Goal: Task Accomplishment & Management: Complete application form

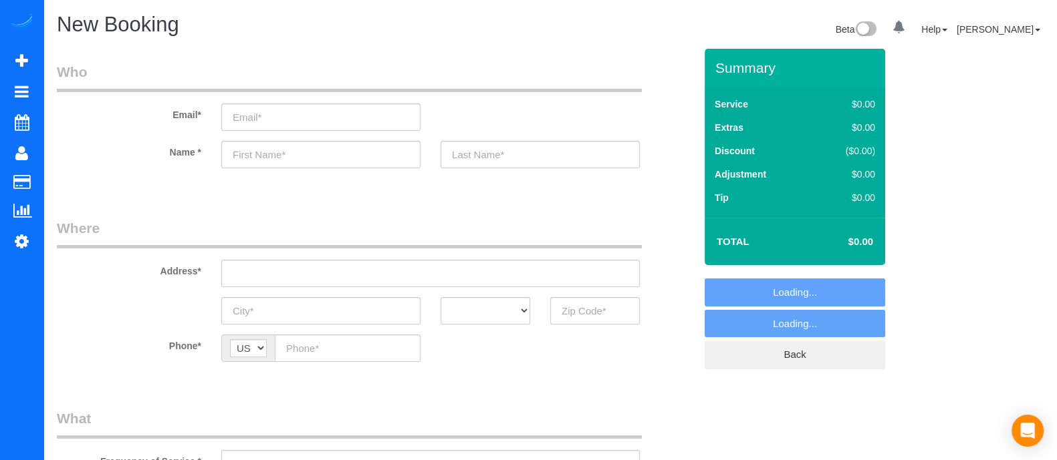
select select "object:1990"
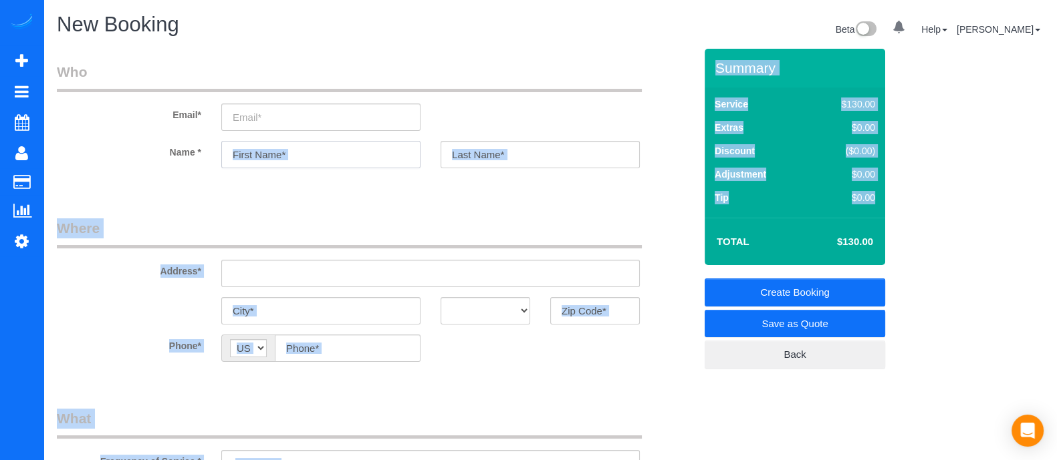
click at [319, 151] on input "text" at bounding box center [320, 154] width 199 height 27
click at [313, 229] on legend "Where" at bounding box center [349, 234] width 585 height 30
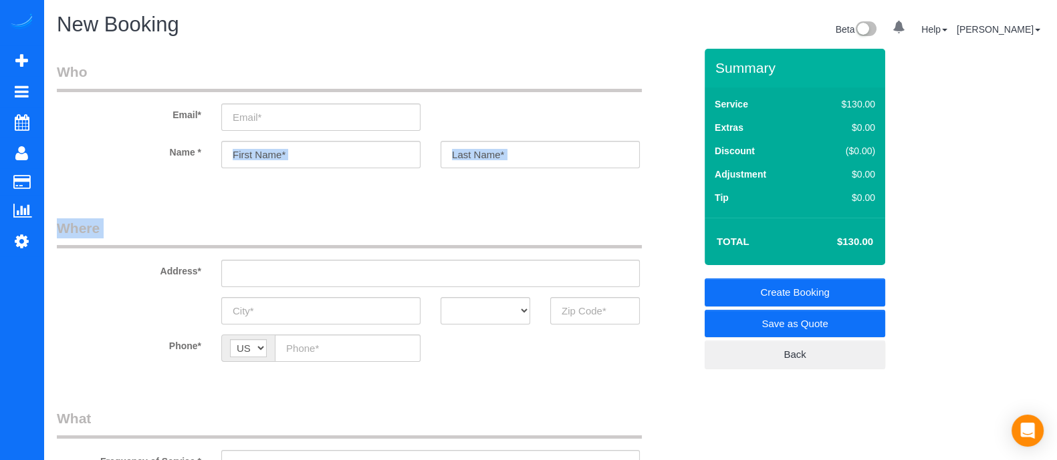
drag, startPoint x: 312, startPoint y: 229, endPoint x: 311, endPoint y: 160, distance: 68.8
click at [311, 160] on input "text" at bounding box center [320, 154] width 199 height 27
type input "[PERSON_NAME]"
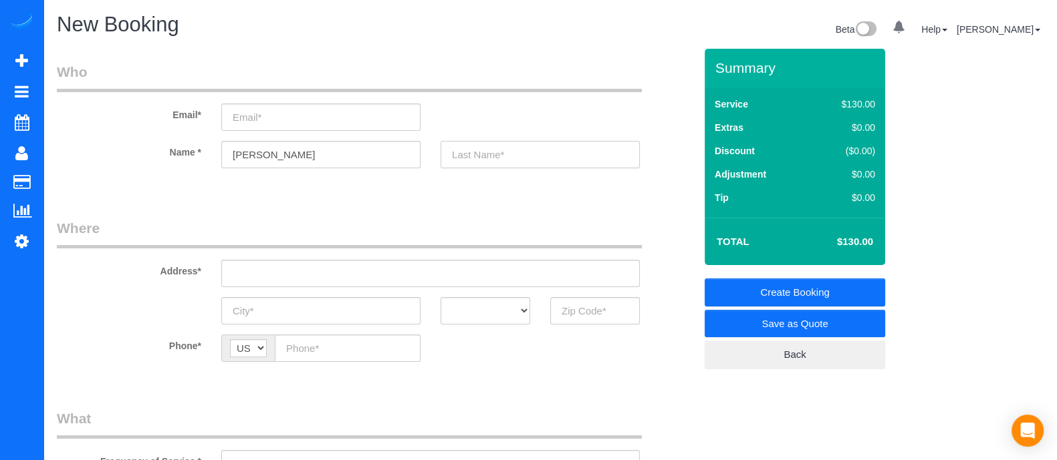
click at [498, 142] on input "text" at bounding box center [539, 154] width 199 height 27
type input "[PERSON_NAME]"
click at [362, 108] on input "email" at bounding box center [320, 117] width 199 height 27
paste input "[EMAIL_ADDRESS][DOMAIN_NAME]"
click at [314, 105] on input "[EMAIL_ADDRESS][DOMAIN_NAME]" at bounding box center [320, 117] width 199 height 27
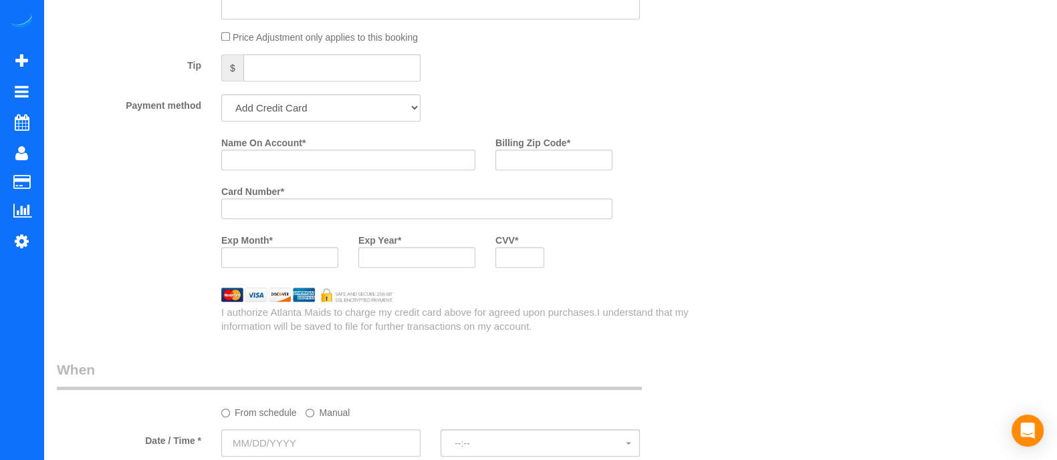
scroll to position [1011, 0]
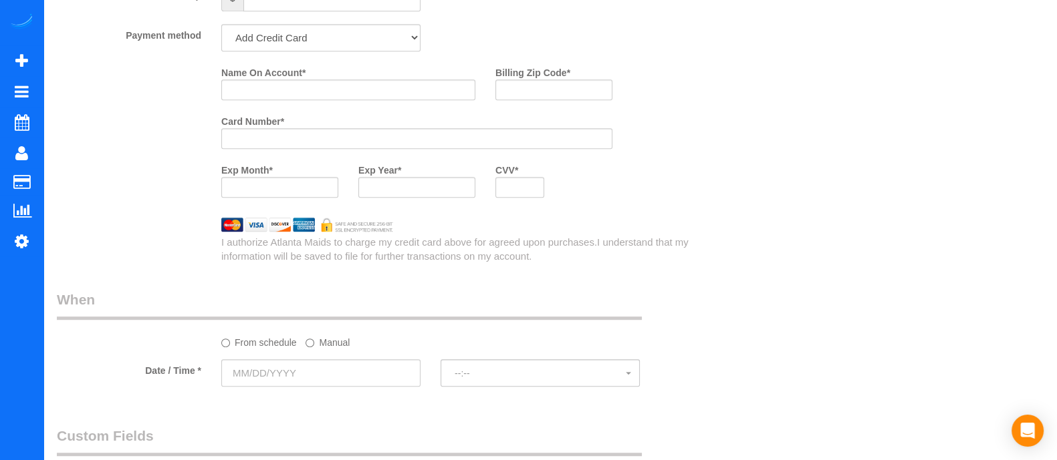
type input "[EMAIL_ADDRESS][DOMAIN_NAME]"
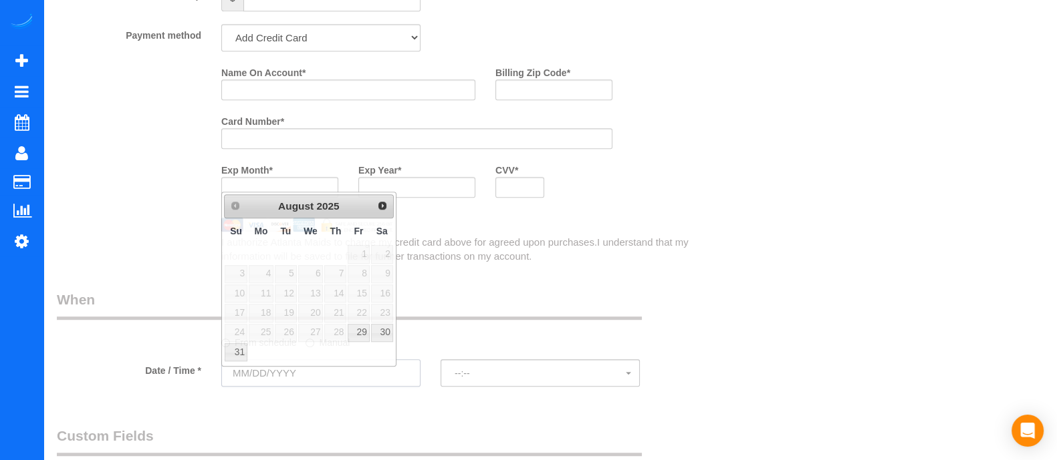
click at [317, 378] on input "text" at bounding box center [320, 373] width 199 height 27
click at [360, 329] on link "29" at bounding box center [358, 333] width 21 height 18
type input "[DATE]"
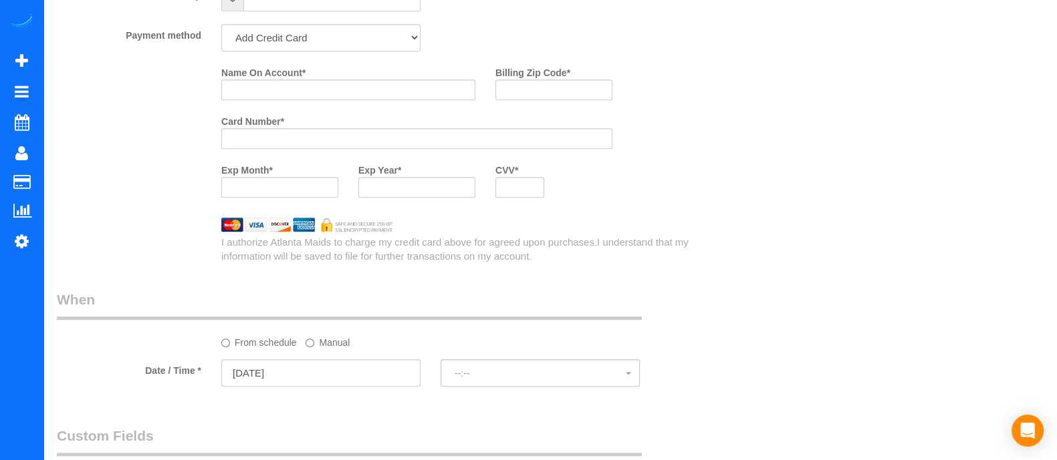
select select "spot21"
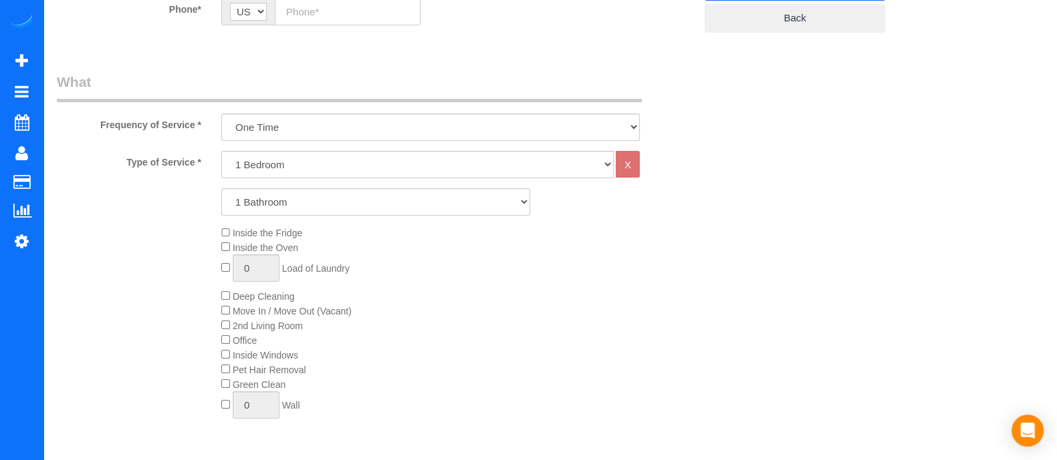
scroll to position [0, 0]
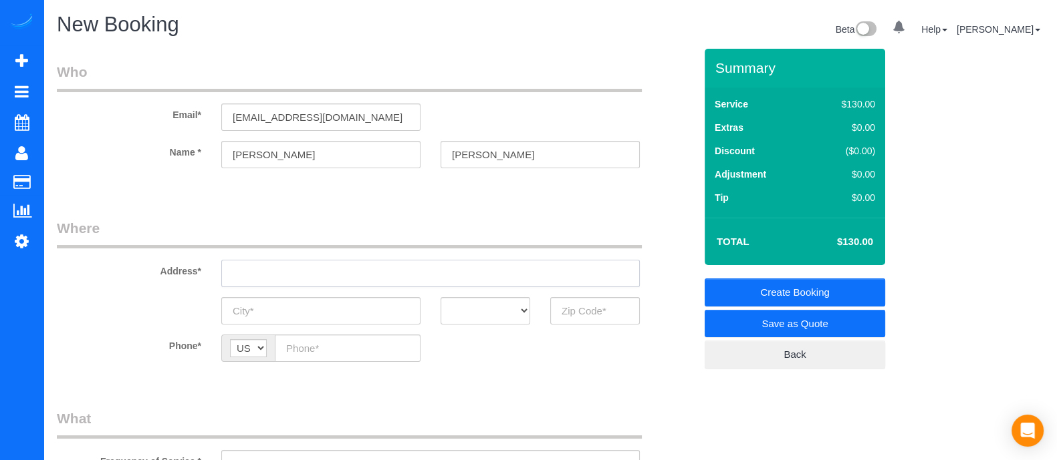
paste input "[STREET_ADDRESS],"
click at [319, 263] on input "[STREET_ADDRESS]," at bounding box center [430, 273] width 418 height 27
type input "[STREET_ADDRESS],"
click at [320, 308] on input "text" at bounding box center [320, 310] width 199 height 27
type input "[GEOGRAPHIC_DATA]"
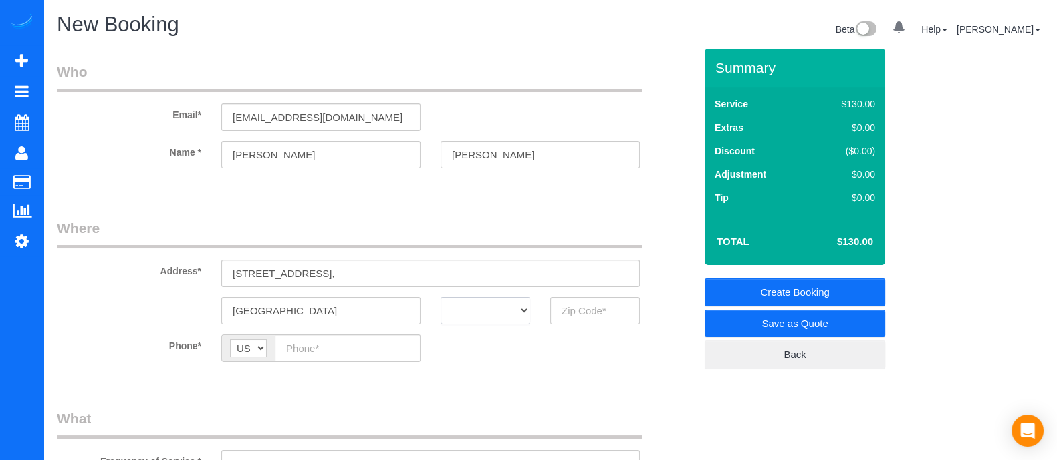
click at [494, 318] on select "AK AL AR AZ CA CO CT DC DE [GEOGRAPHIC_DATA] [GEOGRAPHIC_DATA] HI IA ID IL IN K…" at bounding box center [485, 310] width 90 height 27
select select "GA"
click at [440, 297] on select "AK AL AR AZ CA CO CT DC DE [GEOGRAPHIC_DATA] [GEOGRAPHIC_DATA] HI IA ID IL IN K…" at bounding box center [485, 310] width 90 height 27
click at [583, 319] on input "text" at bounding box center [595, 310] width 90 height 27
type input "30324"
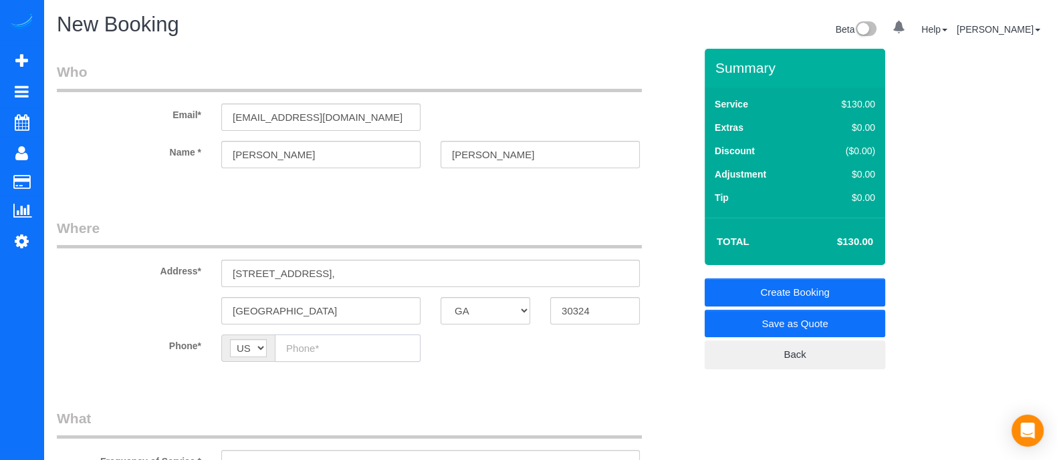
paste input "[PHONE_NUMBER]"
click at [301, 350] on input "[PHONE_NUMBER]" at bounding box center [348, 348] width 146 height 27
type input "[PHONE_NUMBER]"
click at [470, 271] on input "[STREET_ADDRESS]," at bounding box center [430, 273] width 418 height 27
type input "[STREET_ADDRESS]"
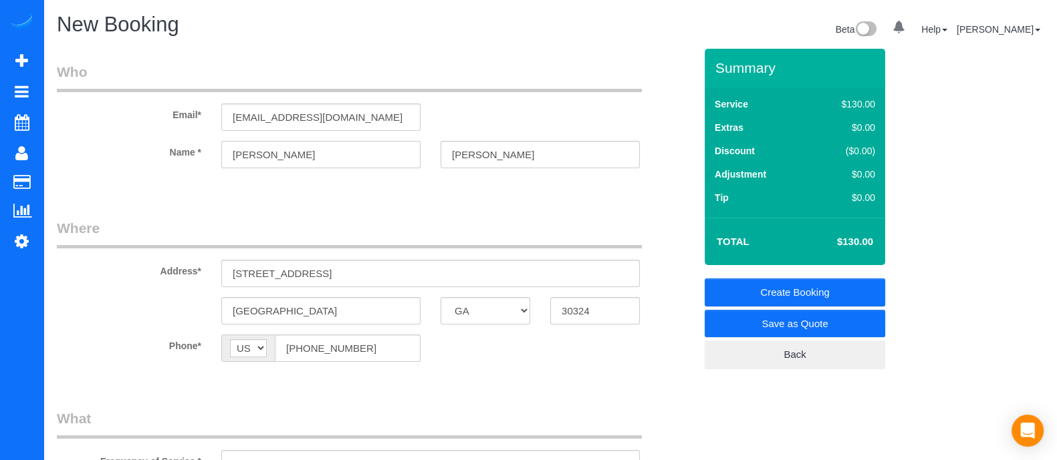
drag, startPoint x: 303, startPoint y: 155, endPoint x: 170, endPoint y: 168, distance: 133.6
click at [170, 168] on div "Name * [PERSON_NAME]" at bounding box center [376, 154] width 658 height 27
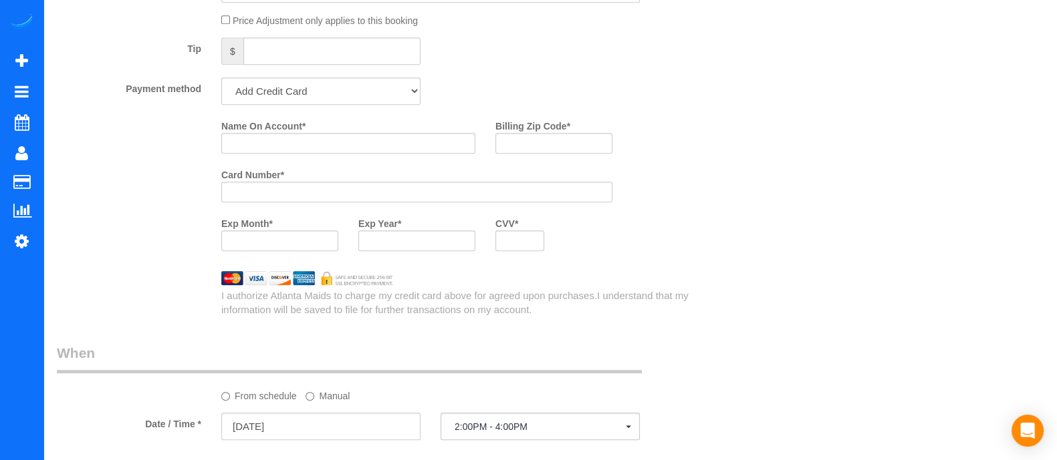
scroll to position [952, 0]
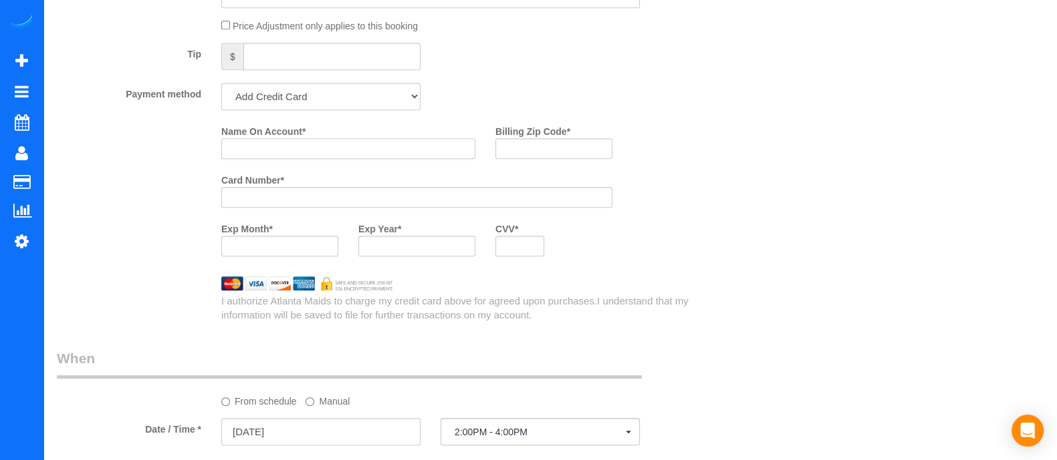
paste input "[PERSON_NAME]"
click at [390, 152] on input "[PERSON_NAME]" at bounding box center [348, 148] width 254 height 21
type input "[PERSON_NAME]"
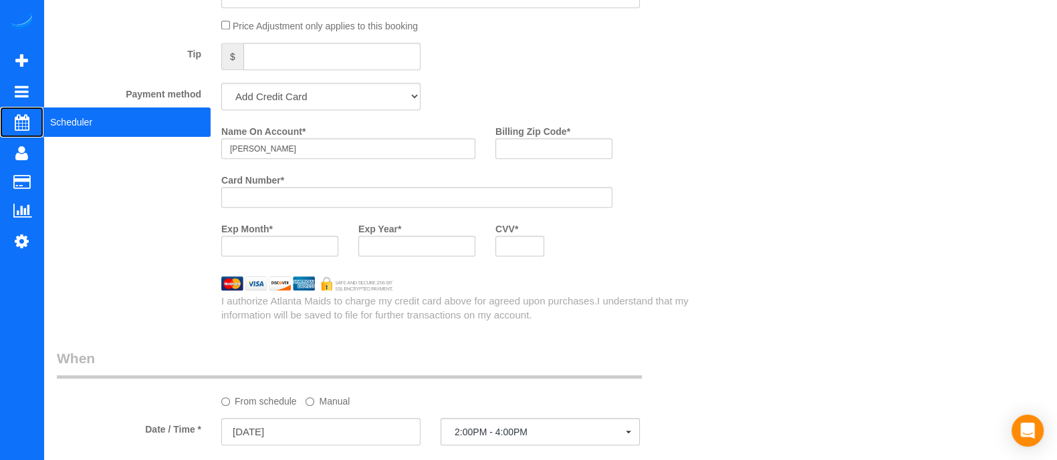
click at [64, 124] on span "Scheduler" at bounding box center [126, 122] width 167 height 31
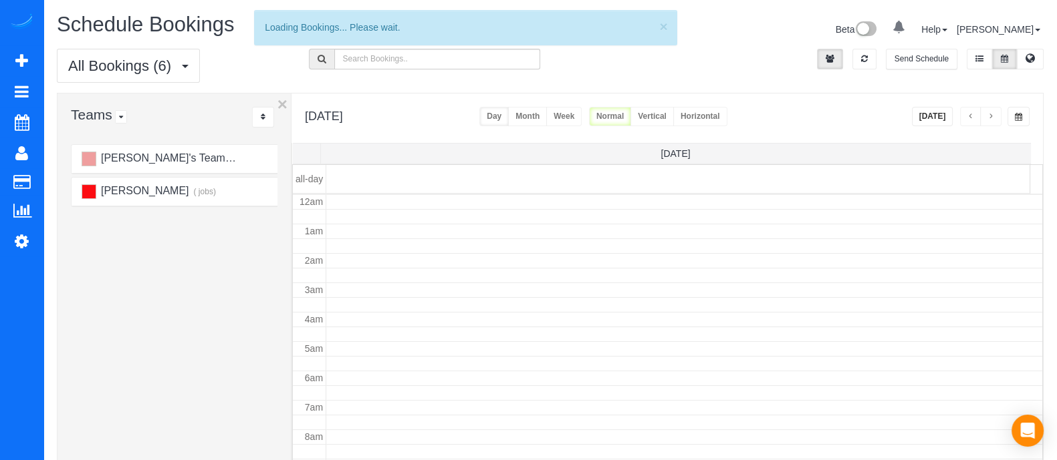
scroll to position [176, 0]
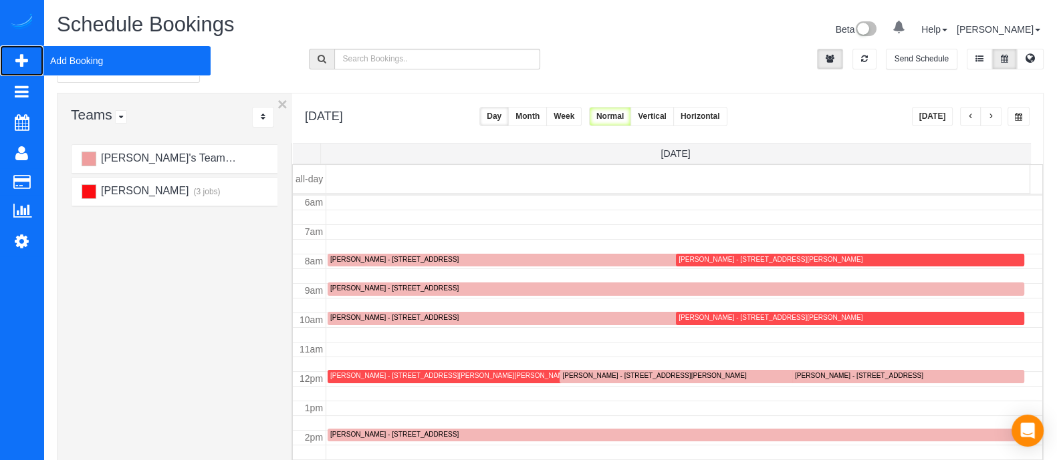
click at [116, 57] on span "Add Booking" at bounding box center [126, 60] width 167 height 31
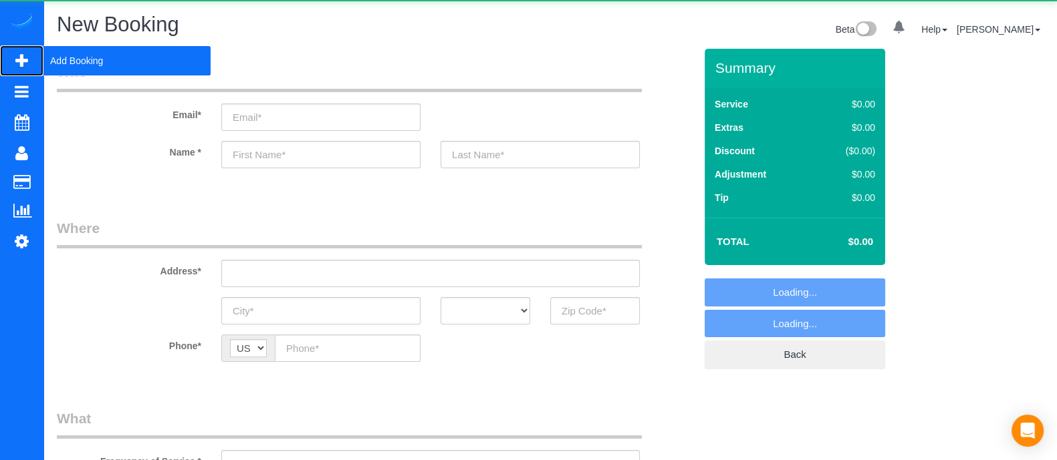
select select "object:2589"
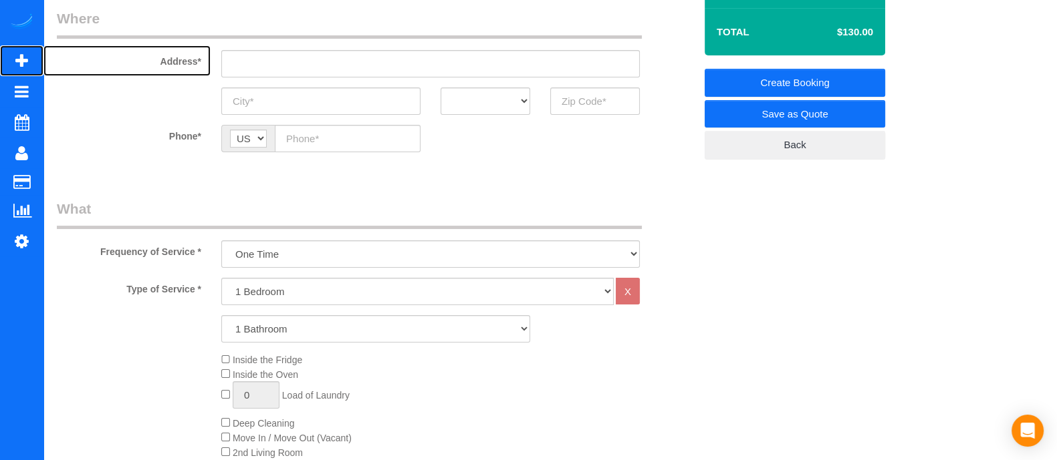
scroll to position [200, 0]
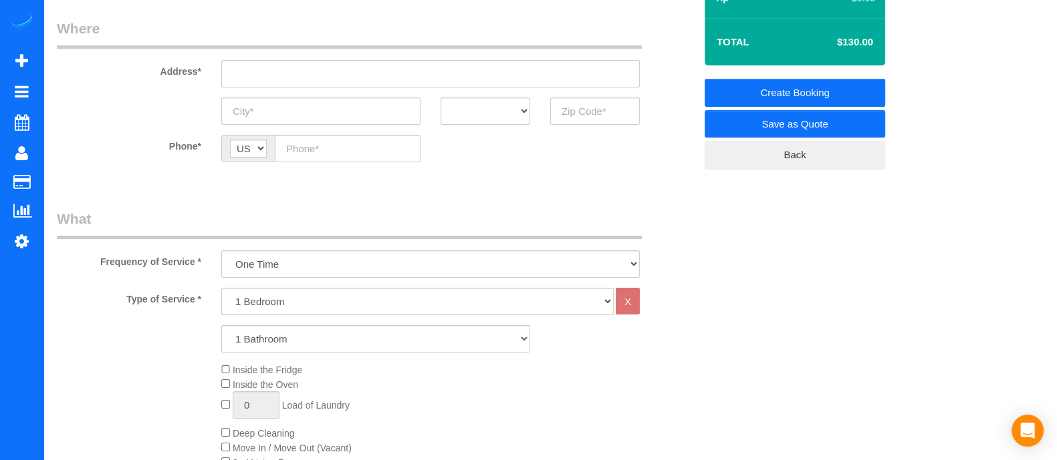
click at [571, 76] on input "text" at bounding box center [430, 73] width 418 height 27
click at [410, 290] on select "1 Bedroom 2 Bedrooms 3 Bedrooms 4 Bedrooms 5 Bedrooms 6 Bedrooms" at bounding box center [417, 301] width 392 height 27
select select "5"
click at [221, 288] on select "1 Bedroom 2 Bedrooms 3 Bedrooms 4 Bedrooms 5 Bedrooms 6 Bedrooms" at bounding box center [417, 301] width 392 height 27
click at [324, 349] on select "1 Bathroom 2 Bathrooms 3 Bathrooms 4 Bathrooms 5 Bathrooms 6 Bathrooms" at bounding box center [375, 338] width 309 height 27
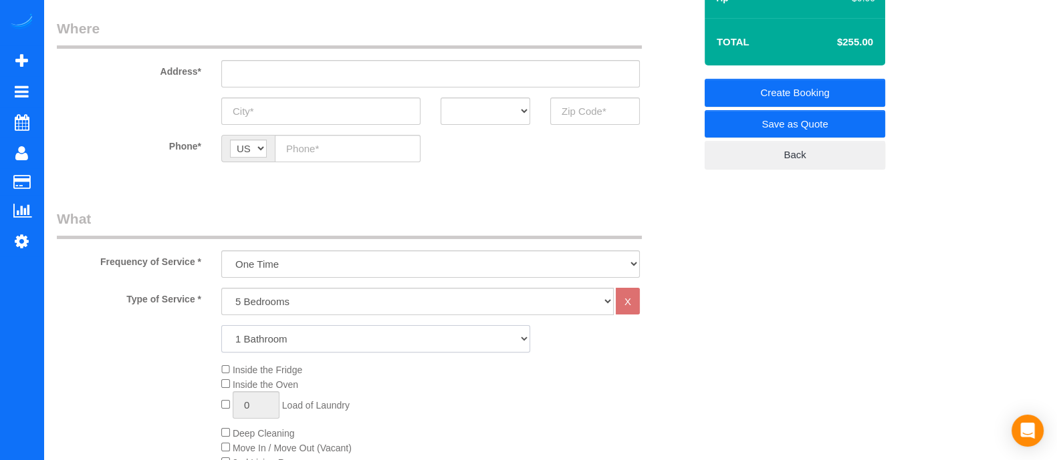
select select "4"
click at [221, 325] on select "1 Bathroom 2 Bathrooms 3 Bathrooms 4 Bathrooms 5 Bathrooms 6 Bathrooms" at bounding box center [375, 338] width 309 height 27
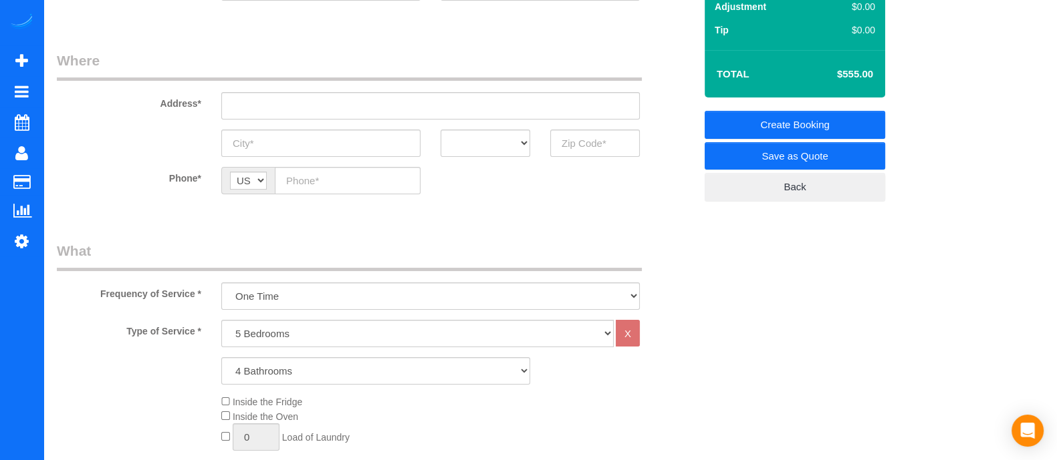
scroll to position [160, 0]
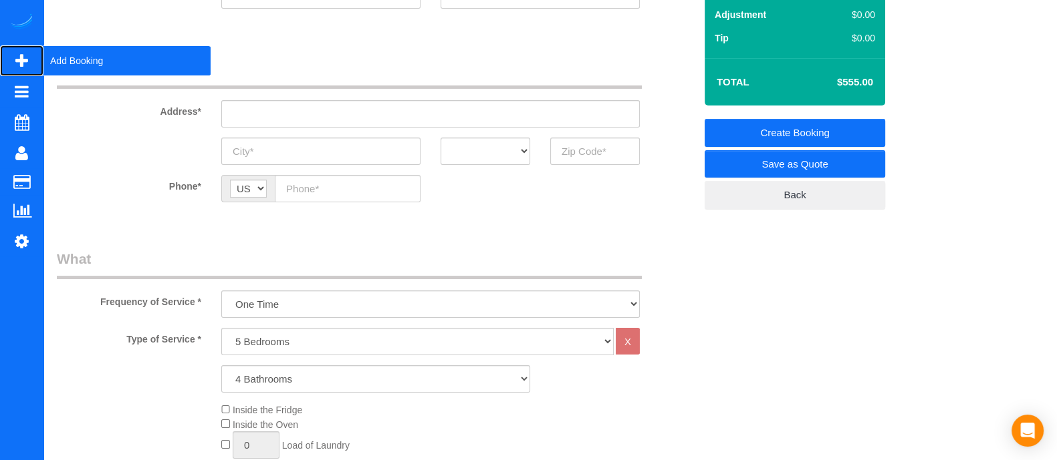
click at [78, 65] on span "Add Booking" at bounding box center [126, 60] width 167 height 31
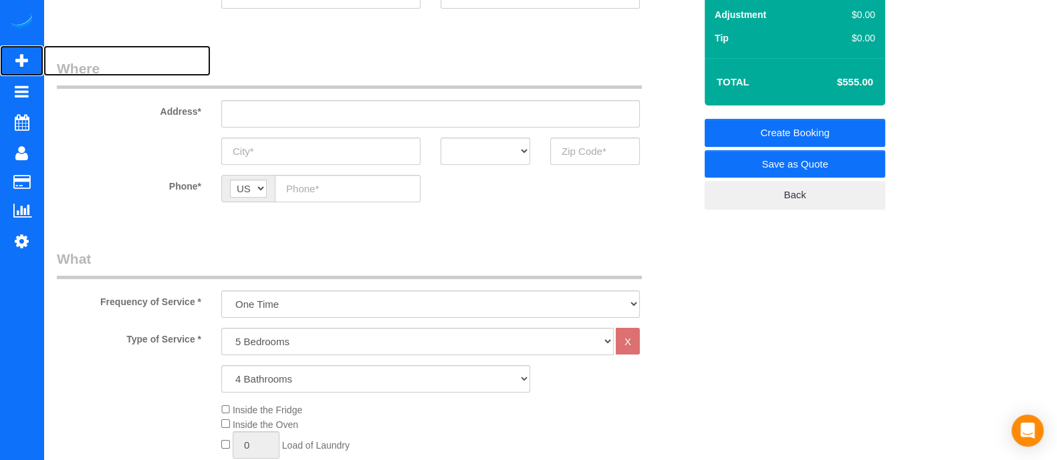
scroll to position [396, 0]
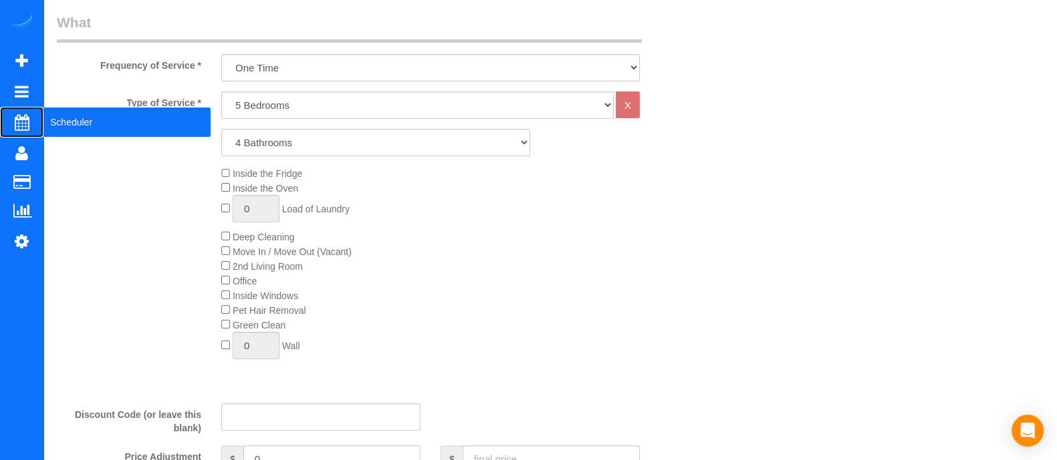
click at [74, 120] on span "Scheduler" at bounding box center [126, 122] width 167 height 31
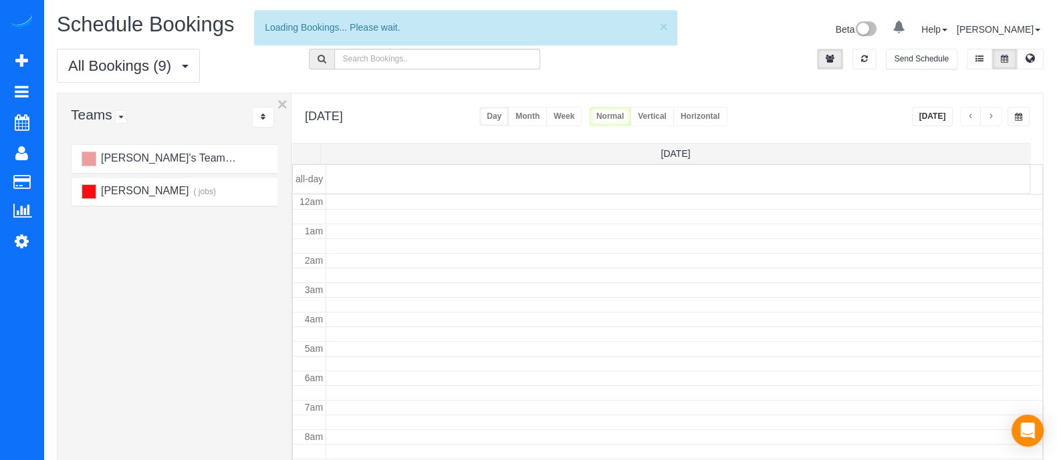
scroll to position [176, 0]
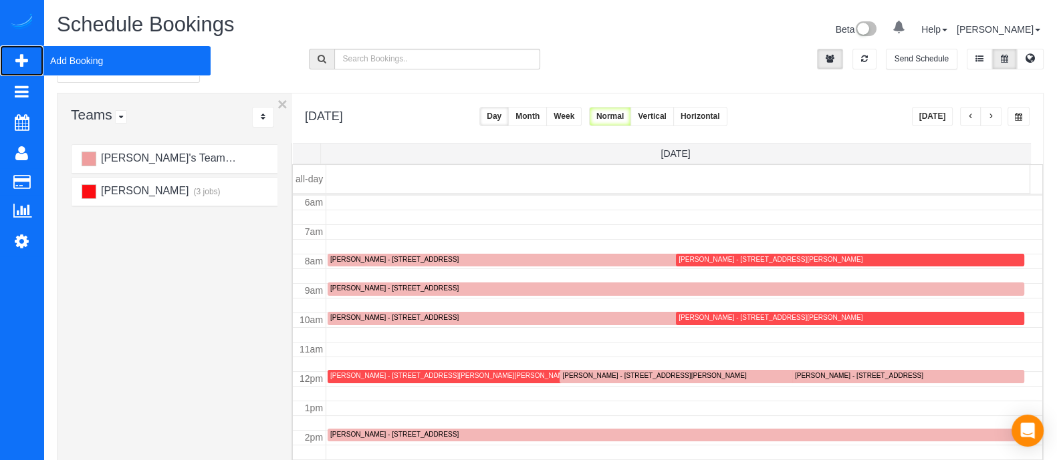
click at [64, 59] on span "Add Booking" at bounding box center [126, 60] width 167 height 31
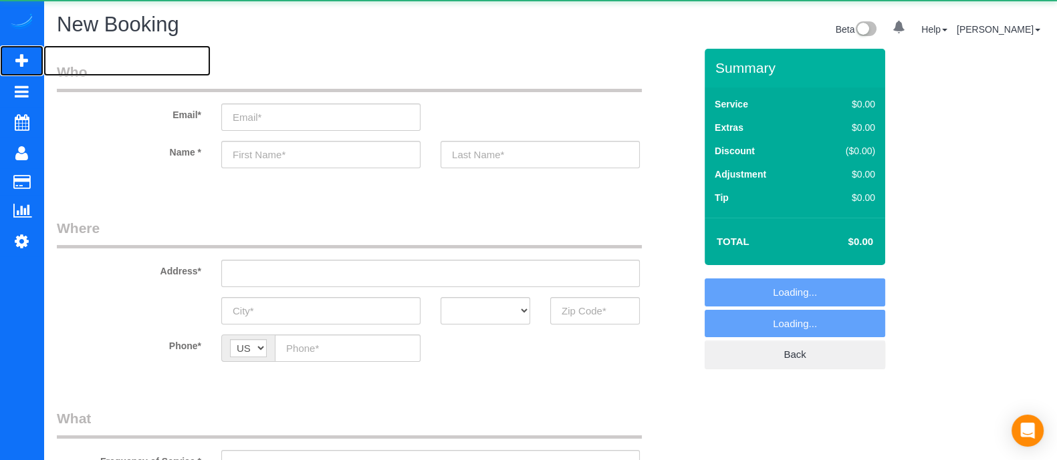
select select "object:3238"
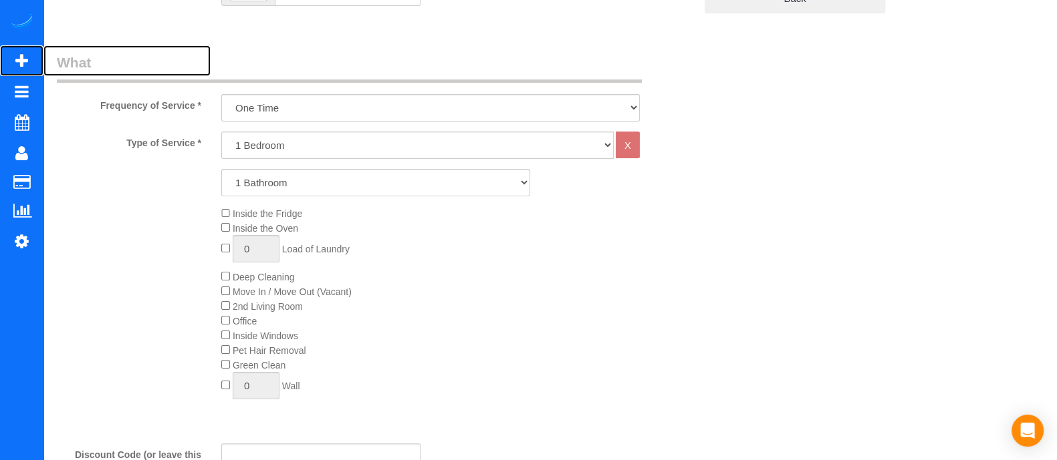
scroll to position [348, 0]
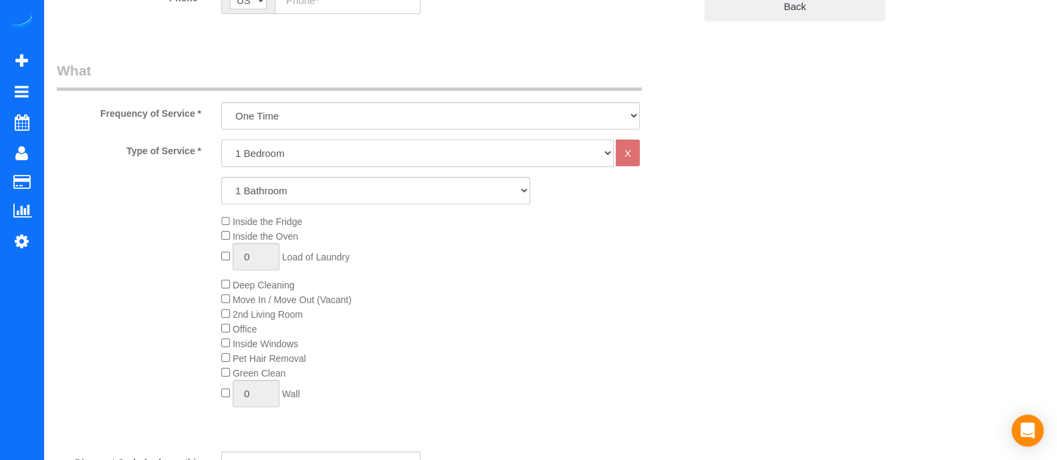
click at [365, 144] on select "1 Bedroom 2 Bedrooms 3 Bedrooms 4 Bedrooms 5 Bedrooms 6 Bedrooms" at bounding box center [417, 153] width 392 height 27
select select "3"
click at [221, 140] on select "1 Bedroom 2 Bedrooms 3 Bedrooms 4 Bedrooms 5 Bedrooms 6 Bedrooms" at bounding box center [417, 153] width 392 height 27
drag, startPoint x: 303, startPoint y: 198, endPoint x: 283, endPoint y: 239, distance: 44.8
click at [283, 239] on div "Type of Service * 1 Bedroom 2 Bedrooms 3 Bedrooms 4 Bedrooms 5 Bedrooms 6 Bedro…" at bounding box center [376, 291] width 638 height 302
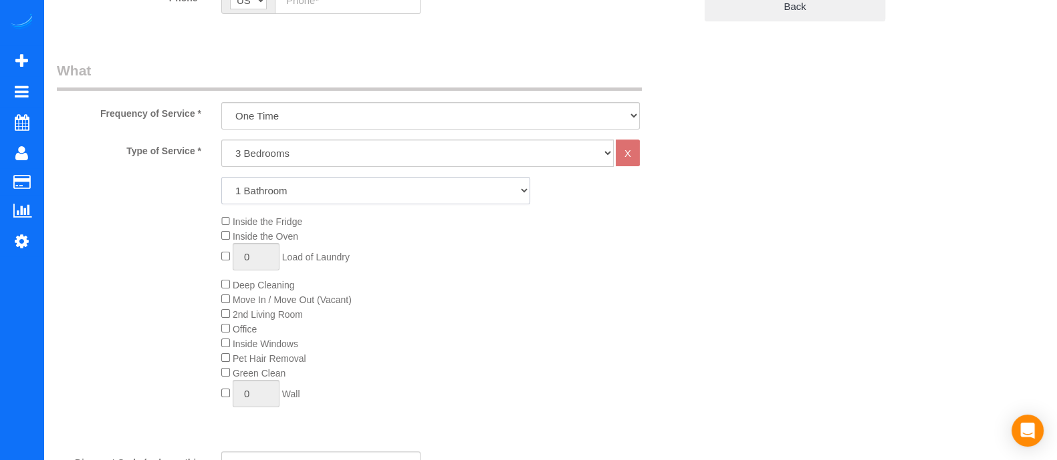
select select "3"
click at [221, 177] on select "1 Bathroom 2 Bathrooms 3 Bathrooms 4 Bathrooms 5 Bathrooms 6 Bathrooms" at bounding box center [375, 190] width 309 height 27
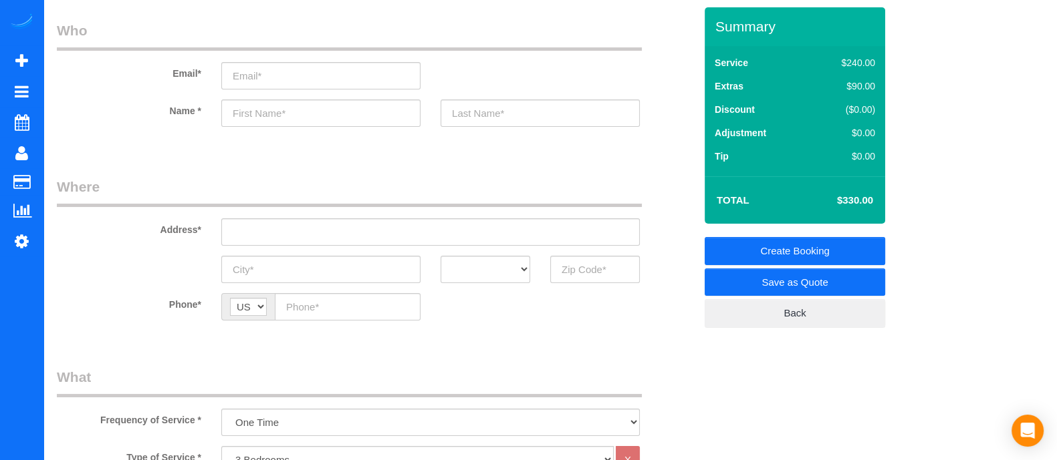
scroll to position [0, 0]
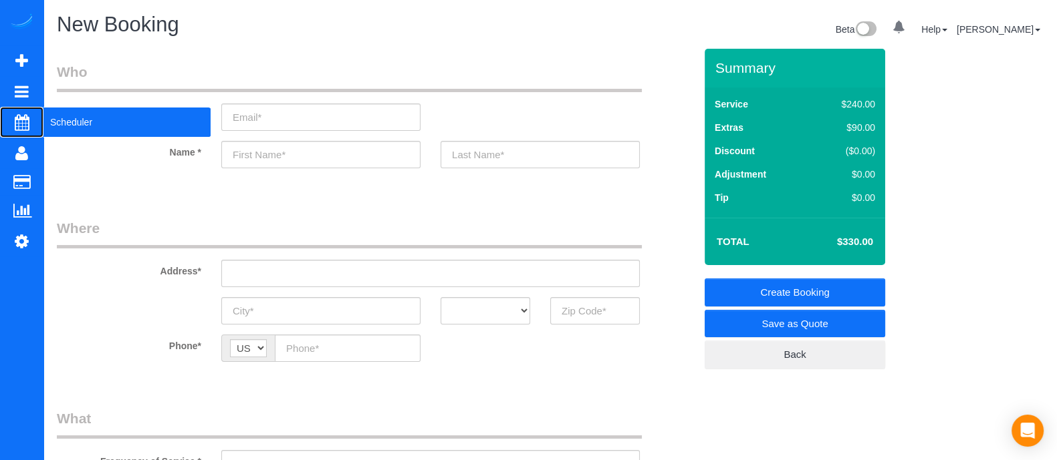
click at [64, 124] on span "Scheduler" at bounding box center [126, 122] width 167 height 31
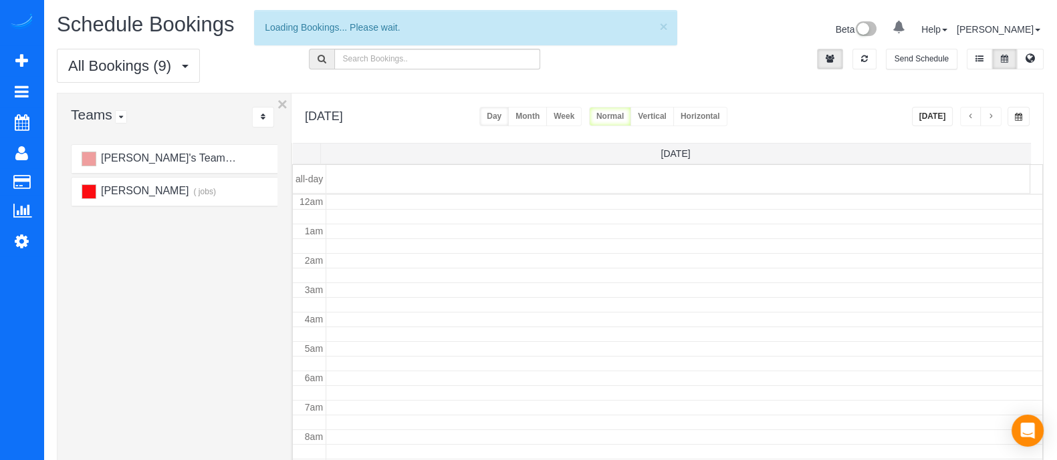
scroll to position [176, 0]
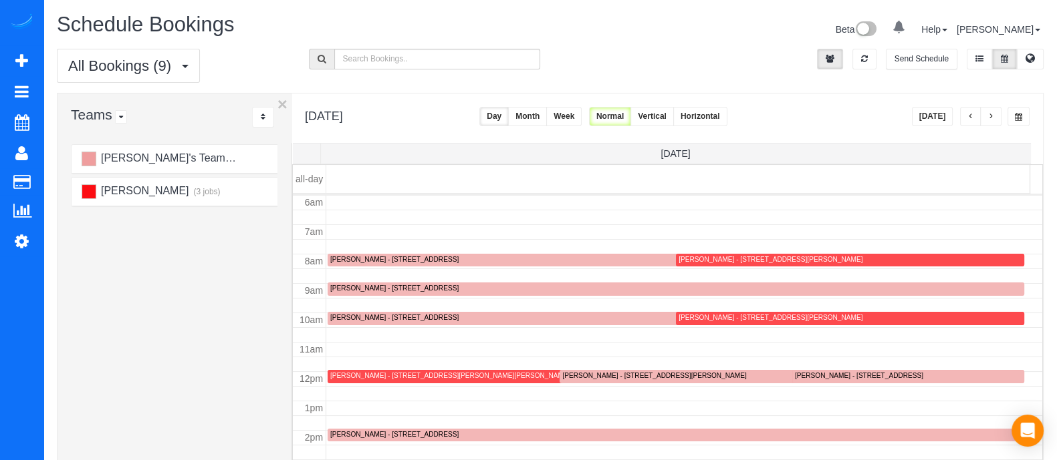
click at [992, 115] on span "button" at bounding box center [990, 117] width 7 height 8
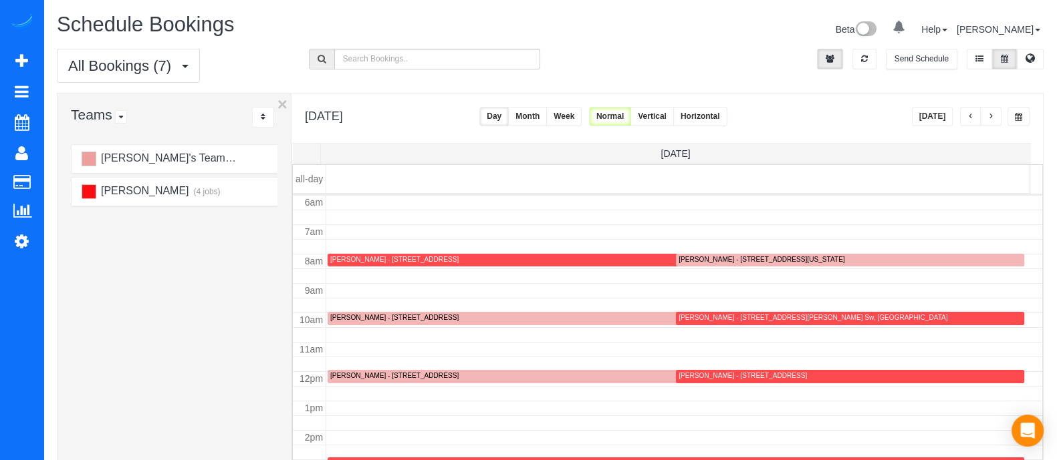
click at [968, 115] on span "button" at bounding box center [970, 117] width 7 height 8
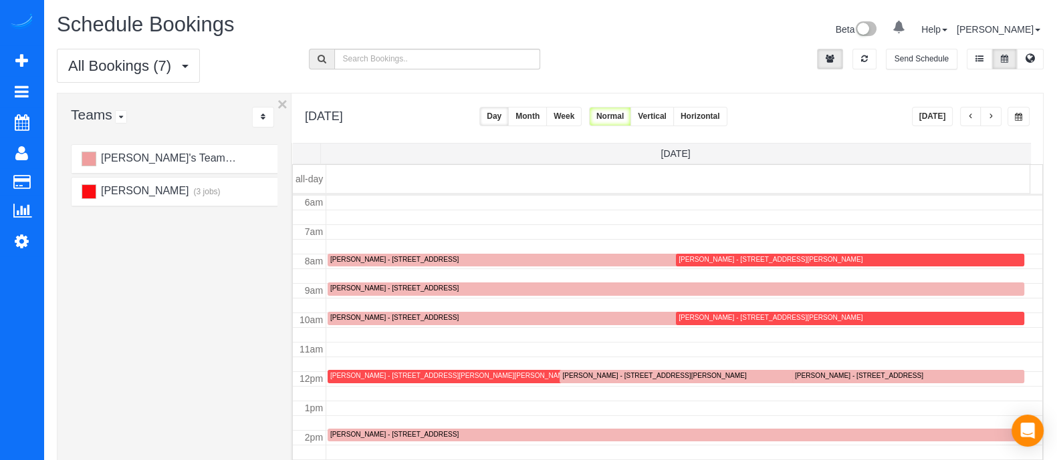
click at [1022, 113] on button "button" at bounding box center [1018, 116] width 22 height 19
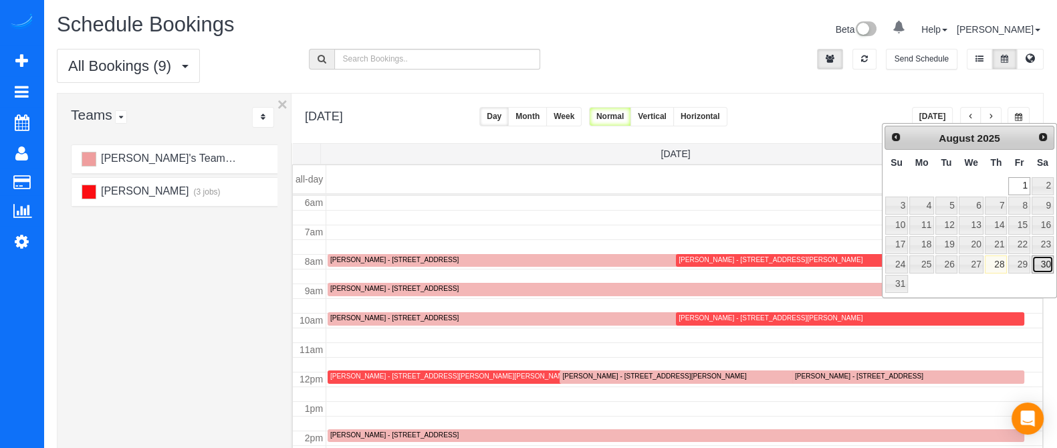
click at [1049, 266] on link "30" at bounding box center [1042, 264] width 22 height 18
type input "**********"
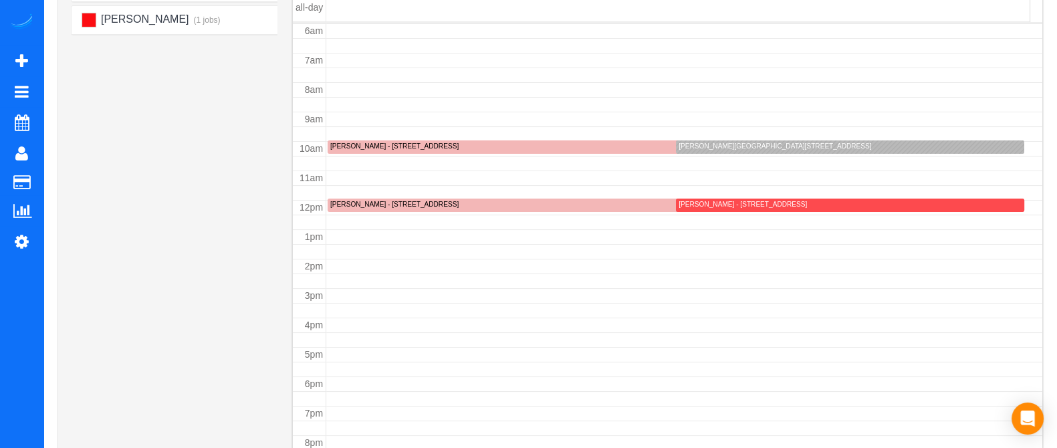
scroll to position [233, 0]
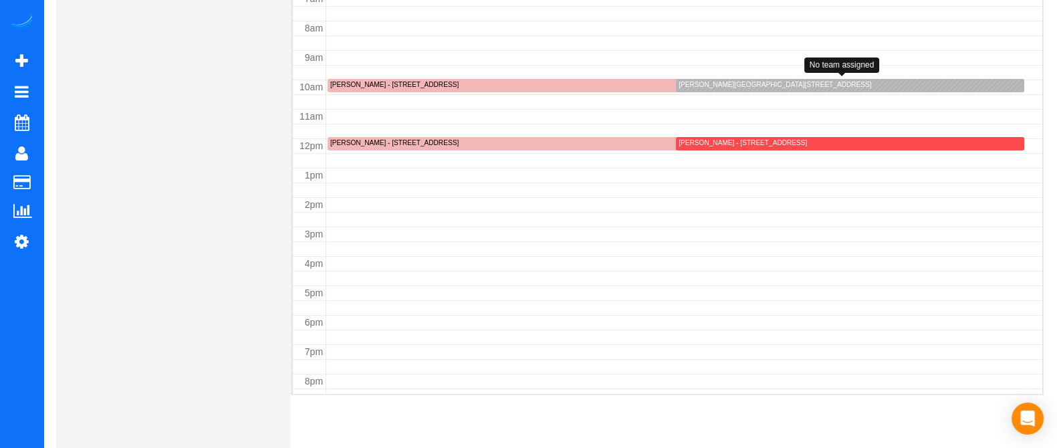
click at [717, 81] on div "[PERSON_NAME][GEOGRAPHIC_DATA][STREET_ADDRESS]" at bounding box center [774, 84] width 192 height 9
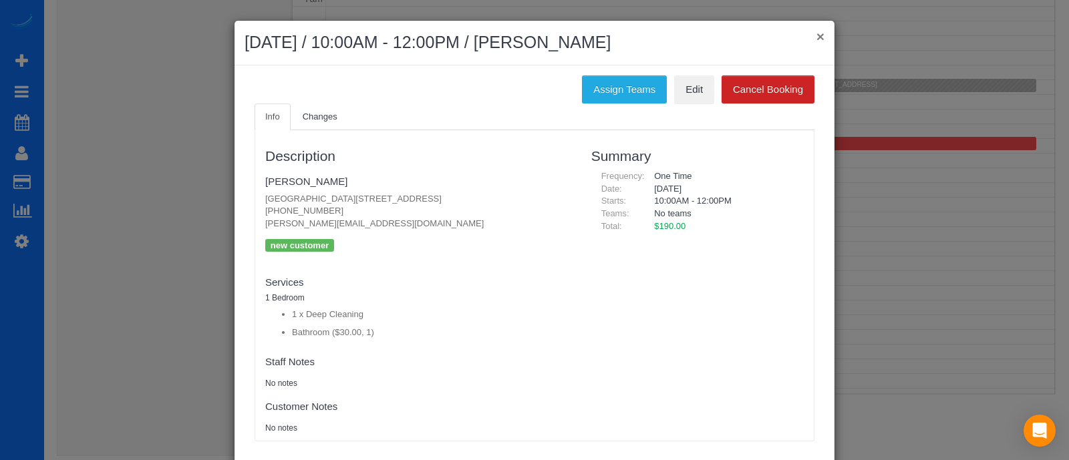
click at [817, 39] on button "×" at bounding box center [821, 36] width 8 height 14
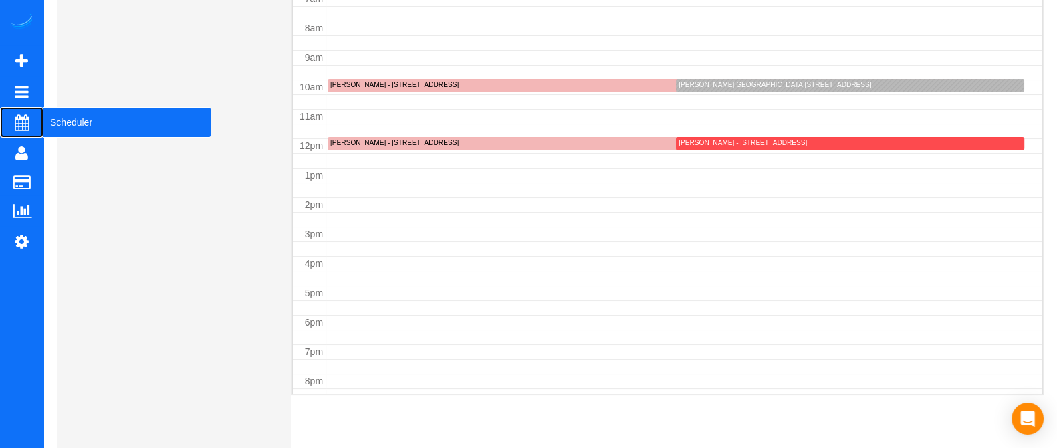
click at [60, 123] on span "Scheduler" at bounding box center [126, 122] width 167 height 31
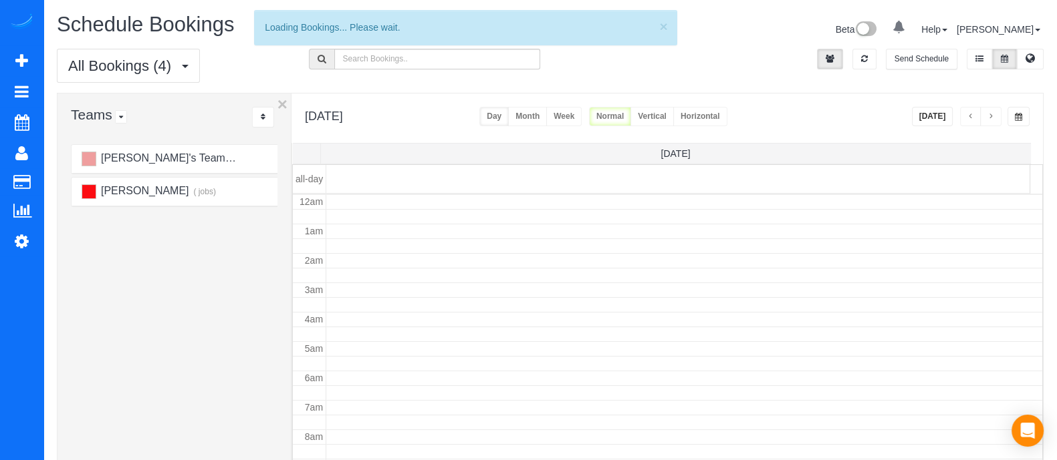
scroll to position [176, 0]
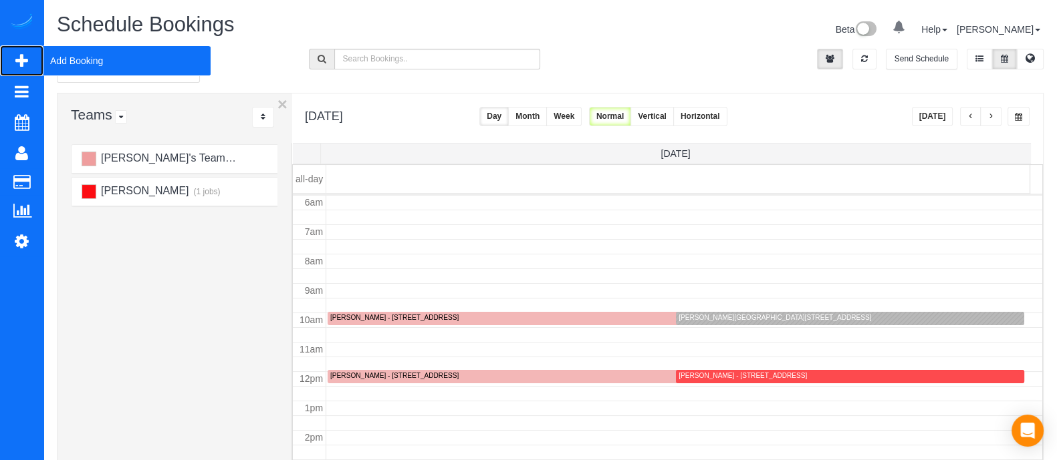
click at [79, 48] on span "Add Booking" at bounding box center [126, 60] width 167 height 31
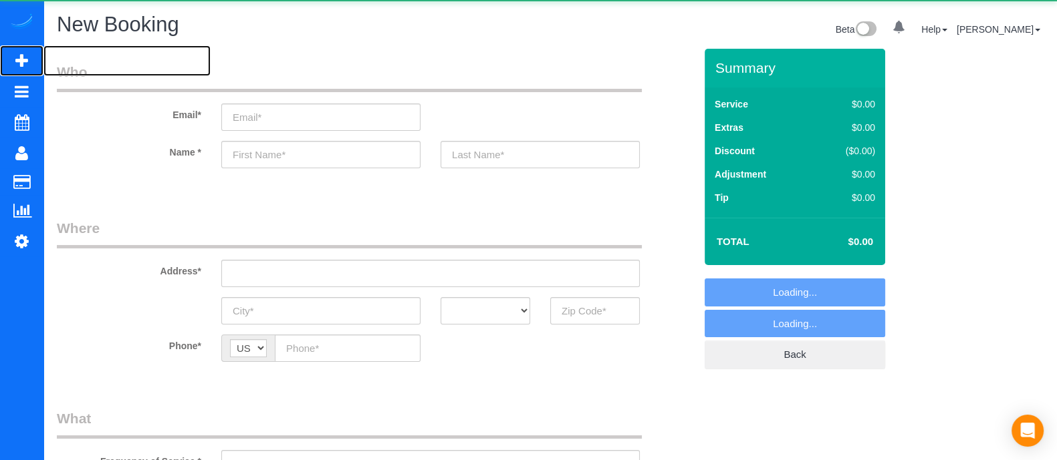
select select "object:4151"
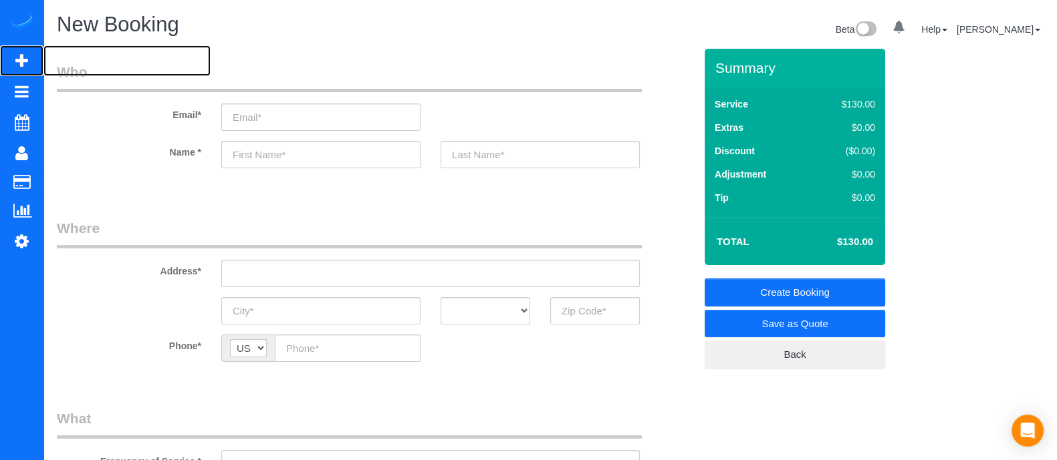
scroll to position [273, 0]
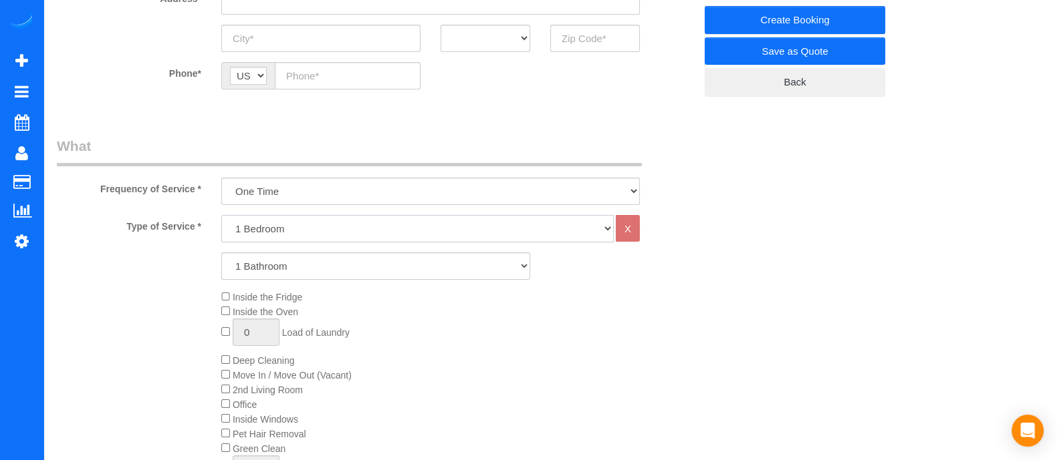
click at [352, 221] on select "1 Bedroom 2 Bedrooms 3 Bedrooms 4 Bedrooms 5 Bedrooms 6 Bedrooms" at bounding box center [417, 228] width 392 height 27
select select "4"
click at [221, 215] on select "1 Bedroom 2 Bedrooms 3 Bedrooms 4 Bedrooms 5 Bedrooms 6 Bedrooms" at bounding box center [417, 228] width 392 height 27
drag, startPoint x: 317, startPoint y: 275, endPoint x: 287, endPoint y: 329, distance: 61.9
click at [287, 329] on div "Type of Service * 1 Bedroom 2 Bedrooms 3 Bedrooms 4 Bedrooms 5 Bedrooms 6 Bedro…" at bounding box center [376, 366] width 638 height 302
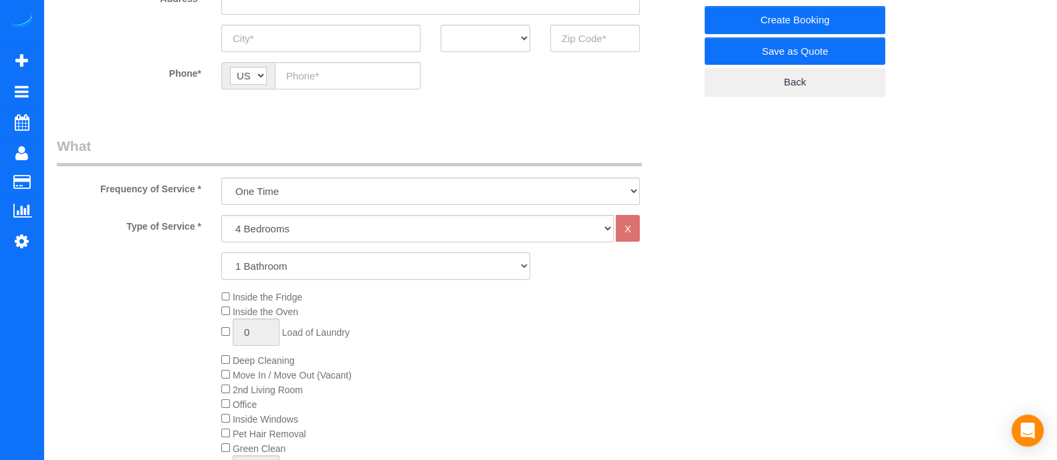
select select "3"
click at [221, 253] on select "1 Bathroom 2 Bathrooms 3 Bathrooms 4 Bathrooms 5 Bathrooms 6 Bathrooms" at bounding box center [375, 266] width 309 height 27
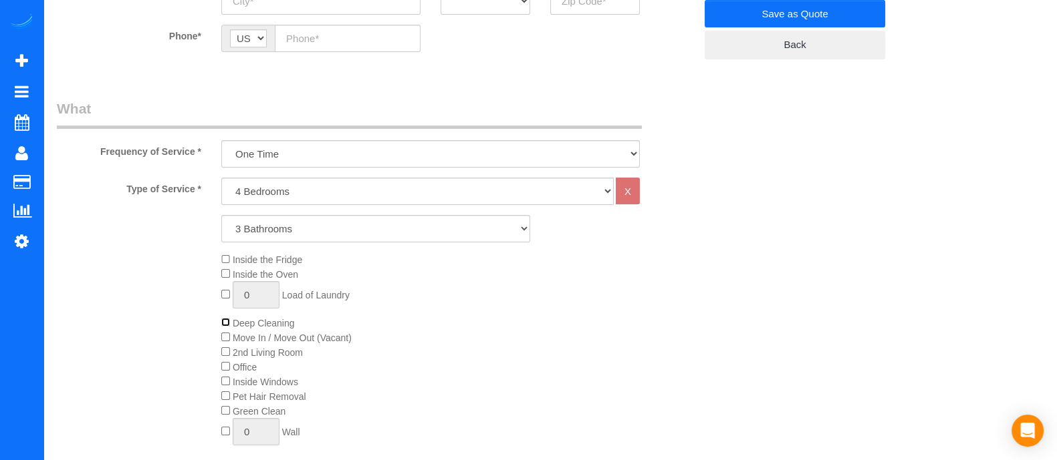
scroll to position [313, 0]
click at [555, 342] on div "Inside the Fridge Inside the Oven 0 Load of Laundry Deep Cleaning Move In / Mov…" at bounding box center [457, 350] width 493 height 200
click at [226, 331] on div "Inside the Fridge Inside the Oven 0 Load of Laundry Deep Cleaning Move In / Mov…" at bounding box center [457, 350] width 493 height 200
click at [551, 307] on div "Inside the Fridge Inside the Oven 0 Load of Laundry Deep Cleaning Move In / Mov…" at bounding box center [457, 350] width 493 height 200
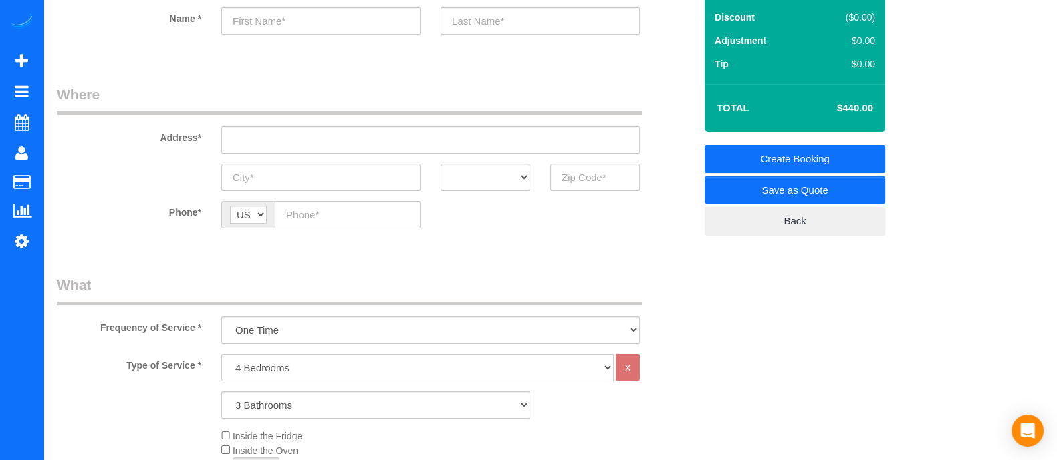
scroll to position [0, 0]
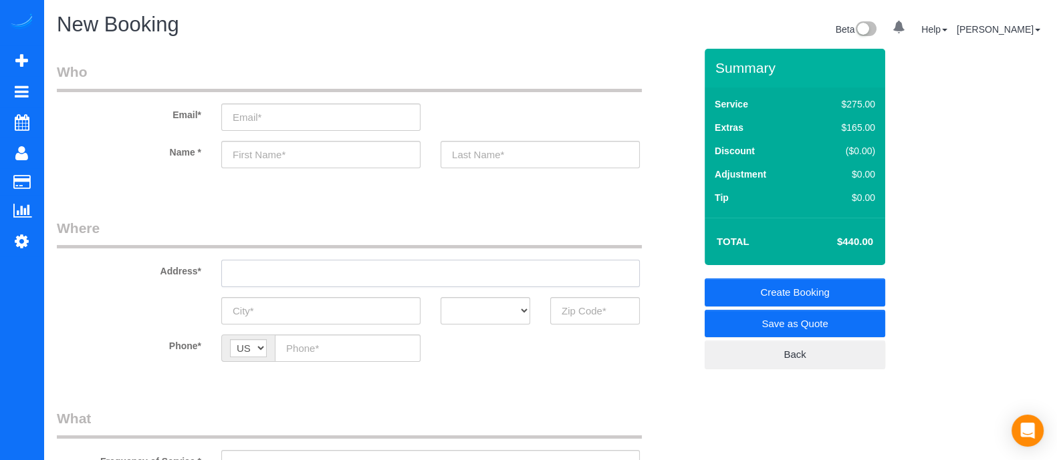
click at [485, 262] on input "text" at bounding box center [430, 273] width 418 height 27
drag, startPoint x: 352, startPoint y: 274, endPoint x: 231, endPoint y: 276, distance: 121.0
click at [231, 276] on input "[STREET_ADDRESS]" at bounding box center [430, 273] width 418 height 27
type input "[STREET_ADDRESS]"
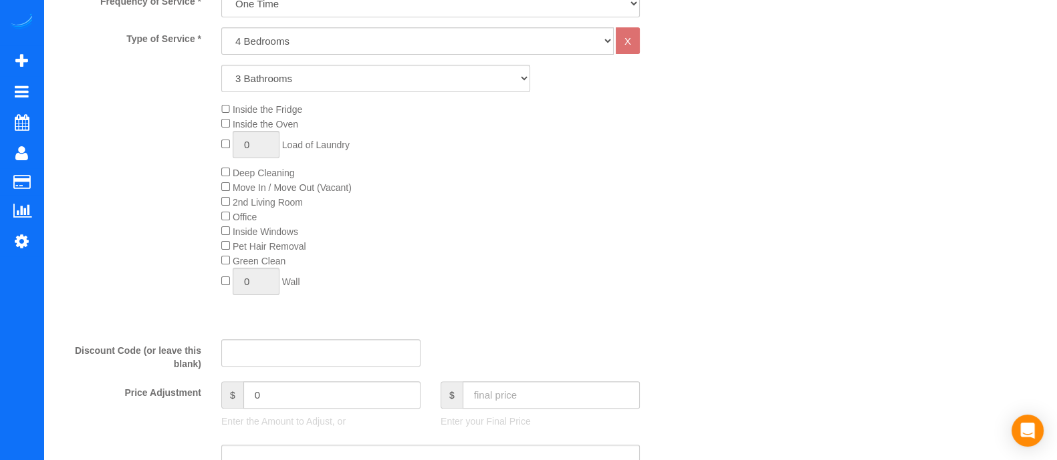
scroll to position [466, 0]
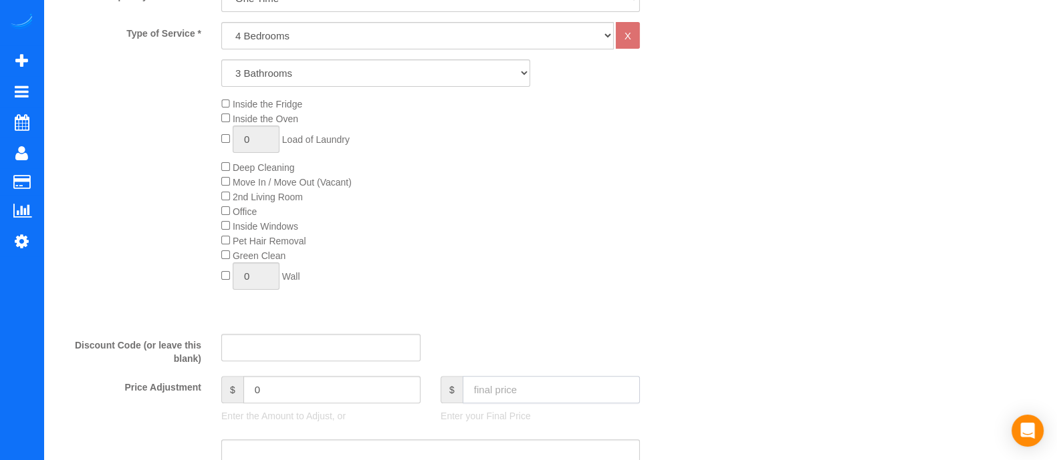
click at [609, 391] on input "text" at bounding box center [550, 389] width 177 height 27
type input "3"
type input "400"
type input "-40"
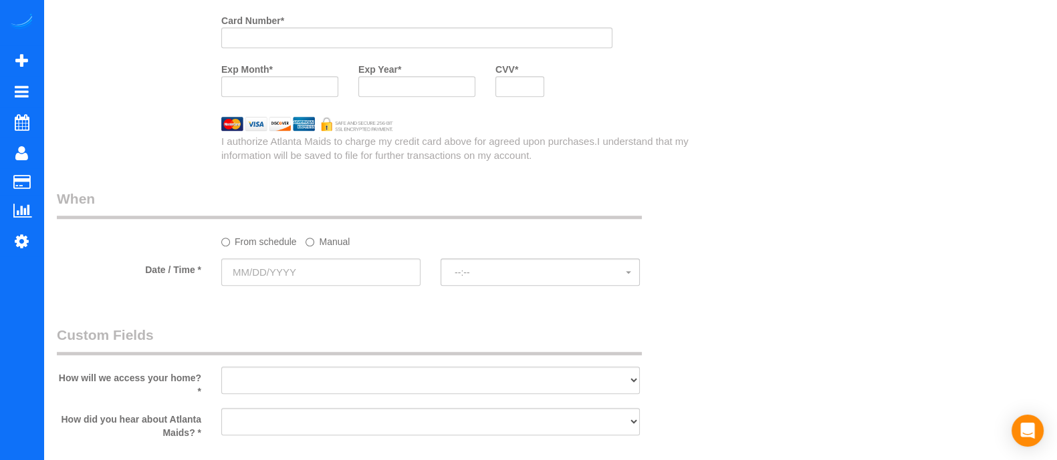
scroll to position [0, 0]
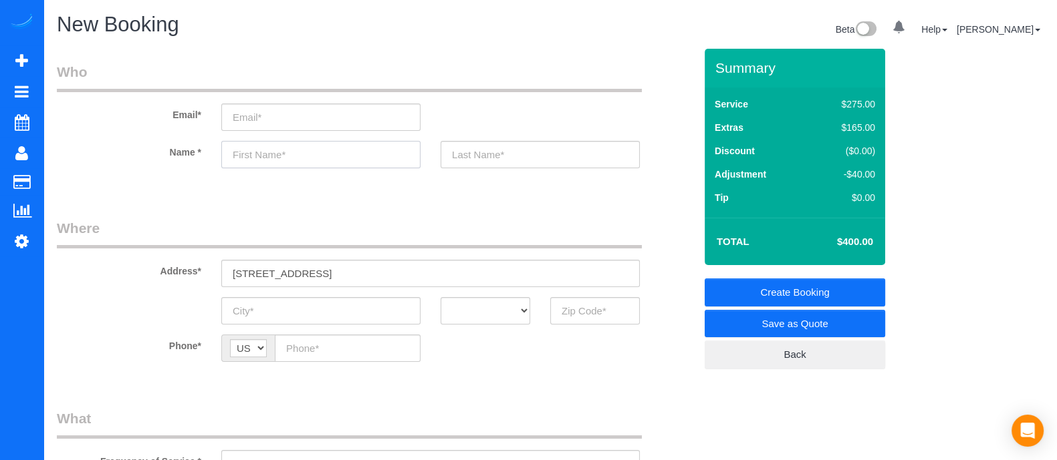
click at [265, 164] on input "text" at bounding box center [320, 154] width 199 height 27
click at [296, 160] on input "text" at bounding box center [320, 154] width 199 height 27
type input "F"
type input "G"
type input "Ramya"
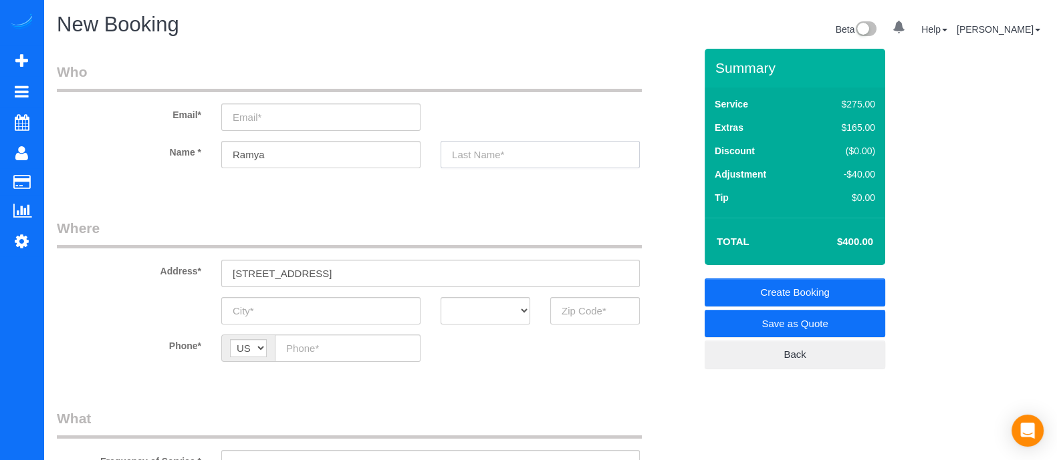
click at [537, 152] on input "text" at bounding box center [539, 154] width 199 height 27
type input "Sunny"
click at [327, 107] on input "email" at bounding box center [320, 117] width 199 height 27
type input "[EMAIL_ADDRESS][DOMAIN_NAME]"
drag, startPoint x: 376, startPoint y: 274, endPoint x: 137, endPoint y: 282, distance: 239.4
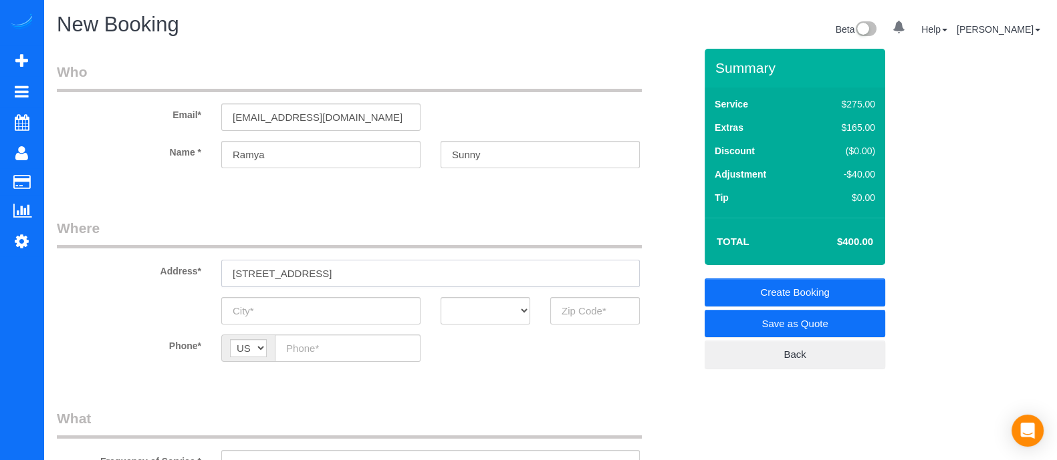
click at [137, 282] on div "Address* [STREET_ADDRESS]" at bounding box center [376, 253] width 658 height 69
paste input "Soft [GEOGRAPHIC_DATA],"
click at [316, 275] on input "[STREET_ADDRESS]," at bounding box center [430, 273] width 418 height 27
click at [344, 273] on input "[STREET_ADDRESS]," at bounding box center [430, 273] width 418 height 27
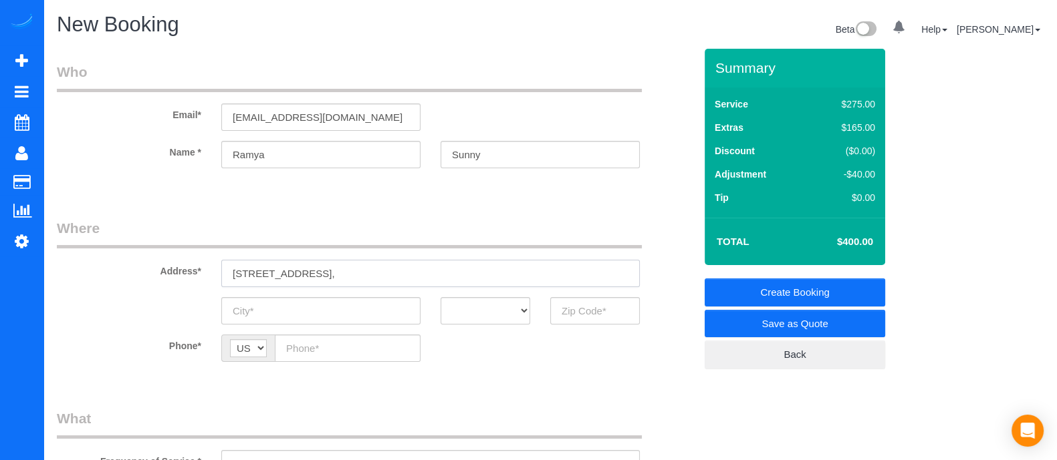
type input "[STREET_ADDRESS],"
paste input "Doraville"
click at [321, 311] on input "Doraville" at bounding box center [320, 310] width 199 height 27
type input "Doraville"
click at [476, 319] on select "AK AL AR AZ CA CO CT DC DE [GEOGRAPHIC_DATA] [GEOGRAPHIC_DATA] HI IA ID IL IN K…" at bounding box center [485, 310] width 90 height 27
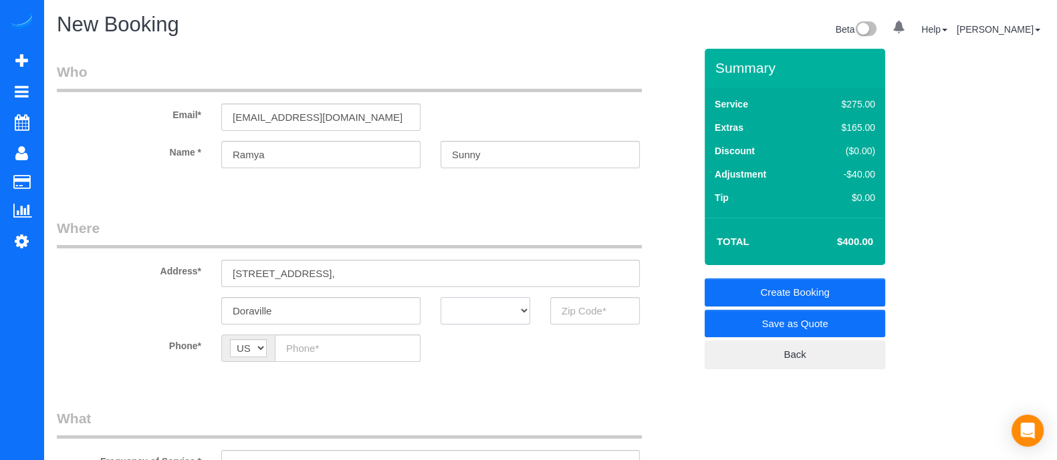
select select "GA"
click at [440, 297] on select "AK AL AR AZ CA CO CT DC DE [GEOGRAPHIC_DATA] [GEOGRAPHIC_DATA] HI IA ID IL IN K…" at bounding box center [485, 310] width 90 height 27
click at [575, 311] on input "text" at bounding box center [595, 310] width 90 height 27
type input "30360"
paste input "[PHONE_NUMBER]"
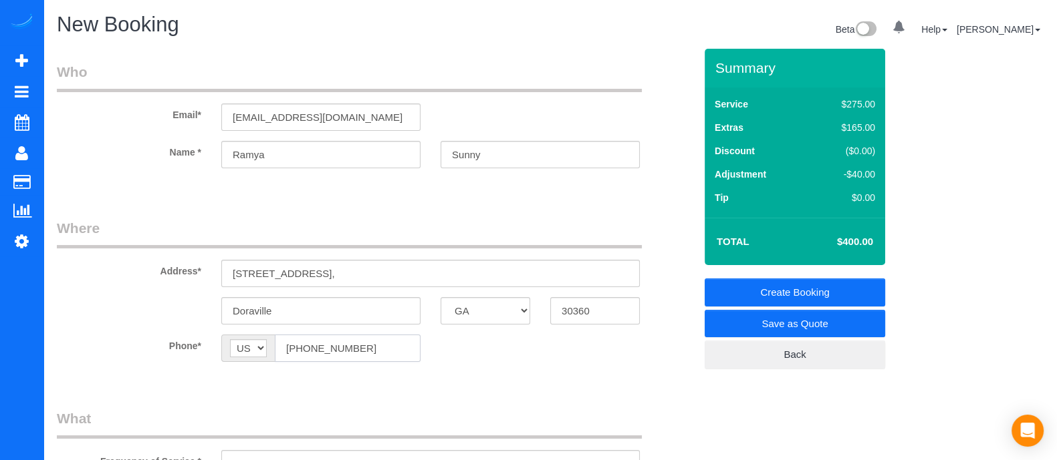
click at [341, 356] on input "[PHONE_NUMBER]" at bounding box center [348, 348] width 146 height 27
type input "[PHONE_NUMBER]"
drag, startPoint x: 297, startPoint y: 145, endPoint x: 196, endPoint y: 163, distance: 101.9
click at [196, 163] on div "Name * [GEOGRAPHIC_DATA] Sunny" at bounding box center [376, 154] width 658 height 27
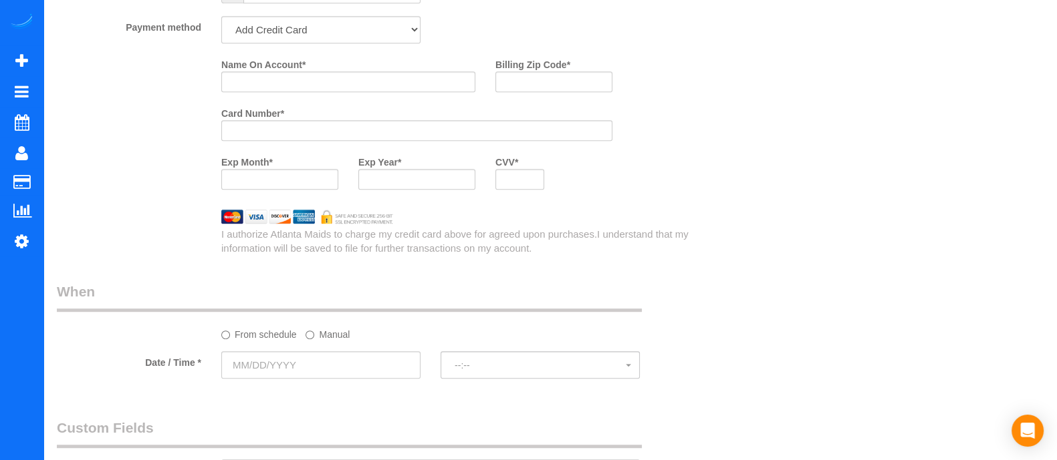
scroll to position [912, 0]
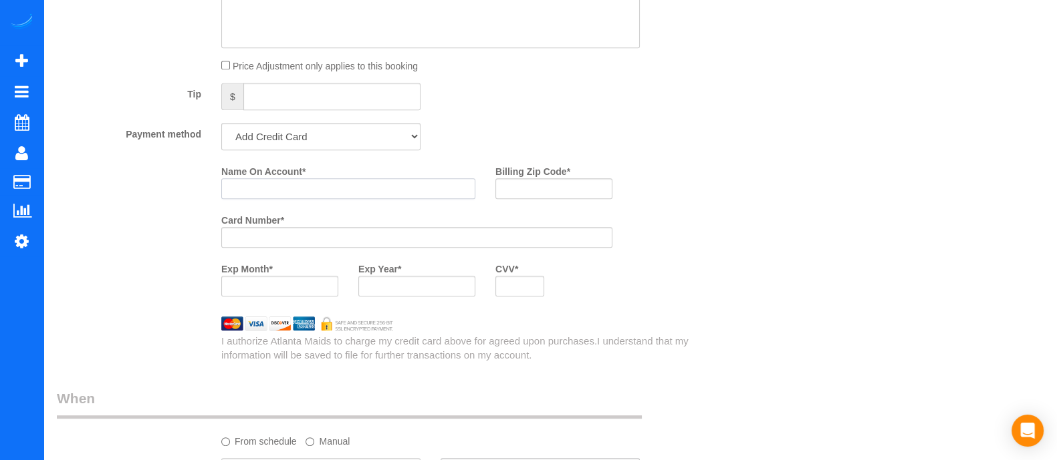
paste input "Ramya"
click at [331, 191] on input "Ramya" at bounding box center [348, 188] width 254 height 21
type input "Ramya Sunny"
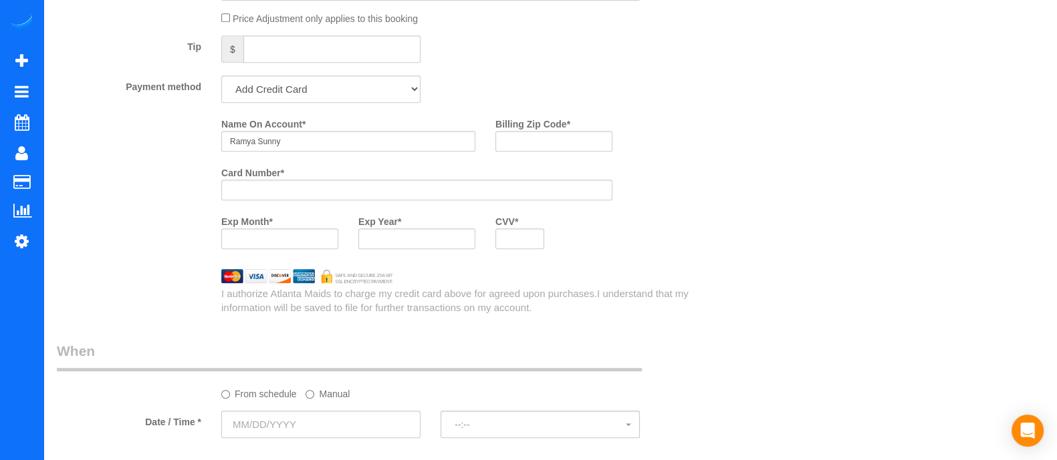
click at [751, 278] on div "Who Email* [EMAIL_ADDRESS][DOMAIN_NAME] Name * [GEOGRAPHIC_DATA] Sunny Where Ad…" at bounding box center [550, 48] width 986 height 1919
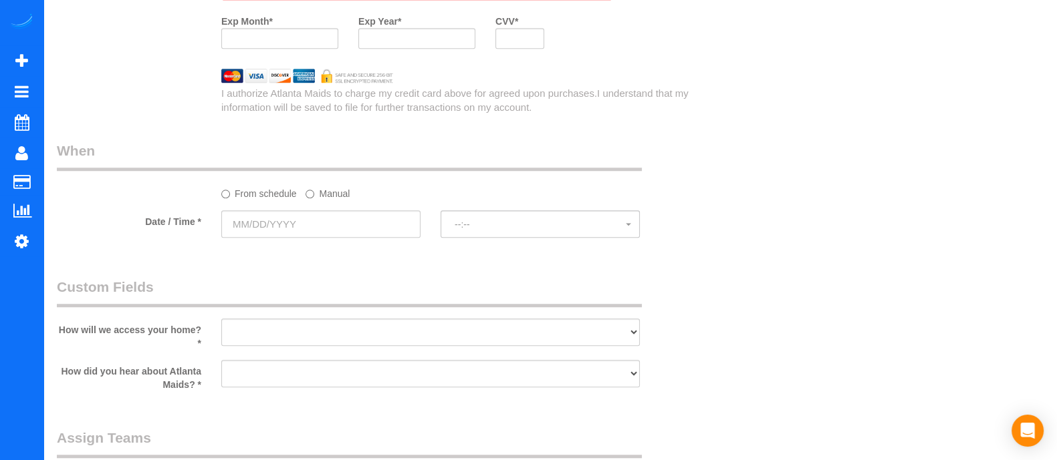
scroll to position [1236, 0]
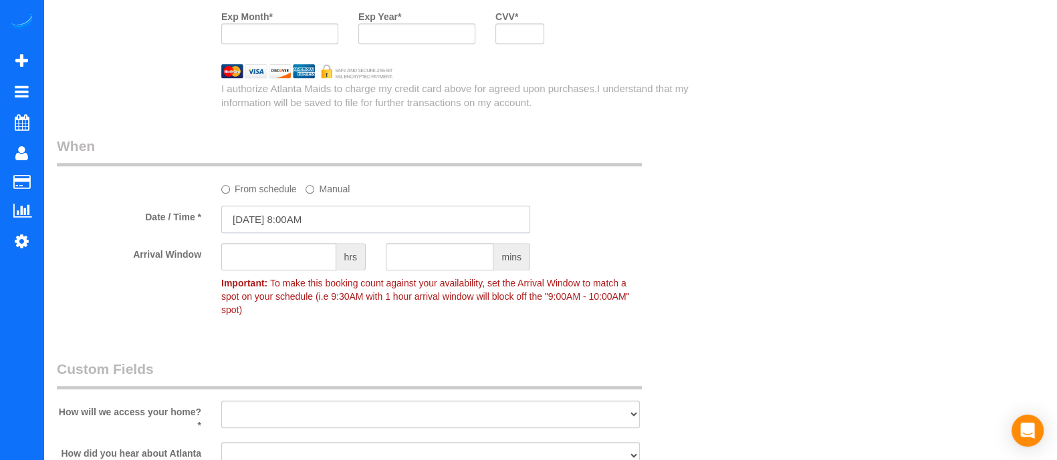
click at [317, 221] on input "[DATE] 8:00AM" at bounding box center [375, 219] width 309 height 27
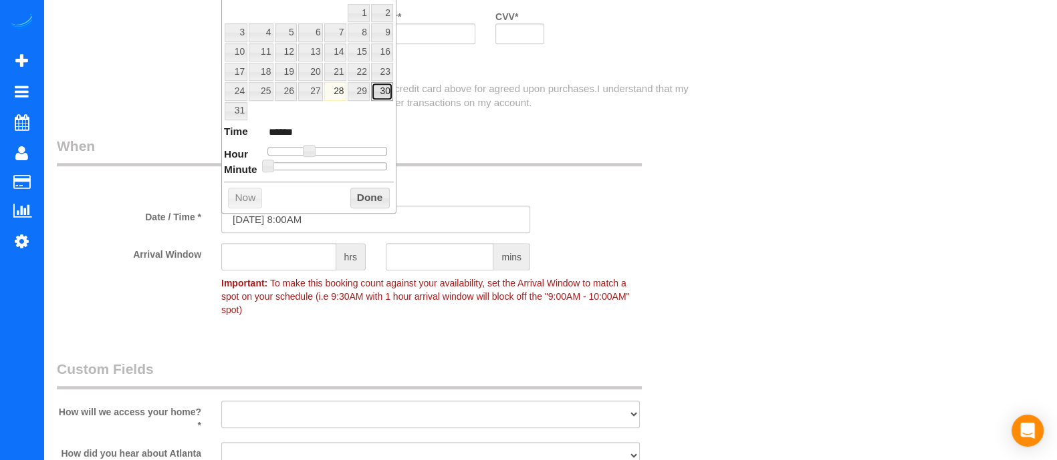
click at [374, 92] on link "30" at bounding box center [382, 91] width 22 height 18
type input "[DATE] 9:00AM"
type input "******"
click at [315, 150] on span at bounding box center [314, 151] width 12 height 12
click at [379, 195] on button "Done" at bounding box center [369, 198] width 39 height 21
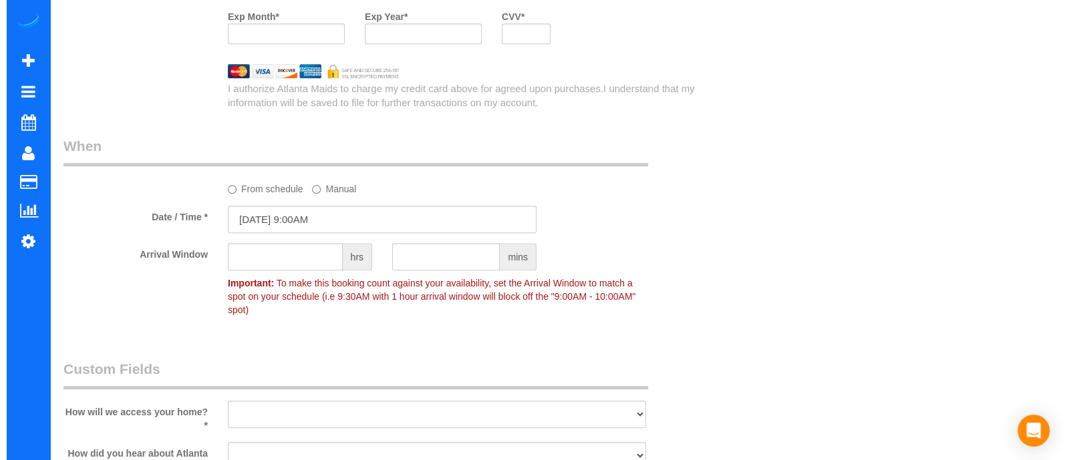
scroll to position [0, 0]
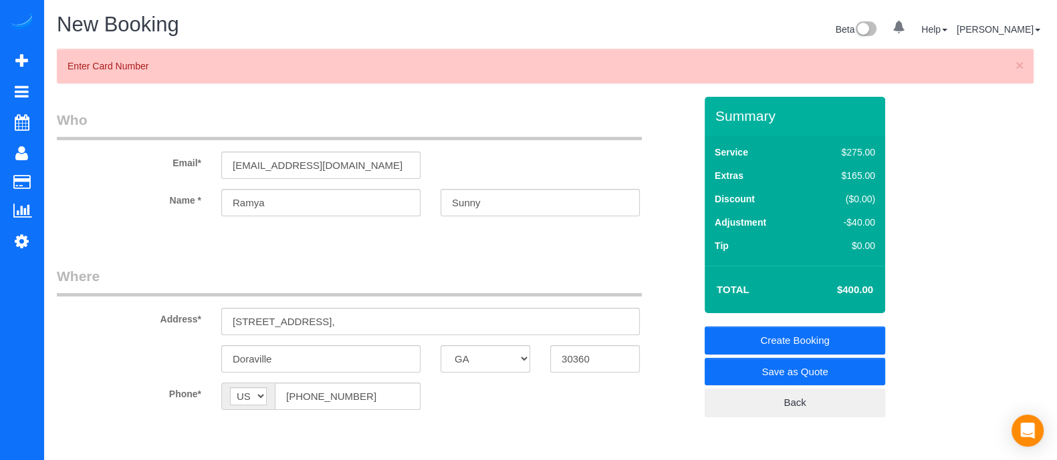
click at [782, 375] on link "Save as Quote" at bounding box center [794, 372] width 180 height 28
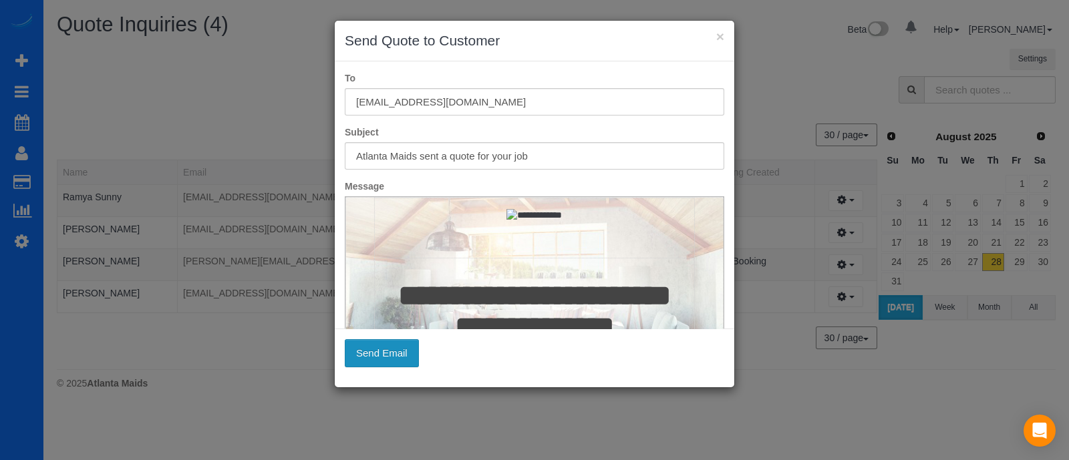
click at [388, 346] on button "Send Email" at bounding box center [382, 354] width 74 height 28
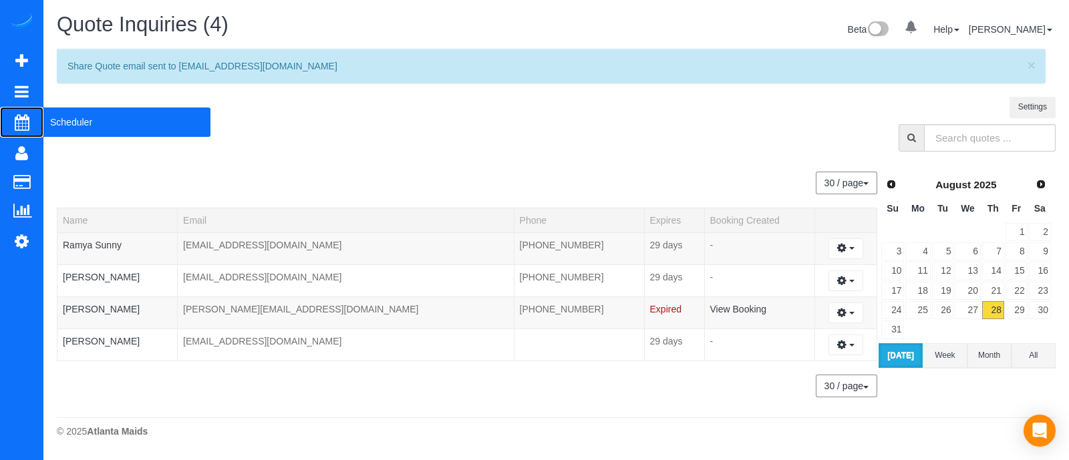
click at [62, 118] on span "Scheduler" at bounding box center [126, 122] width 167 height 31
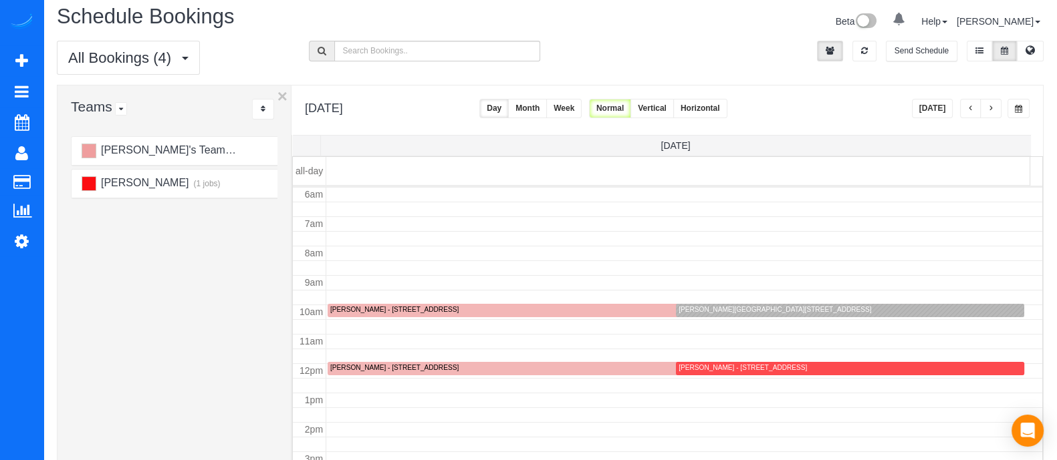
scroll to position [6, 0]
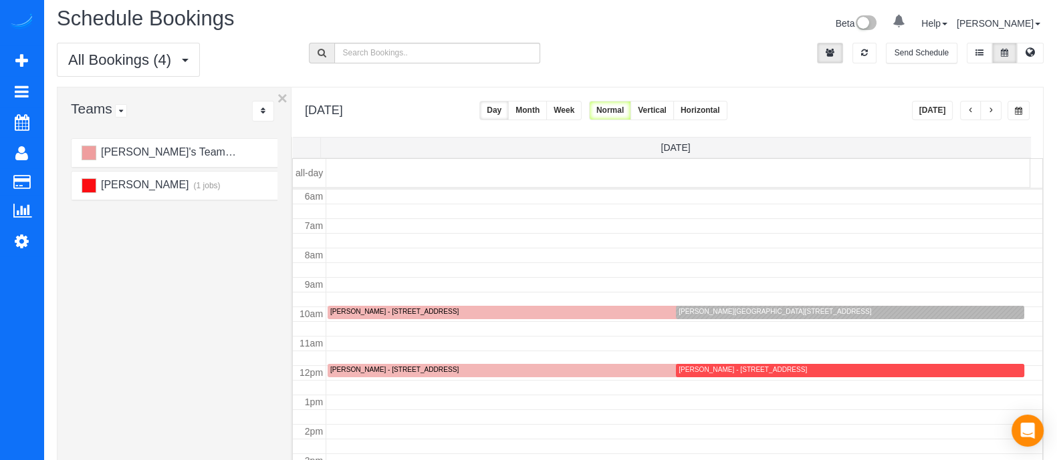
click at [970, 114] on span "button" at bounding box center [970, 111] width 7 height 8
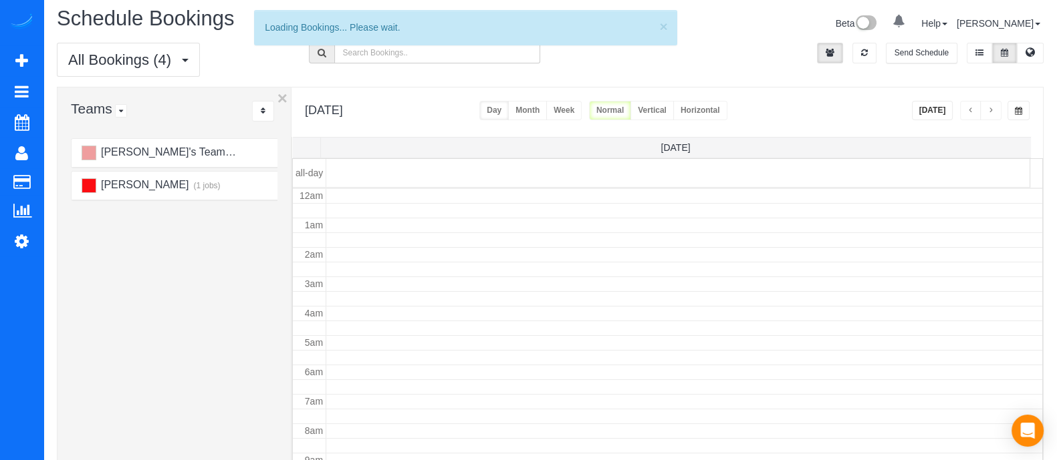
scroll to position [176, 0]
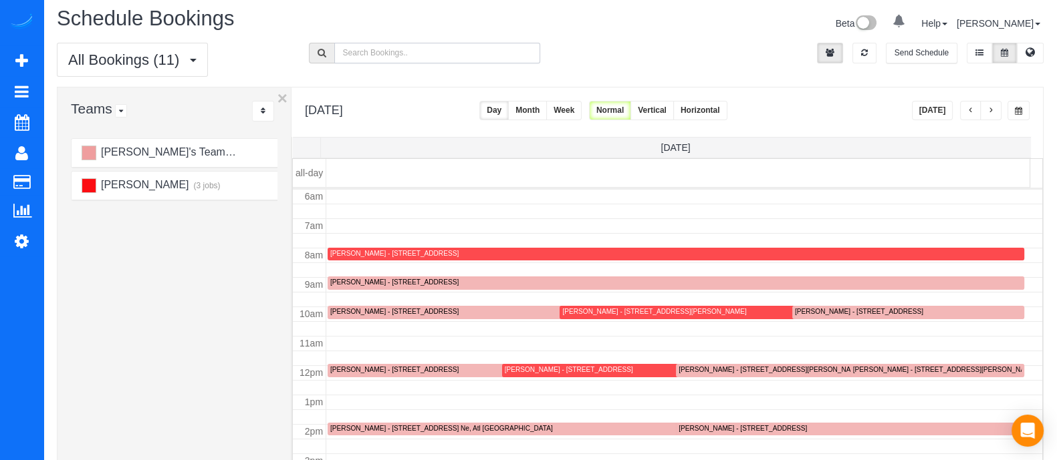
paste input "[PHONE_NUMBER]"
click at [461, 58] on input "[PHONE_NUMBER]" at bounding box center [437, 53] width 207 height 21
type input "[PHONE_NUMBER]"
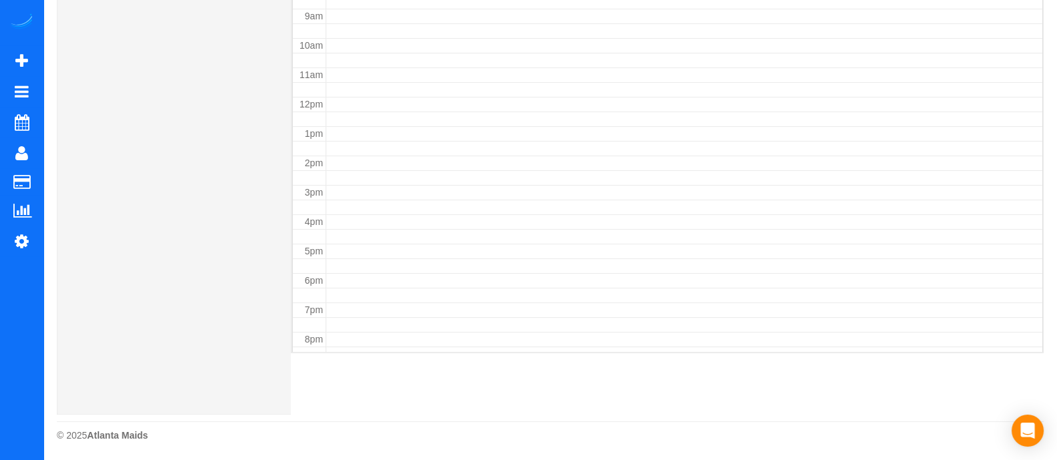
scroll to position [0, 0]
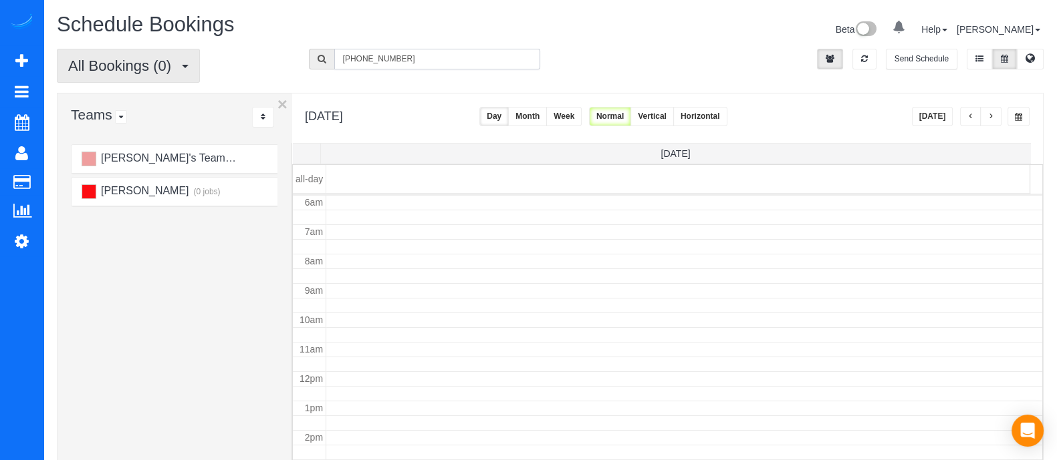
drag, startPoint x: 408, startPoint y: 58, endPoint x: 148, endPoint y: 65, distance: 260.1
click at [148, 65] on div "All Bookings (0) All Bookings Unassigned Bookings Recurring Bookings New Custom…" at bounding box center [550, 71] width 1006 height 44
click at [547, 115] on button "Month" at bounding box center [527, 116] width 39 height 19
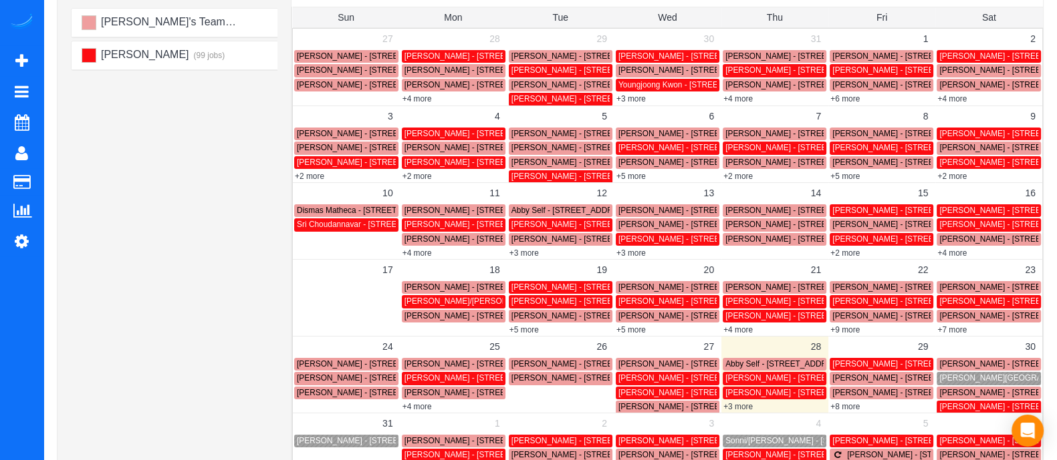
scroll to position [138, 0]
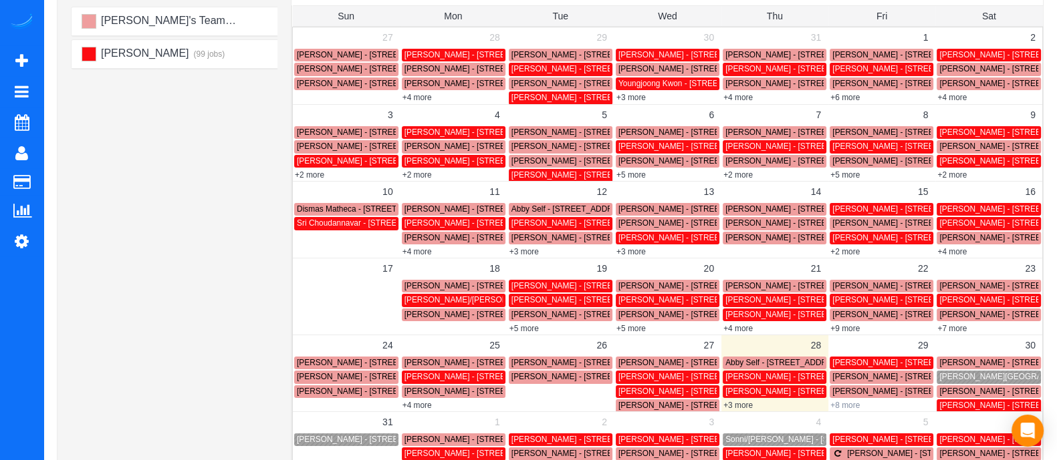
click at [845, 406] on link "+8 more" at bounding box center [844, 405] width 29 height 9
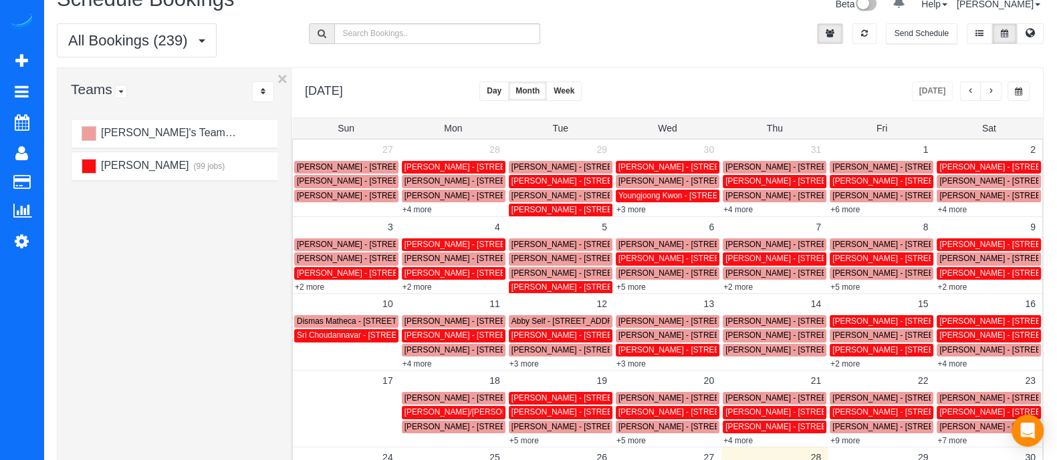
scroll to position [21, 0]
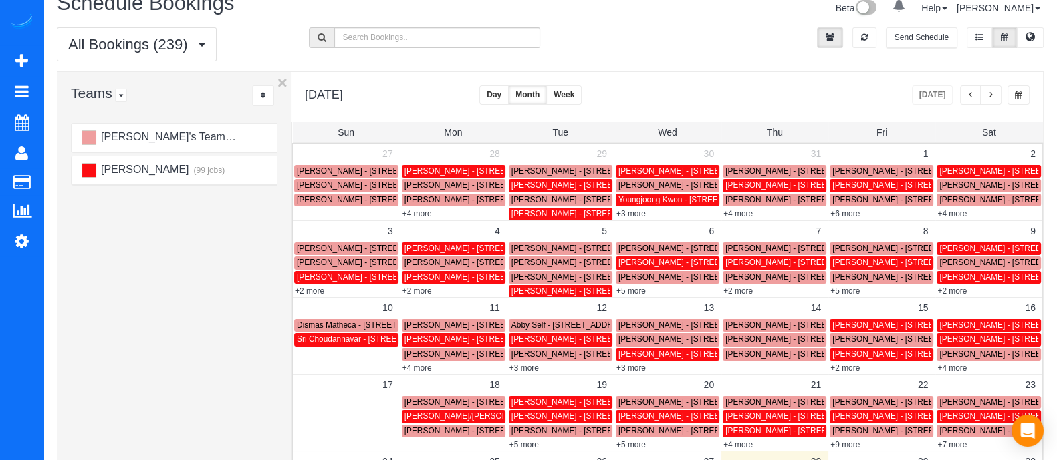
click at [499, 98] on button "Day" at bounding box center [493, 95] width 29 height 19
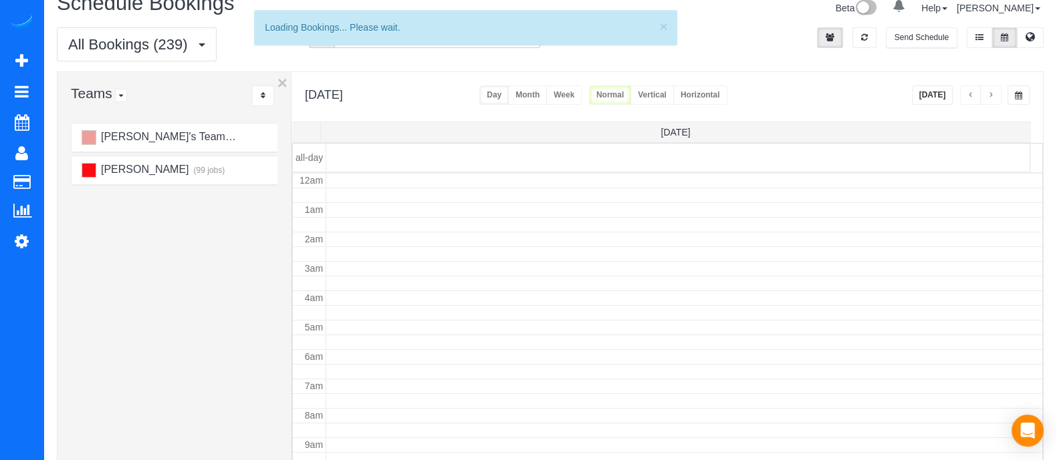
scroll to position [176, 0]
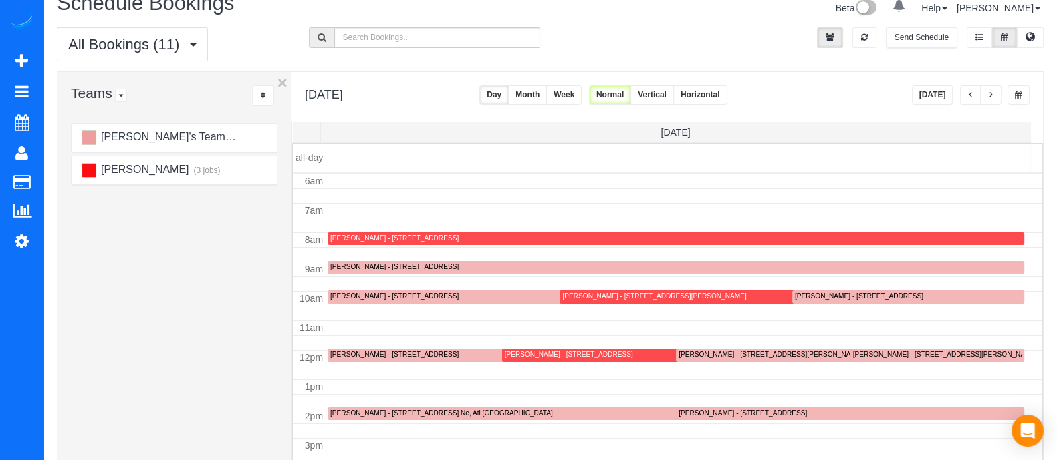
click at [509, 90] on button "Day" at bounding box center [493, 95] width 29 height 19
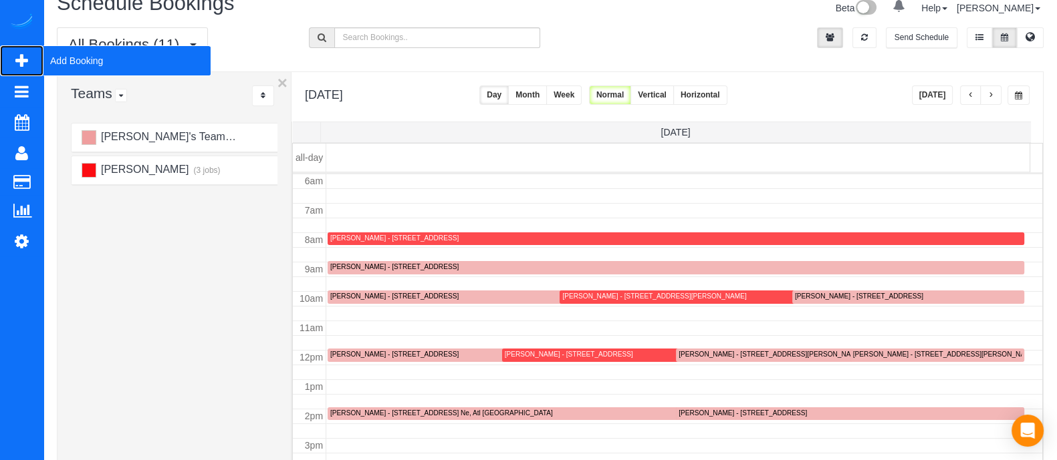
click at [83, 63] on span "Add Booking" at bounding box center [126, 60] width 167 height 31
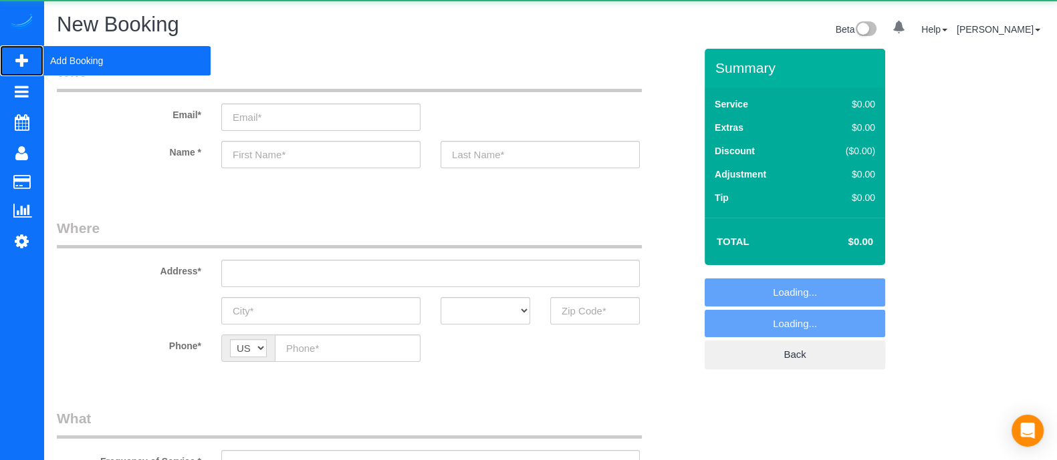
select select "object:5068"
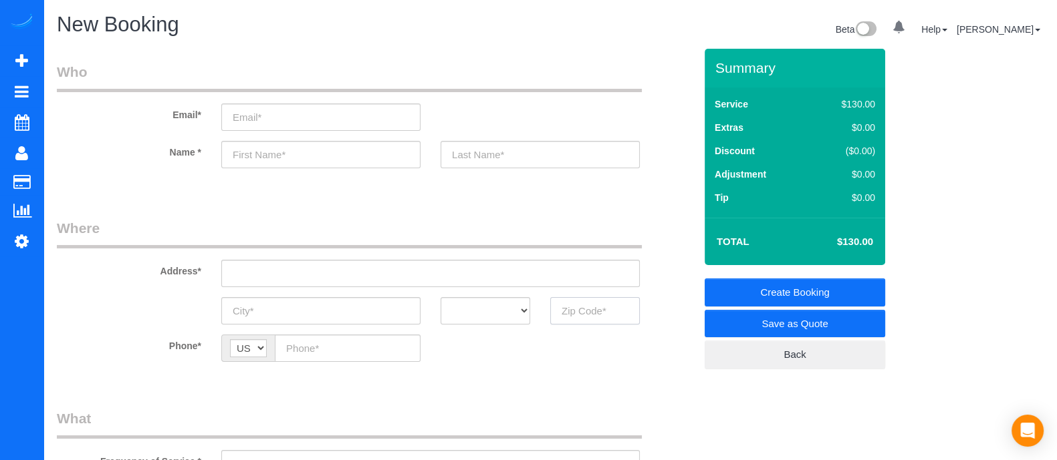
click at [579, 303] on input "text" at bounding box center [595, 310] width 90 height 27
type input "3"
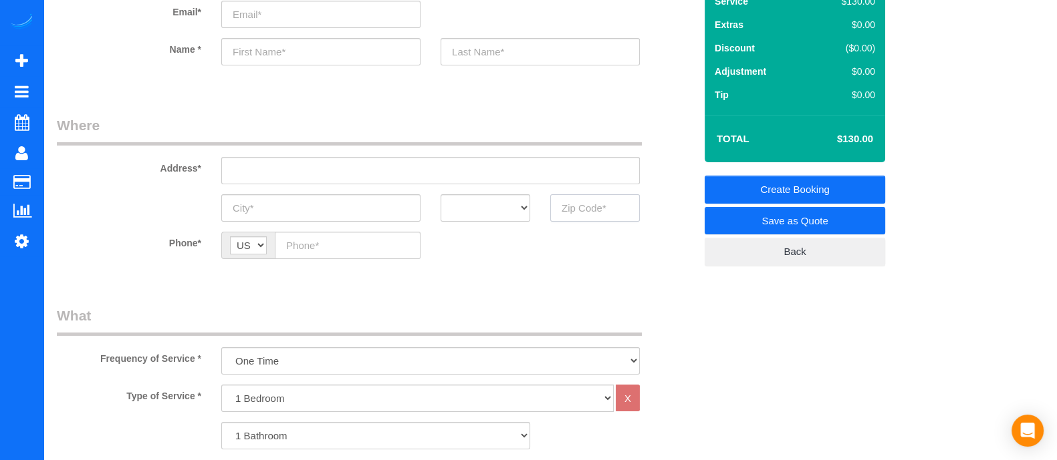
scroll to position [98, 0]
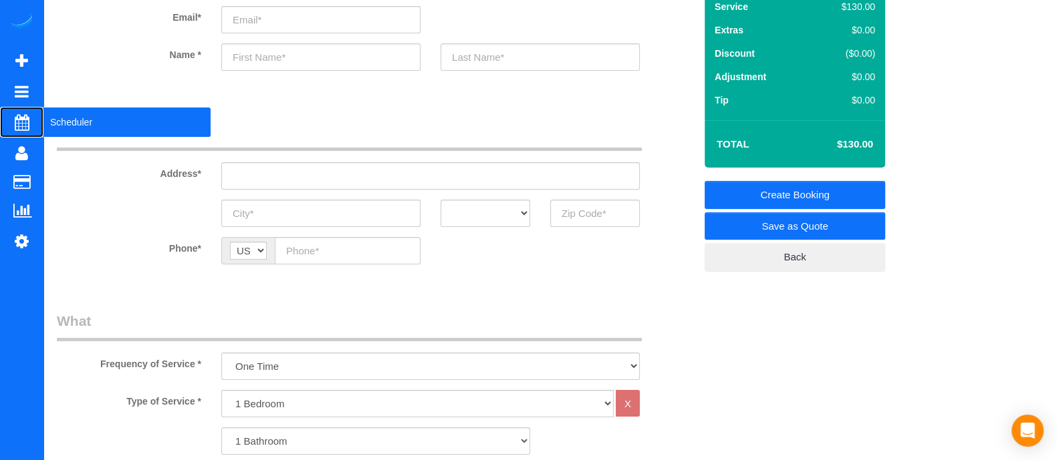
click at [78, 114] on span "Scheduler" at bounding box center [126, 122] width 167 height 31
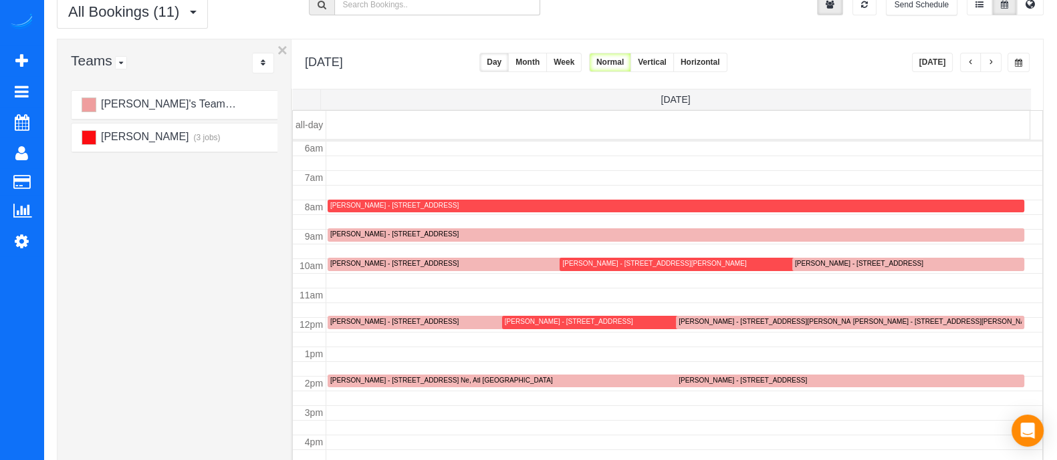
scroll to position [67, 0]
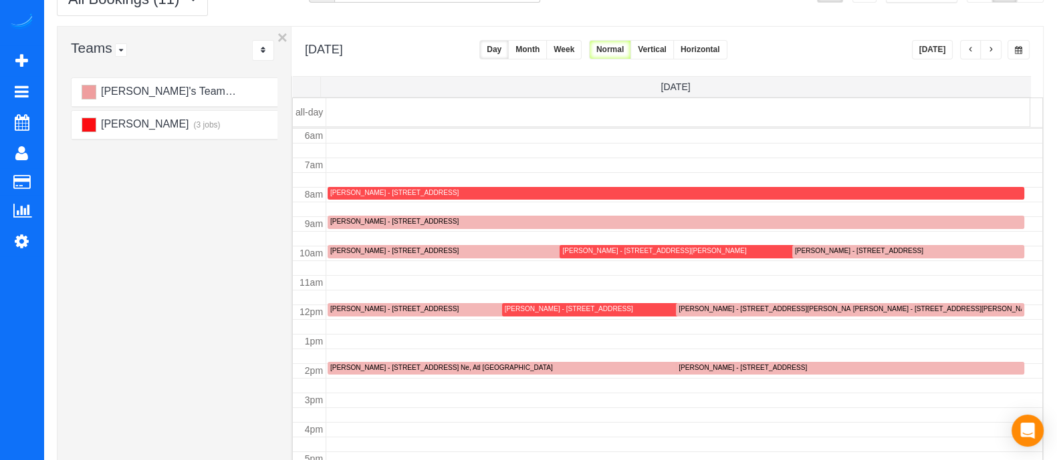
click at [972, 53] on span "button" at bounding box center [970, 50] width 7 height 8
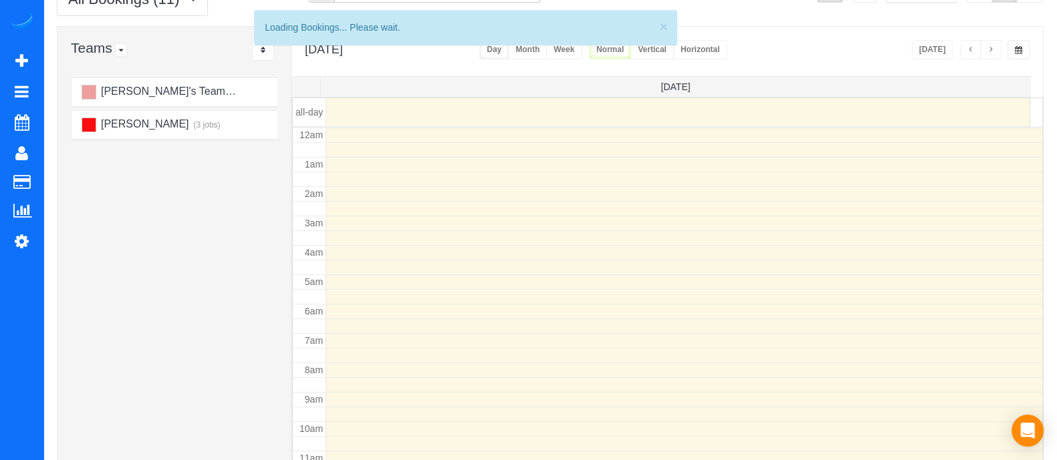
scroll to position [176, 0]
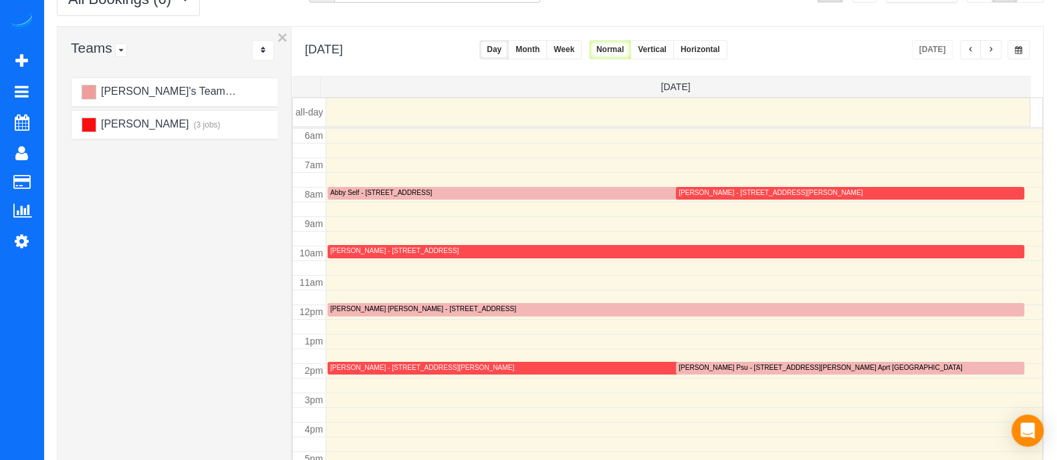
click at [728, 366] on div "[PERSON_NAME] Psu - [STREET_ADDRESS][PERSON_NAME] Aprt [GEOGRAPHIC_DATA]" at bounding box center [819, 368] width 283 height 9
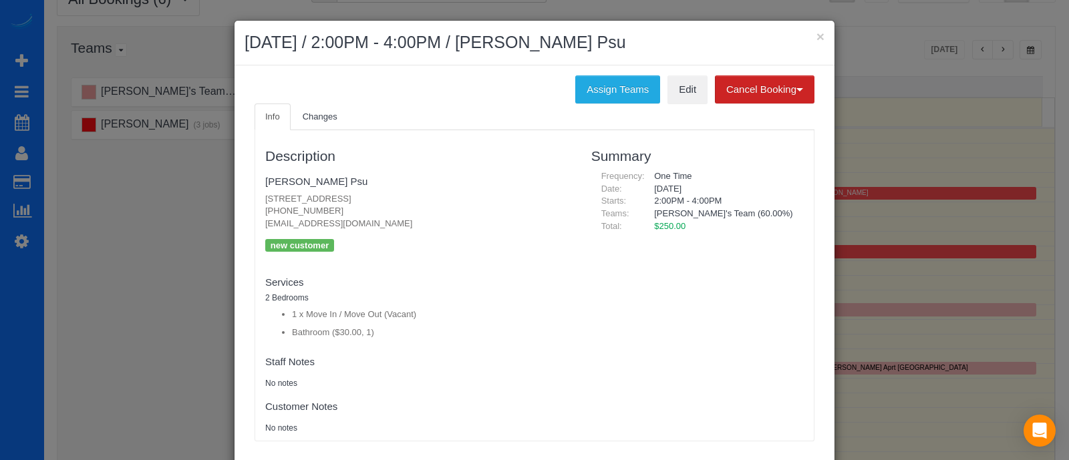
drag, startPoint x: 327, startPoint y: 211, endPoint x: 253, endPoint y: 209, distance: 74.2
click at [255, 209] on div "Description [PERSON_NAME] Psu [STREET_ADDRESS] [PHONE_NUMBER] [EMAIL_ADDRESS][D…" at bounding box center [418, 285] width 326 height 297
copy p "[PHONE_NUMBER]"
click at [817, 40] on button "×" at bounding box center [821, 36] width 8 height 14
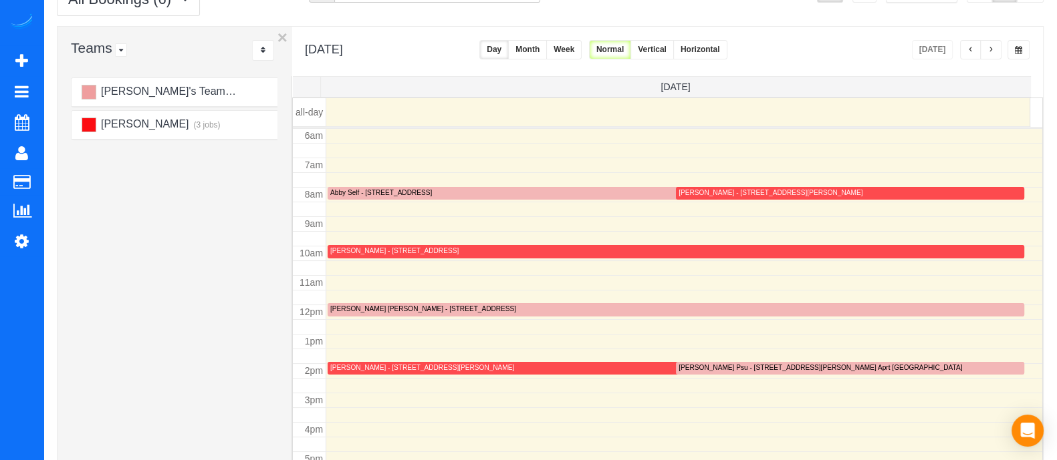
click at [700, 368] on div "[PERSON_NAME] Psu - [STREET_ADDRESS][PERSON_NAME] Aprt [GEOGRAPHIC_DATA]" at bounding box center [819, 368] width 283 height 9
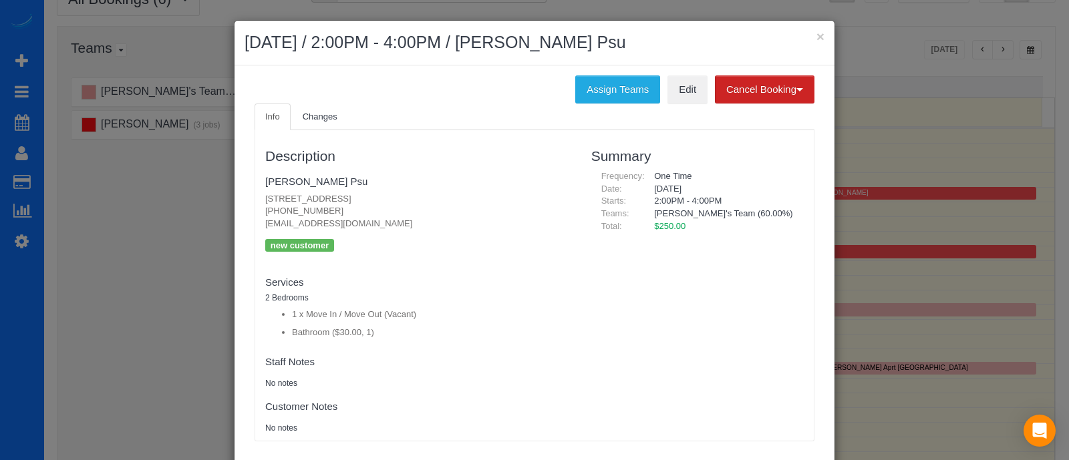
drag, startPoint x: 321, startPoint y: 212, endPoint x: 253, endPoint y: 211, distance: 67.5
click at [255, 211] on div "Description [PERSON_NAME] Psu [STREET_ADDRESS] [PHONE_NUMBER] [EMAIL_ADDRESS][D…" at bounding box center [418, 285] width 326 height 297
copy p "[PHONE_NUMBER]"
click at [334, 215] on p "[STREET_ADDRESS] [PHONE_NUMBER] [EMAIL_ADDRESS][DOMAIN_NAME]" at bounding box center [418, 211] width 306 height 37
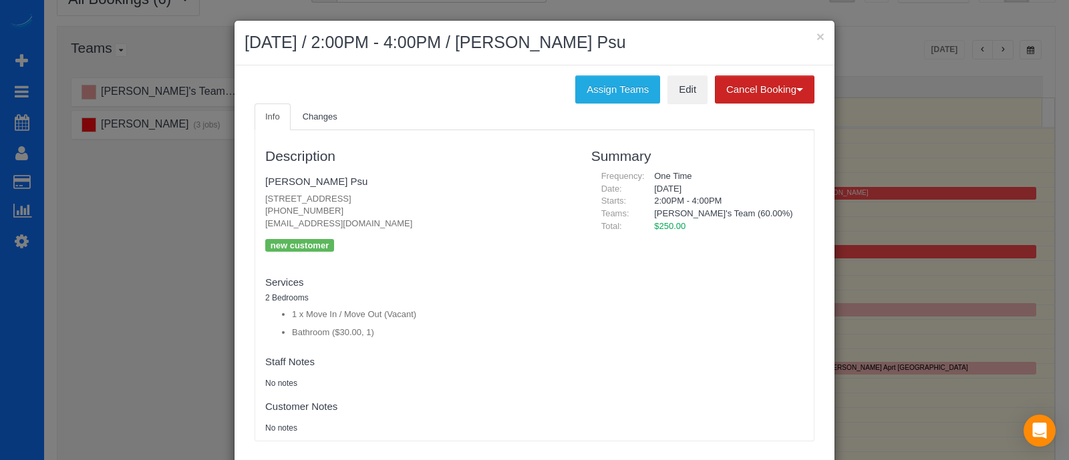
drag, startPoint x: 324, startPoint y: 212, endPoint x: 257, endPoint y: 210, distance: 66.9
click at [257, 210] on div "Description [PERSON_NAME] Psu [STREET_ADDRESS] [PHONE_NUMBER] [EMAIL_ADDRESS][D…" at bounding box center [418, 285] width 326 height 297
copy p "[PHONE_NUMBER]"
click at [817, 37] on button "×" at bounding box center [821, 36] width 8 height 14
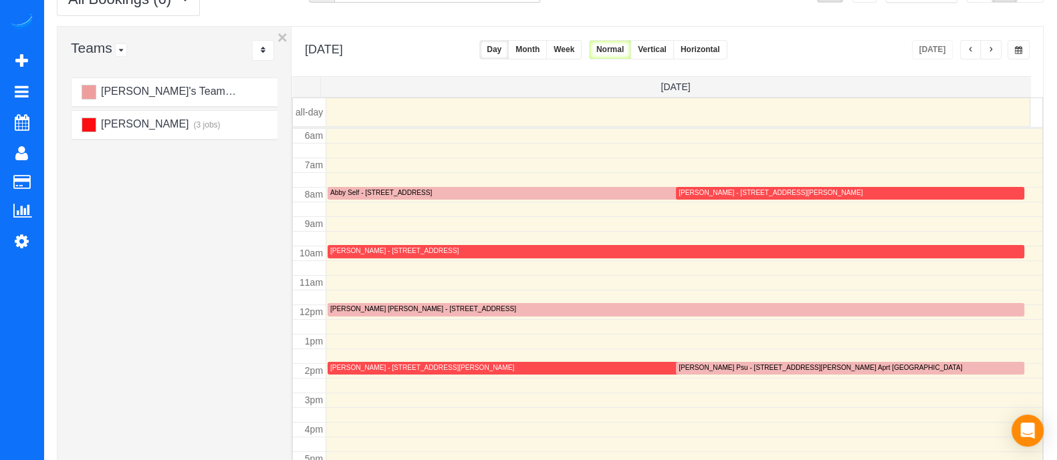
click at [503, 37] on div "[DATE] [DATE] Day Month Week Normal Vertical Horizontal" at bounding box center [666, 51] width 751 height 49
click at [513, 371] on div "[PERSON_NAME] - [STREET_ADDRESS][PERSON_NAME]" at bounding box center [669, 369] width 678 height 10
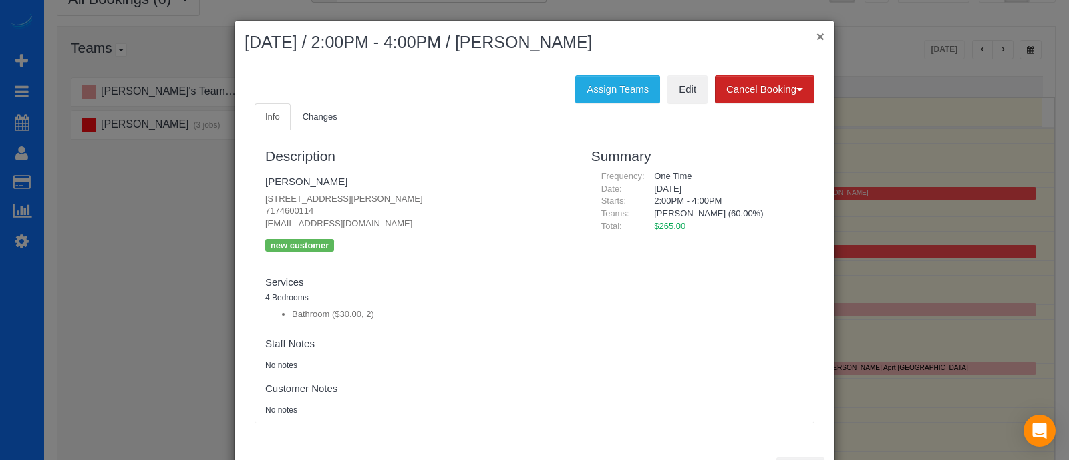
click at [817, 40] on button "×" at bounding box center [821, 36] width 8 height 14
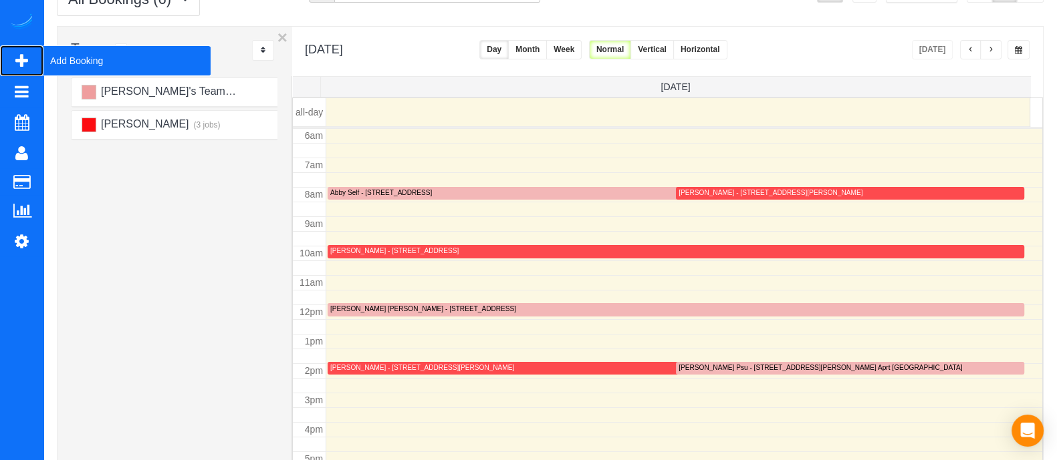
click at [81, 55] on span "Add Booking" at bounding box center [126, 60] width 167 height 31
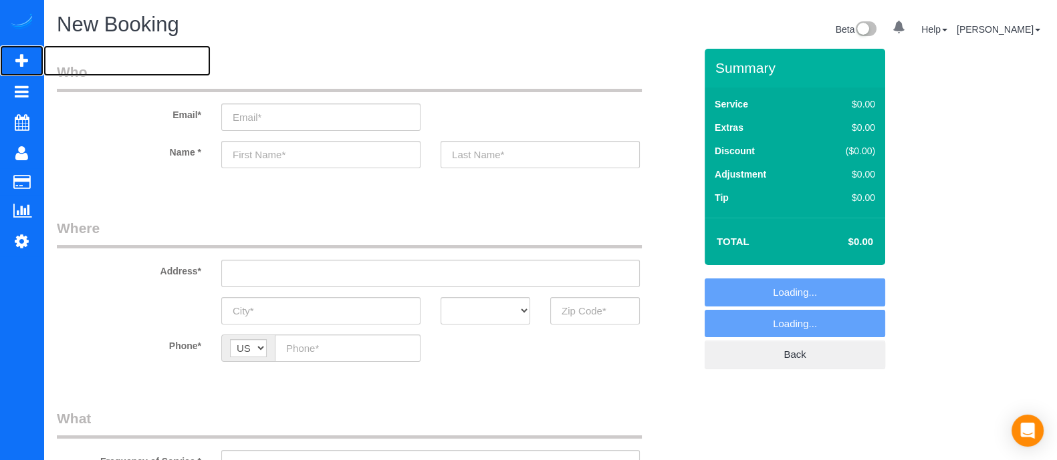
select select "object:5872"
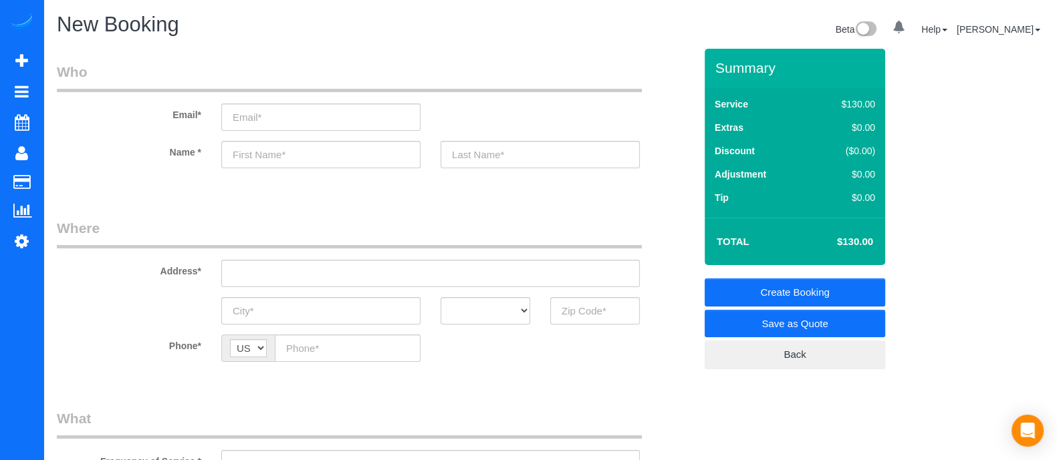
click at [589, 14] on div "Beta 0 Your Notifications You have 0 alerts Help Help Docs Take a Tour Contact …" at bounding box center [801, 30] width 503 height 35
click at [291, 158] on input "text" at bounding box center [320, 154] width 199 height 27
type input "[PERSON_NAME]"
click at [531, 185] on fieldset "Who Email* Name * [PERSON_NAME]" at bounding box center [376, 127] width 638 height 130
click at [471, 122] on div "Email*" at bounding box center [376, 96] width 658 height 69
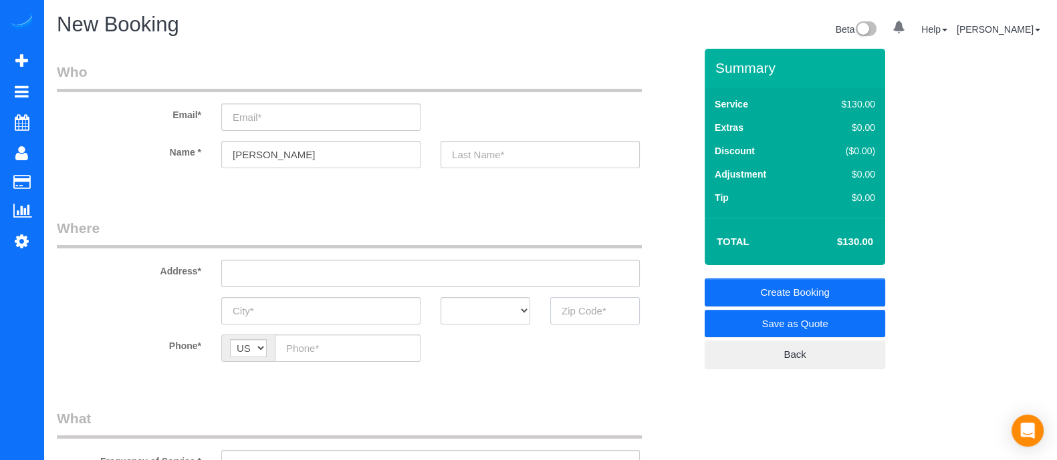
click at [590, 311] on input "text" at bounding box center [595, 310] width 90 height 27
click at [603, 317] on input "30307" at bounding box center [595, 310] width 90 height 27
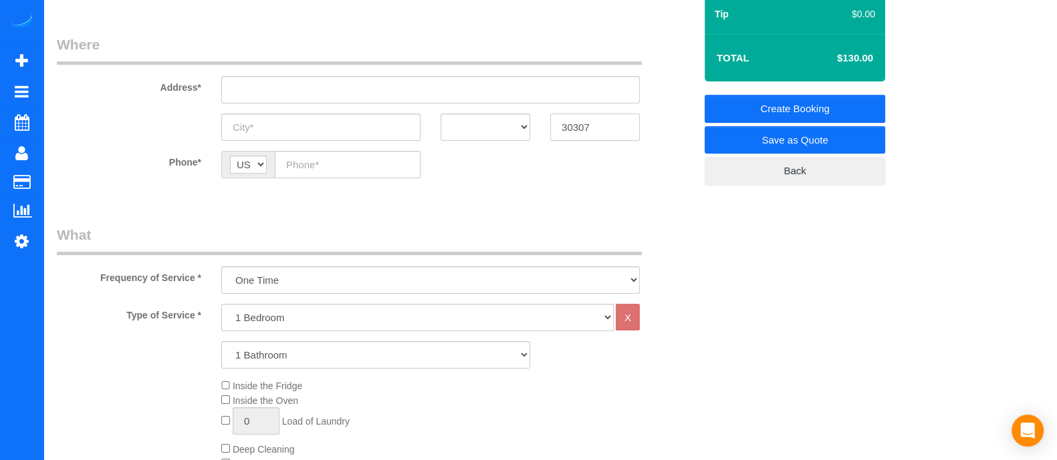
scroll to position [213, 0]
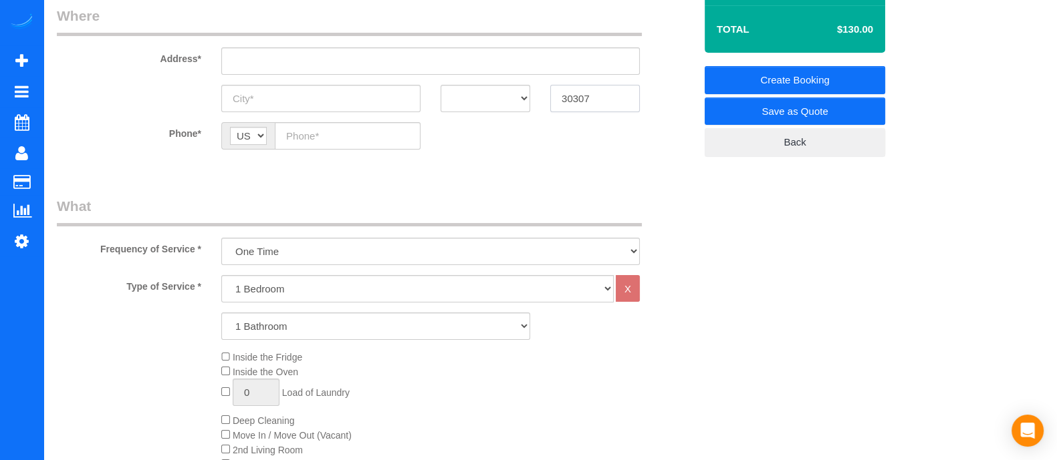
type input "30307"
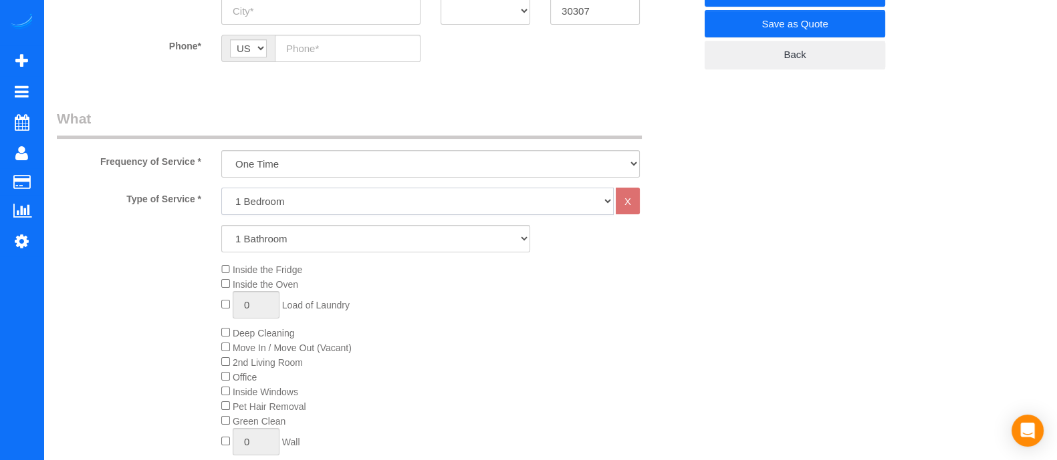
click at [257, 204] on select "1 Bedroom 2 Bedrooms 3 Bedrooms 4 Bedrooms 5 Bedrooms 6 Bedrooms" at bounding box center [417, 201] width 392 height 27
select select "2"
click at [221, 188] on select "1 Bedroom 2 Bedrooms 3 Bedrooms 4 Bedrooms 5 Bedrooms 6 Bedrooms" at bounding box center [417, 201] width 392 height 27
drag, startPoint x: 257, startPoint y: 213, endPoint x: 257, endPoint y: 235, distance: 22.1
click at [257, 235] on select "1 Bathroom 2 Bathrooms 3 Bathrooms 4 Bathrooms 5 Bathrooms 6 Bathrooms" at bounding box center [375, 238] width 309 height 27
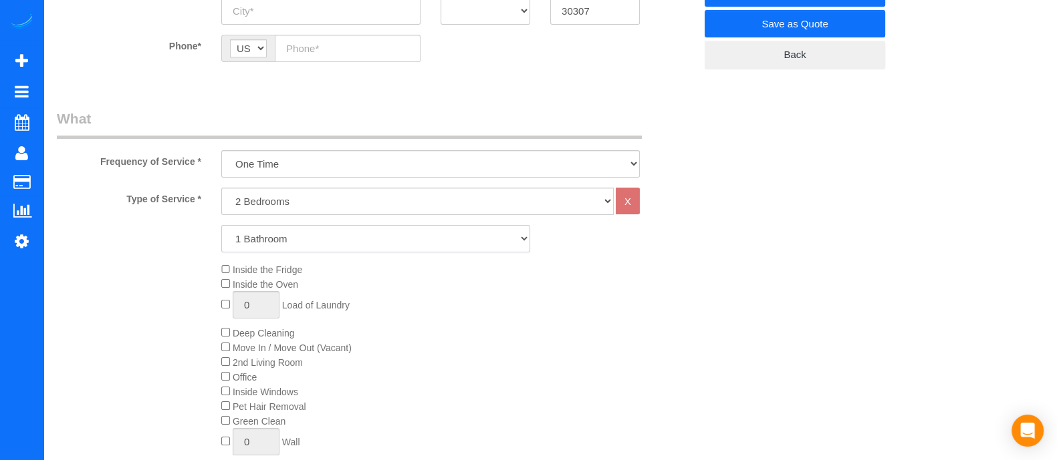
select select "2"
click at [221, 225] on select "1 Bathroom 2 Bathrooms 3 Bathrooms 4 Bathrooms 5 Bathrooms 6 Bathrooms" at bounding box center [375, 238] width 309 height 27
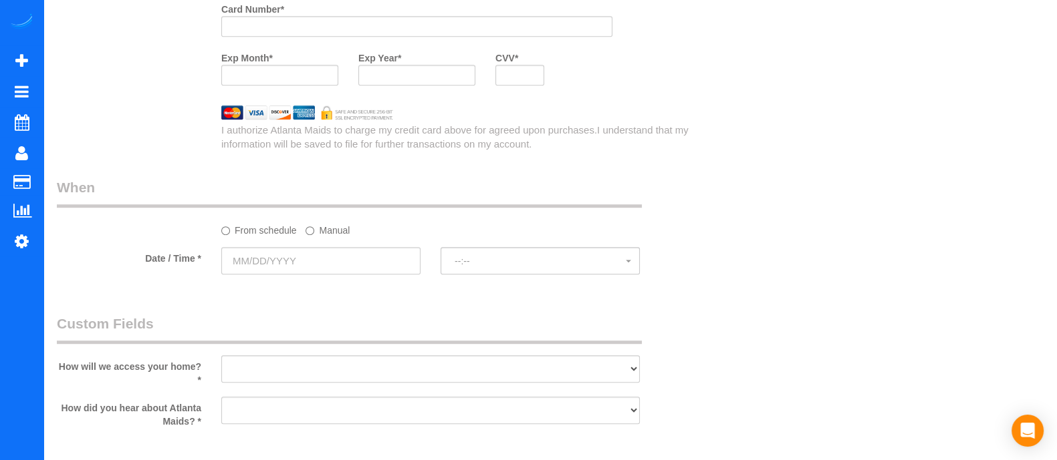
scroll to position [1129, 0]
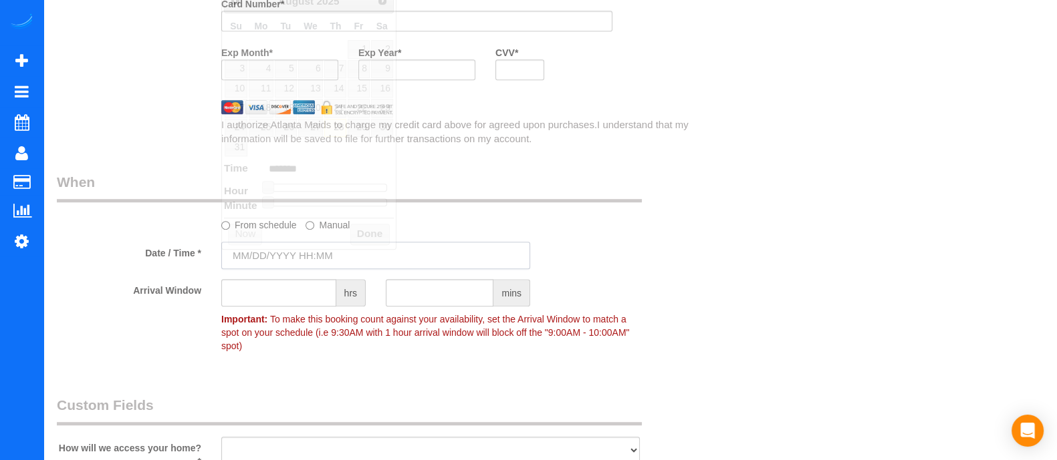
click at [301, 259] on input "text" at bounding box center [375, 255] width 309 height 27
type input "[DATE] 8:00AM"
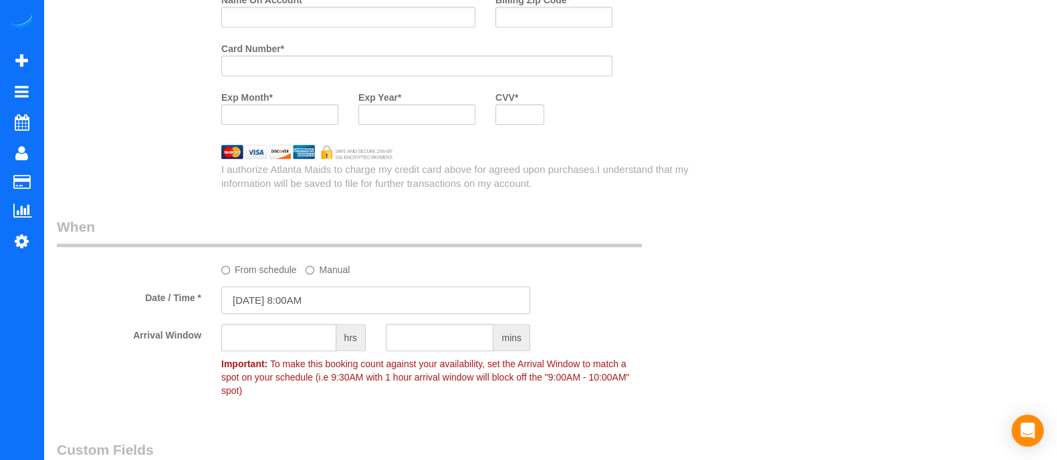
scroll to position [1089, 0]
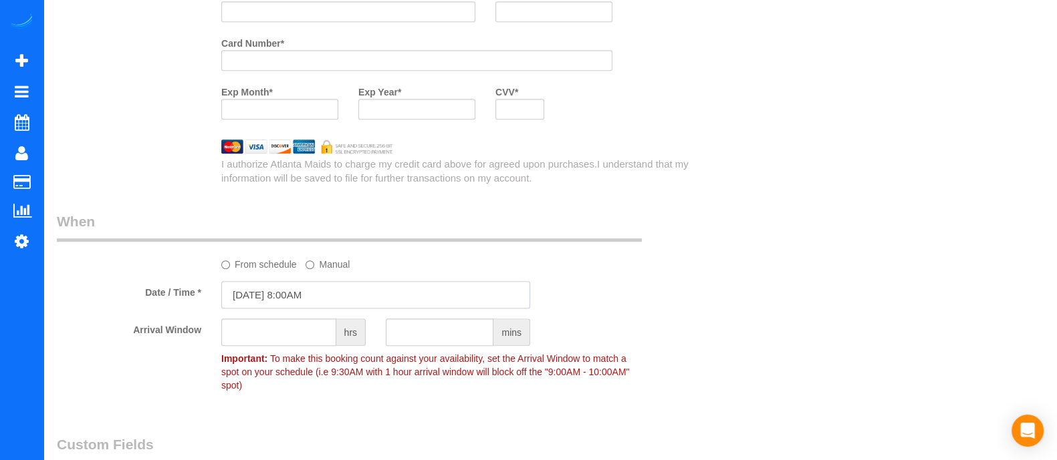
click at [333, 302] on input "[DATE] 8:00AM" at bounding box center [375, 294] width 309 height 27
click at [287, 293] on input "[DATE] 8:00AM" at bounding box center [375, 294] width 309 height 27
click at [259, 299] on input "[DATE] 8:00AM" at bounding box center [375, 294] width 309 height 27
click at [224, 265] on sui-booking-spot "From schedule Manual Date / Time * [DATE] 8:00AM Arrival Window hrs mins Import…" at bounding box center [376, 305] width 638 height 186
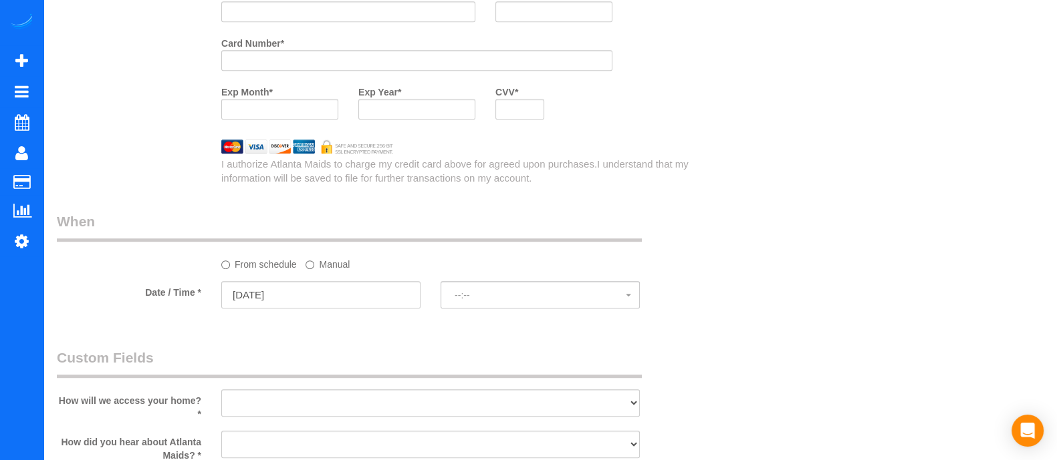
select select "spot38"
click at [323, 265] on label "Manual" at bounding box center [327, 262] width 44 height 18
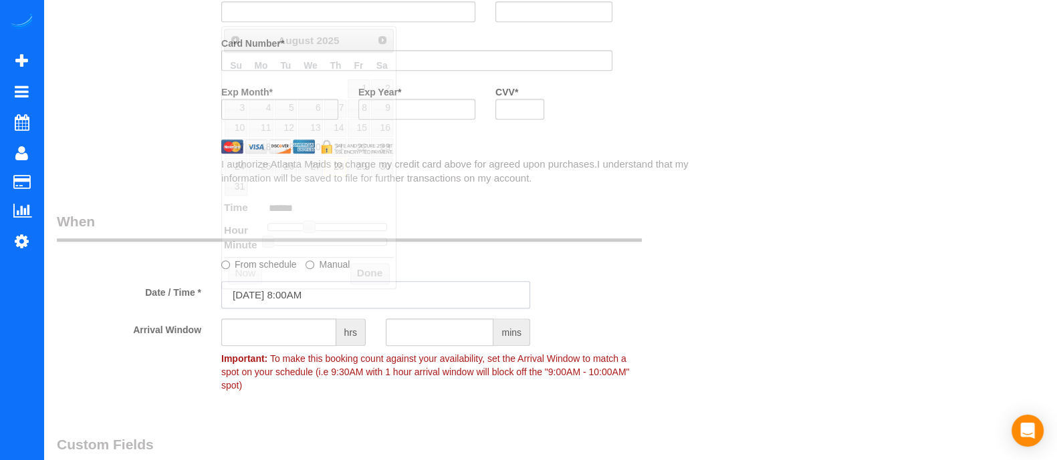
click at [314, 297] on input "[DATE] 8:00AM" at bounding box center [375, 294] width 309 height 27
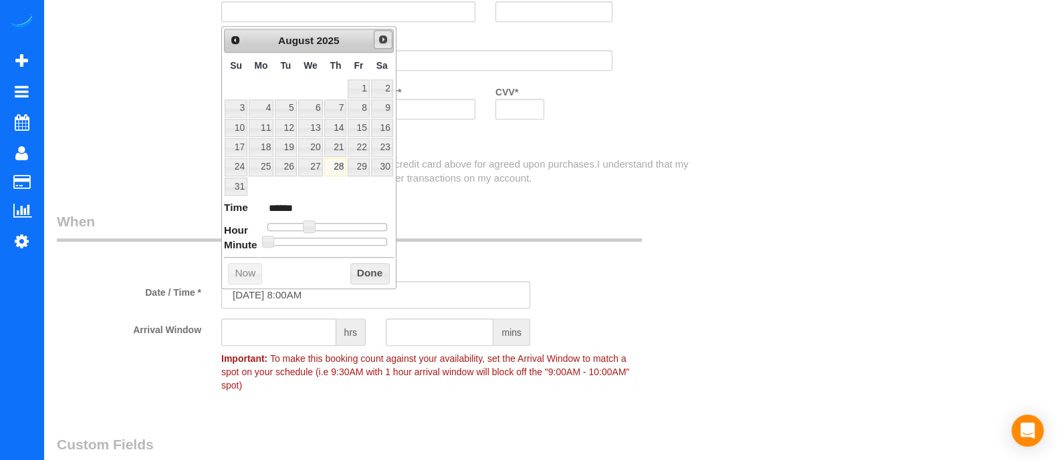
click at [384, 35] on span "Next" at bounding box center [383, 39] width 11 height 11
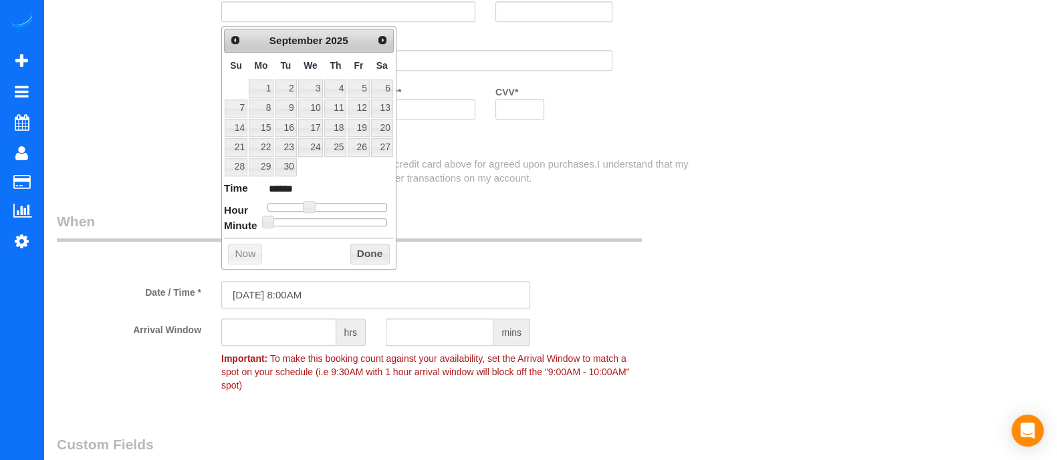
click at [320, 309] on input "[DATE] 8:00AM" at bounding box center [375, 294] width 309 height 27
click at [374, 255] on button "Done" at bounding box center [369, 254] width 39 height 21
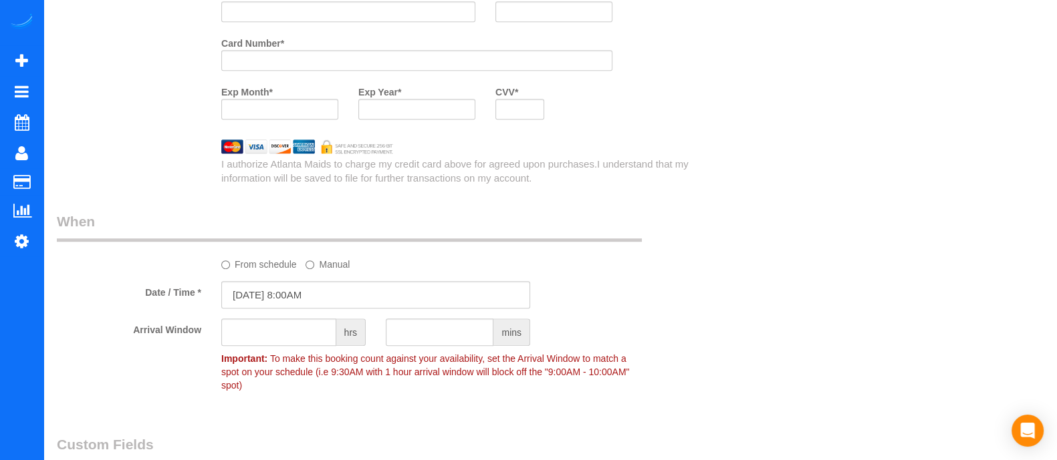
click at [247, 271] on label "From schedule" at bounding box center [259, 262] width 76 height 18
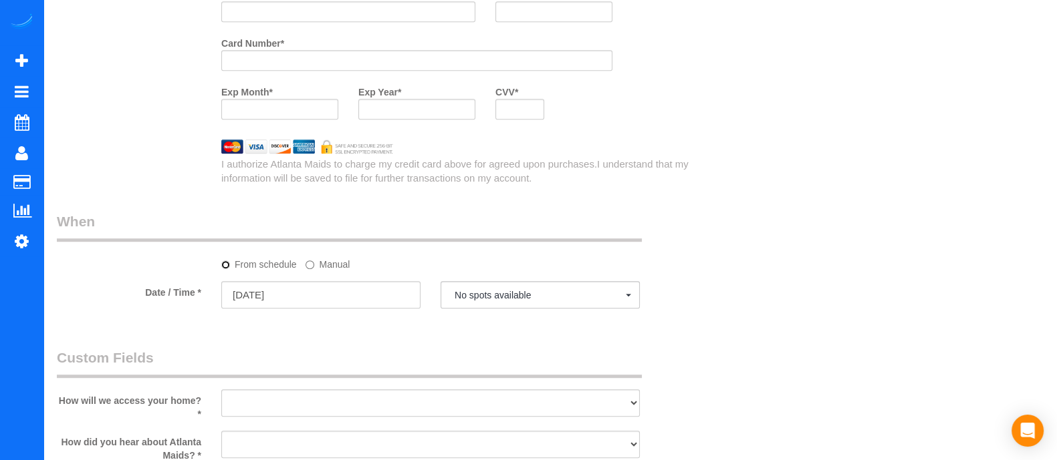
select select "spot52"
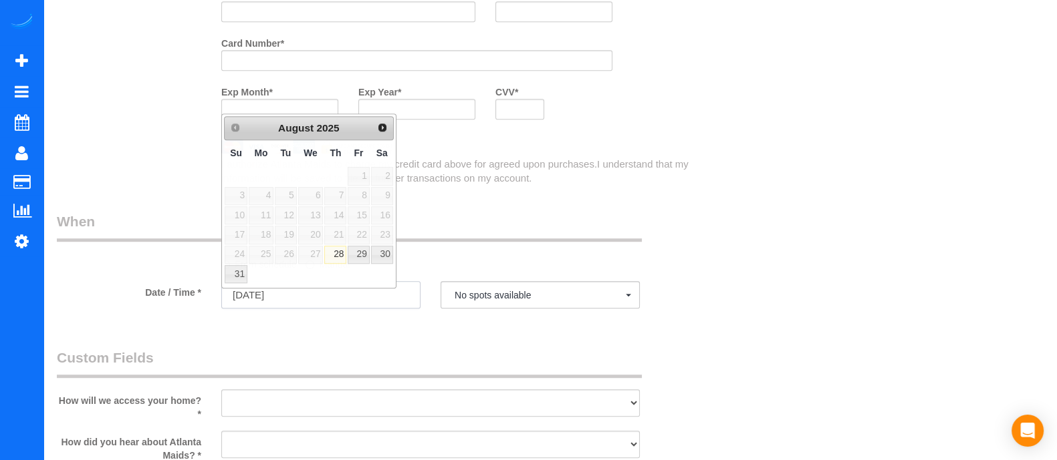
click at [391, 302] on input "[DATE]" at bounding box center [320, 294] width 199 height 27
click at [384, 128] on span "Next" at bounding box center [383, 127] width 11 height 11
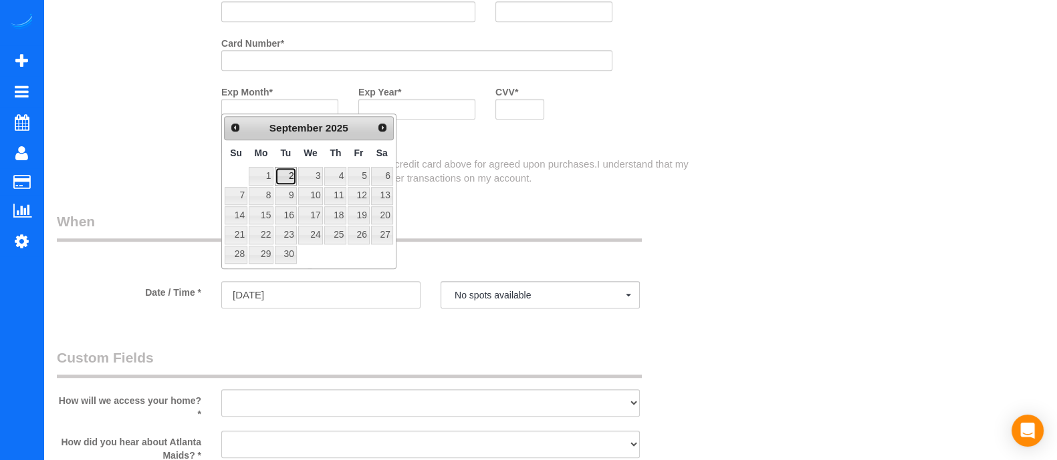
click at [285, 183] on link "2" at bounding box center [285, 176] width 21 height 18
type input "[DATE]"
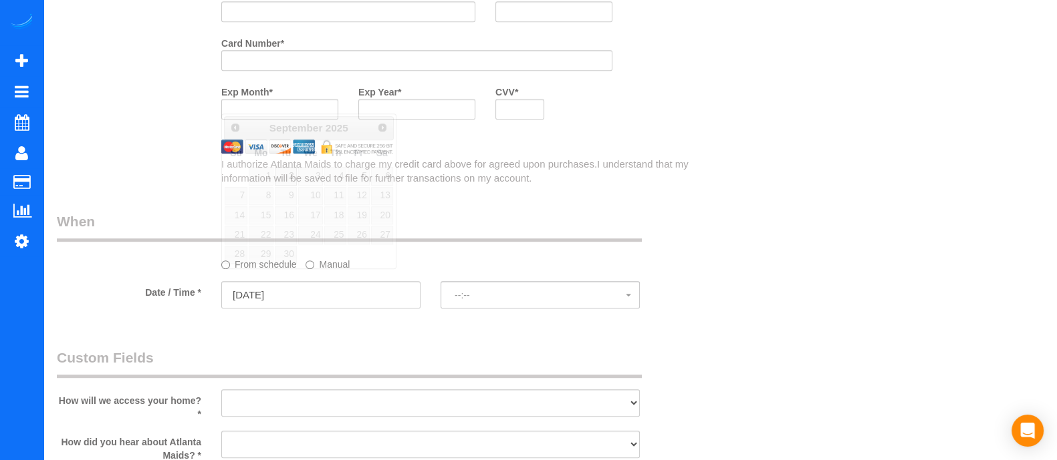
select select "spot66"
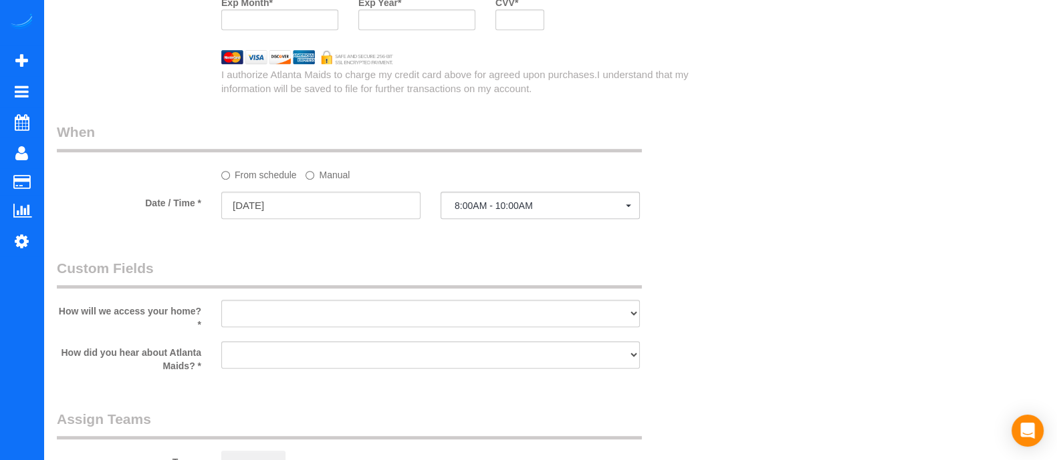
scroll to position [0, 0]
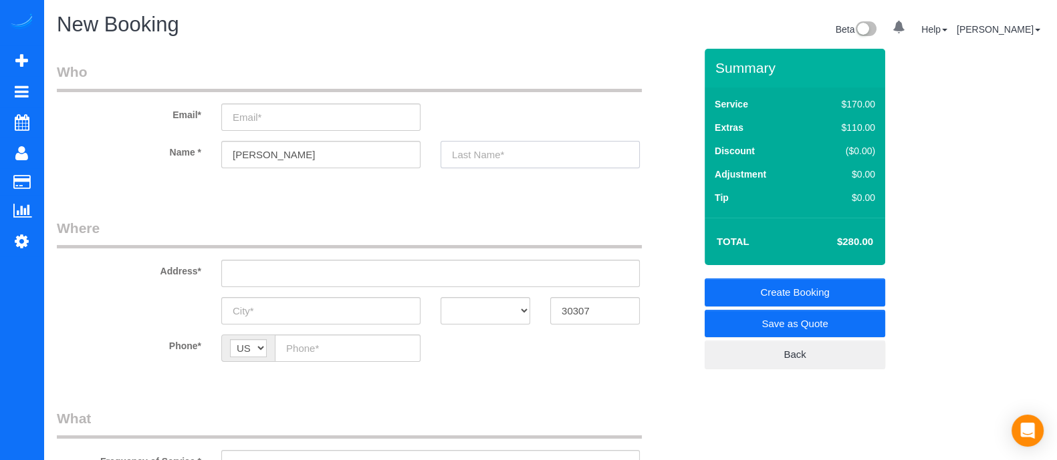
click at [486, 160] on input "text" at bounding box center [539, 154] width 199 height 27
type input "Mercedes"
click at [277, 112] on input "email" at bounding box center [320, 117] width 199 height 27
type input "a"
type input "[EMAIL_ADDRESS][DOMAIN_NAME]"
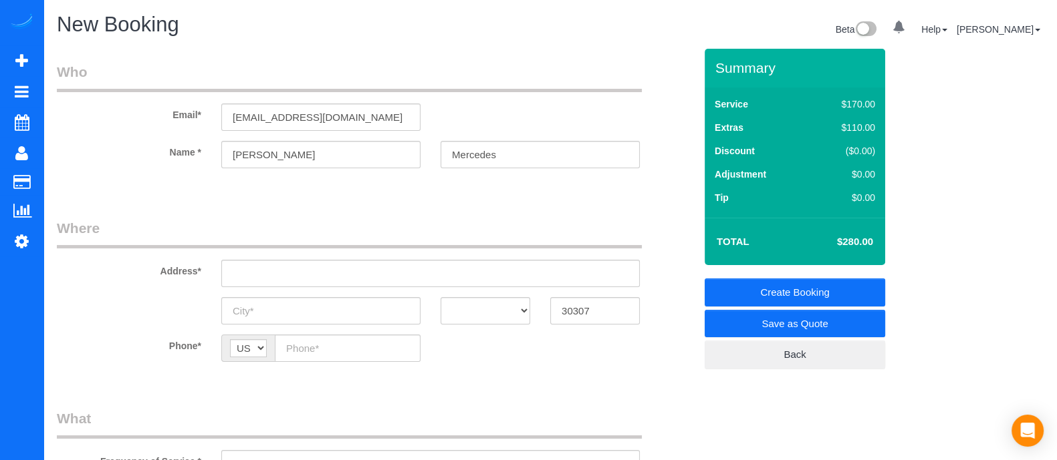
select select "spot84"
click at [448, 264] on input "text" at bounding box center [430, 273] width 418 height 27
click at [433, 276] on input "text" at bounding box center [430, 273] width 418 height 27
drag, startPoint x: 367, startPoint y: 279, endPoint x: 128, endPoint y: 295, distance: 239.8
click at [128, 295] on sui-booking-address "Address* 1634 [PERSON_NAME] AK AL AR AZ CA CO CT DC DE [GEOGRAPHIC_DATA] [GEOGR…" at bounding box center [376, 272] width 638 height 106
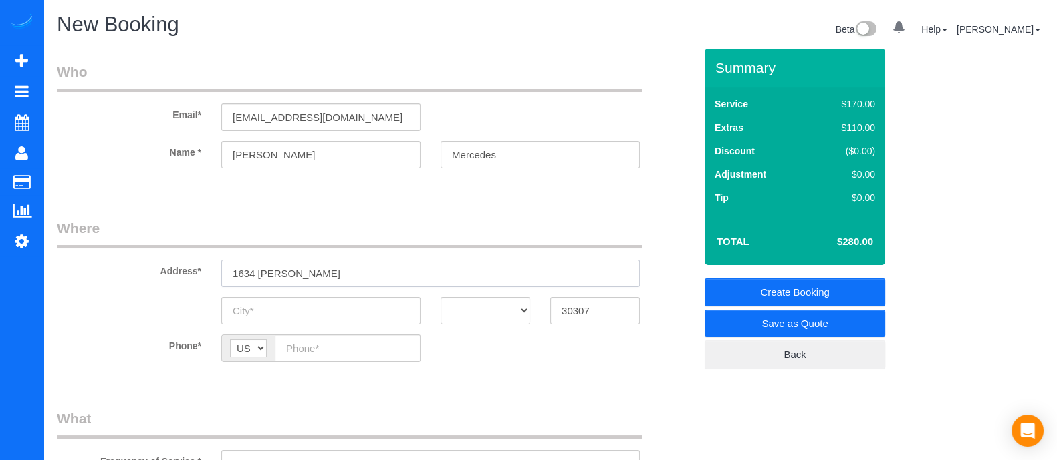
paste input "[PERSON_NAME][STREET_ADDRESS][PERSON_NAME]"
type input "[STREET_ADDRESS][PERSON_NAME][PERSON_NAME]"
click at [303, 318] on input "A" at bounding box center [320, 310] width 199 height 27
type input "[GEOGRAPHIC_DATA]"
click at [472, 305] on select "AK AL AR AZ CA CO CT DC DE [GEOGRAPHIC_DATA] [GEOGRAPHIC_DATA] HI IA ID IL IN K…" at bounding box center [485, 310] width 90 height 27
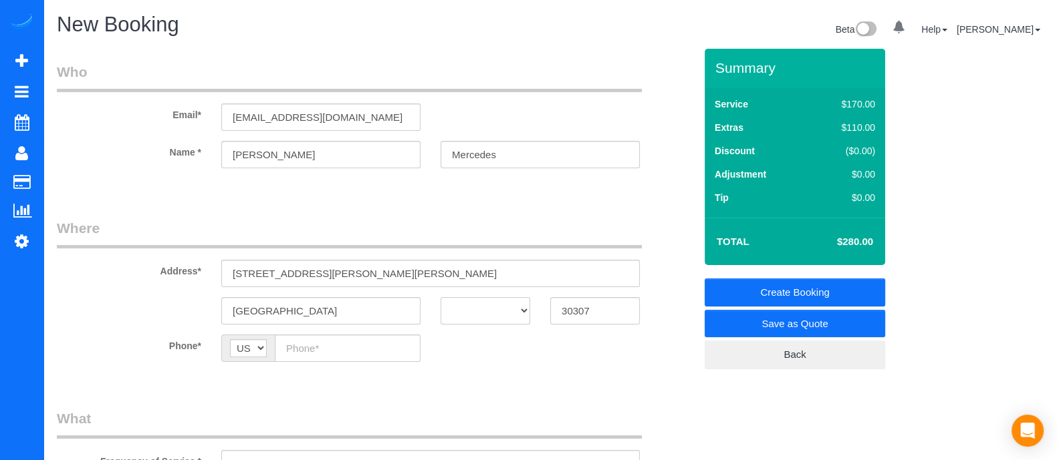
select select "GA"
click at [440, 297] on select "AK AL AR AZ CA CO CT DC DE [GEOGRAPHIC_DATA] [GEOGRAPHIC_DATA] HI IA ID IL IN K…" at bounding box center [485, 310] width 90 height 27
click at [307, 347] on input "text" at bounding box center [348, 348] width 146 height 27
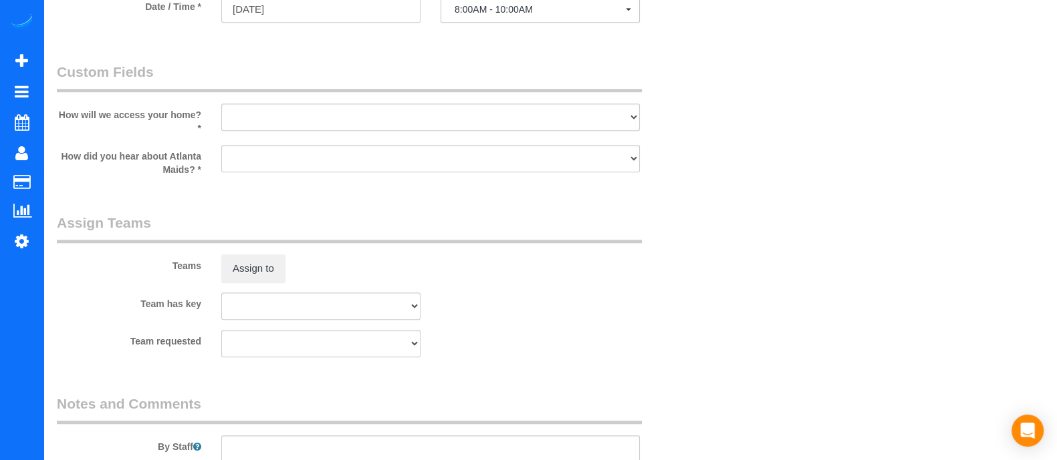
scroll to position [1408, 0]
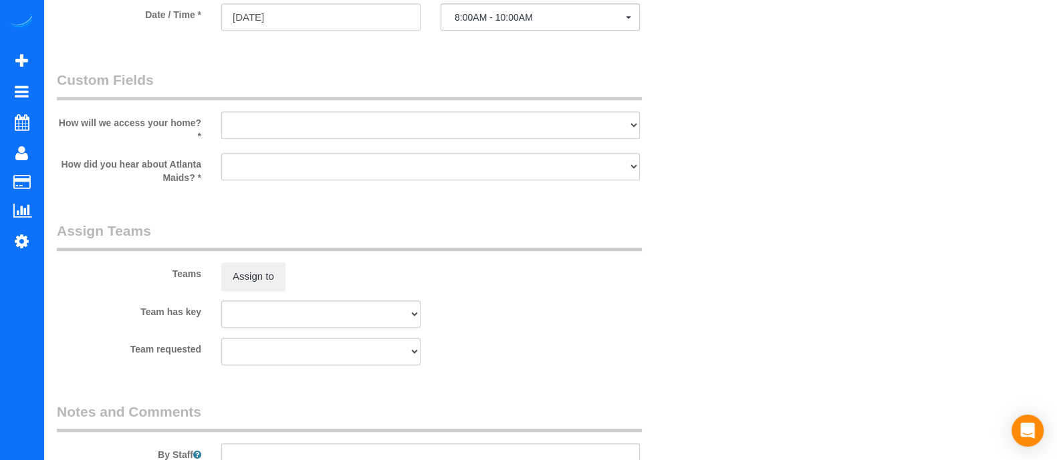
type input "(404) 123-456"
click at [525, 130] on select "I will leave a key I will provide an access code Someone will be home Go to apa…" at bounding box center [430, 125] width 418 height 27
select select "number:3"
click at [221, 116] on select "I will leave a key I will provide an access code Someone will be home Go to apa…" at bounding box center [430, 125] width 418 height 27
click at [507, 135] on select "I will leave a key I will provide an access code Someone will be home Go to apa…" at bounding box center [430, 125] width 418 height 27
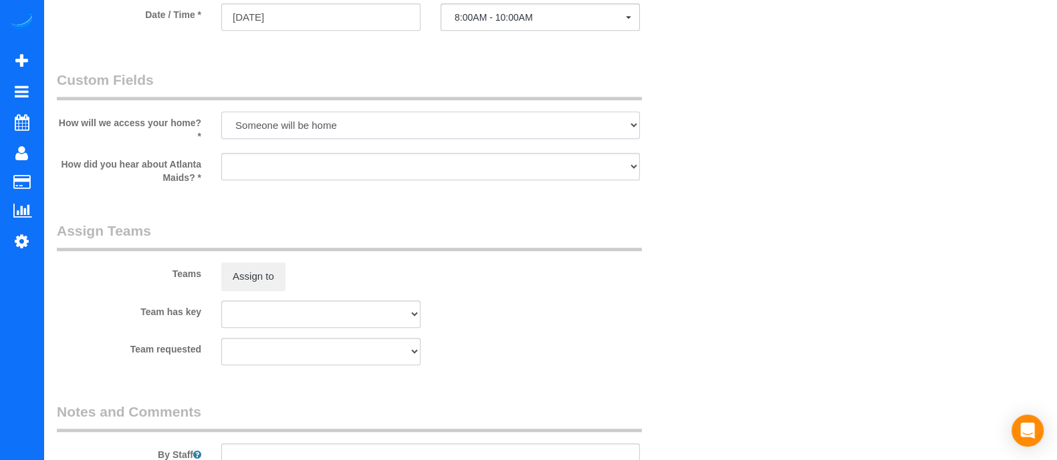
click at [221, 116] on select "I will leave a key I will provide an access code Someone will be home Go to apa…" at bounding box center [430, 125] width 418 height 27
drag, startPoint x: 586, startPoint y: 172, endPoint x: 386, endPoint y: 229, distance: 208.4
select select "number:6"
click at [221, 158] on select "Google Yelp From a friend Social media Other" at bounding box center [430, 166] width 418 height 27
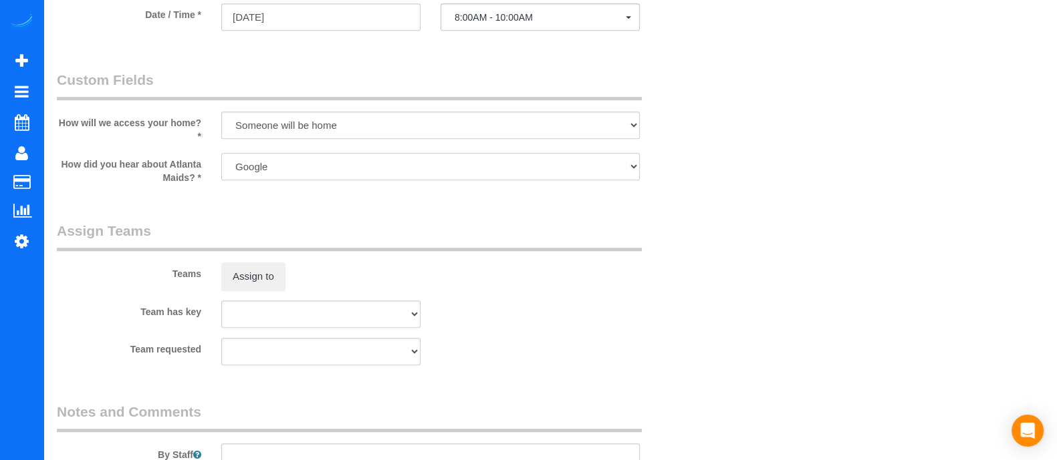
scroll to position [1599, 0]
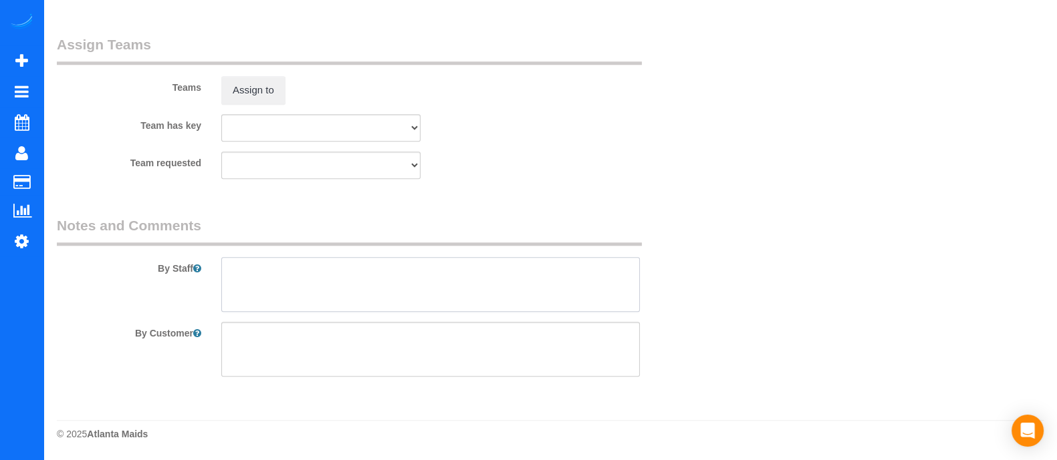
click at [503, 297] on textarea at bounding box center [430, 284] width 418 height 55
click at [474, 286] on textarea at bounding box center [430, 284] width 418 height 55
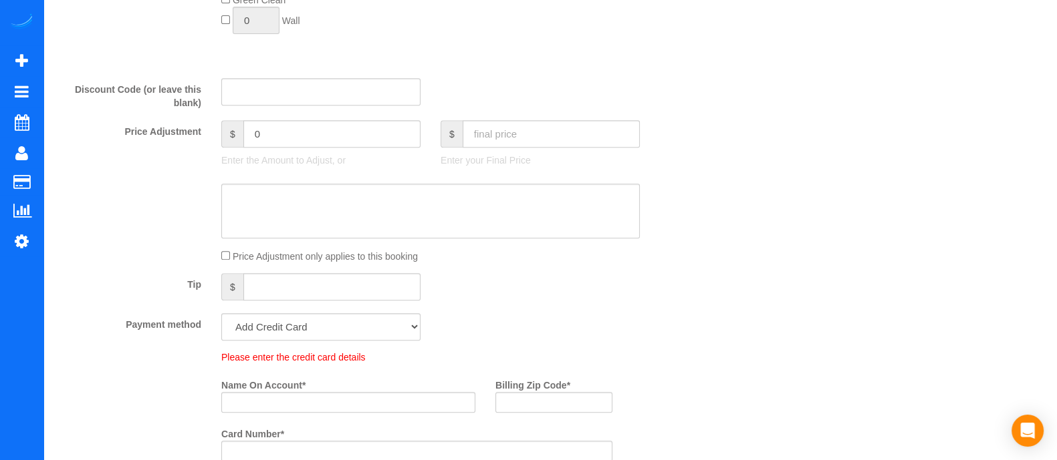
scroll to position [710, 0]
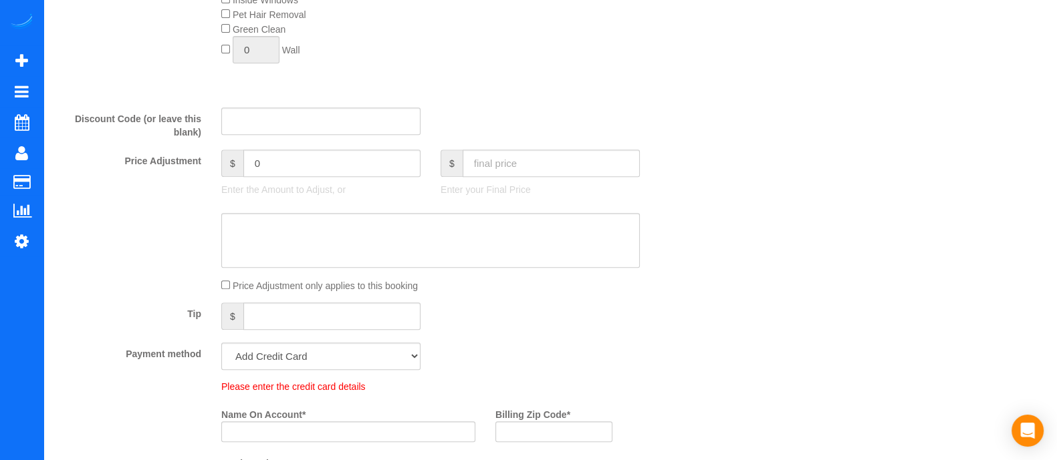
type textarea "Street parking"
click at [259, 432] on input "Name On Account *" at bounding box center [348, 432] width 254 height 21
click at [259, 432] on input "[PERSON_NAME]" at bounding box center [348, 432] width 254 height 21
type input "[PERSON_NAME] Mercedes"
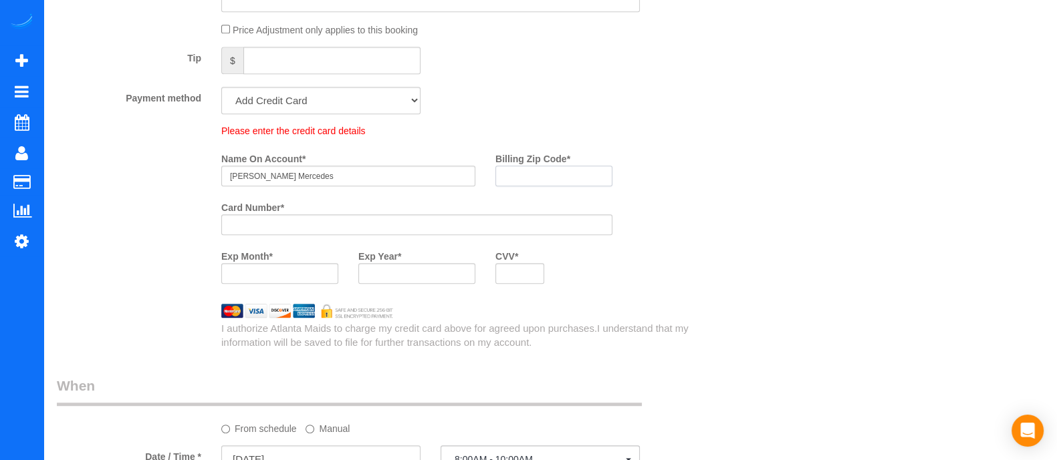
scroll to position [1013, 0]
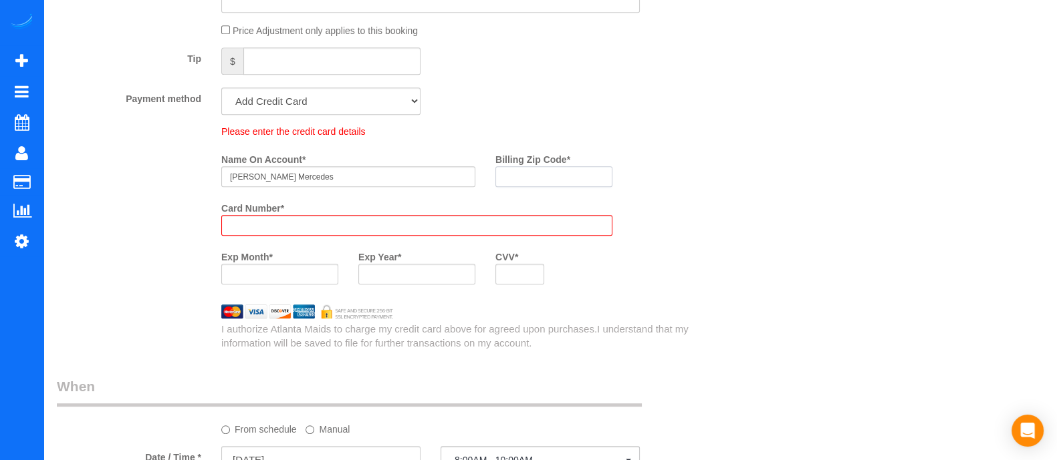
click at [519, 184] on input "Billing Zip Code *" at bounding box center [553, 176] width 117 height 21
type input "30337"
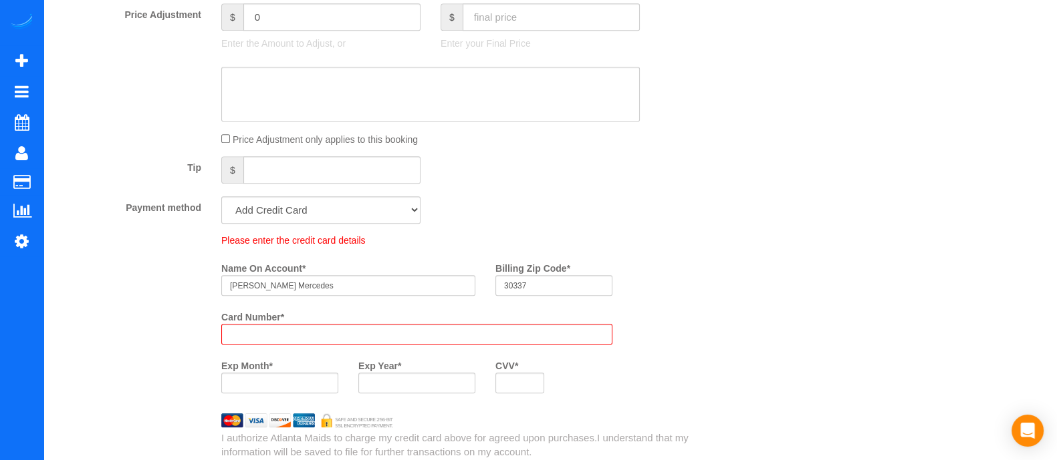
scroll to position [0, 0]
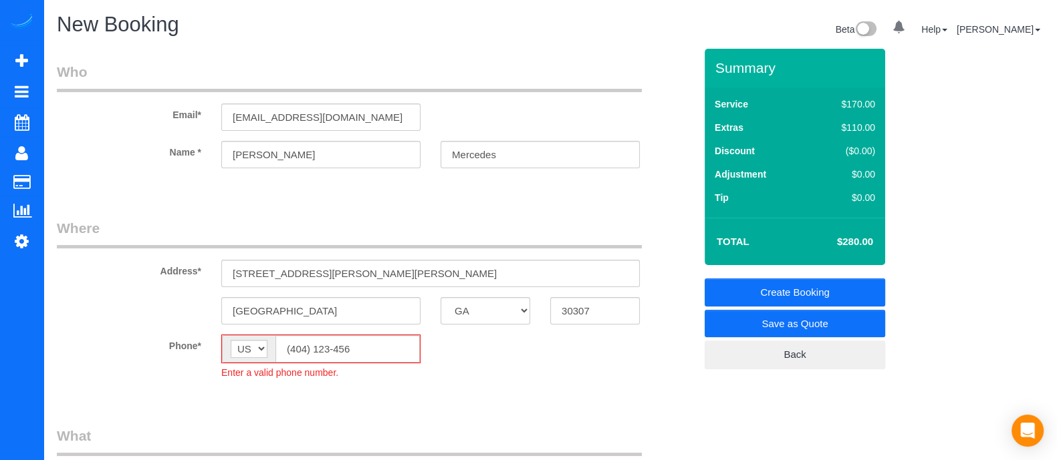
click at [931, 209] on div "Summary Service $170.00 Extras $110.00 Discount ($0.00) Adjustment $0.00 Tip $0…" at bounding box center [817, 223] width 247 height 348
click at [128, 178] on div at bounding box center [376, 179] width 658 height 3
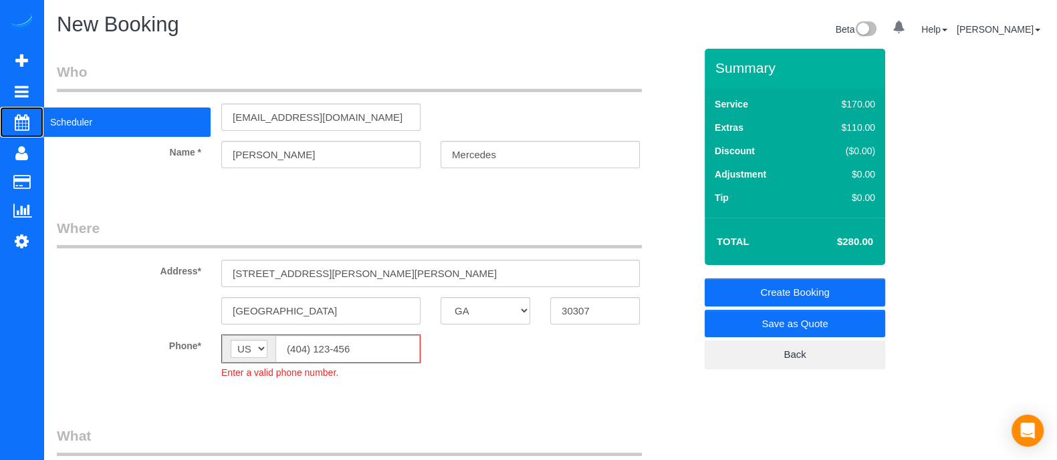
click at [85, 125] on span "Scheduler" at bounding box center [126, 122] width 167 height 31
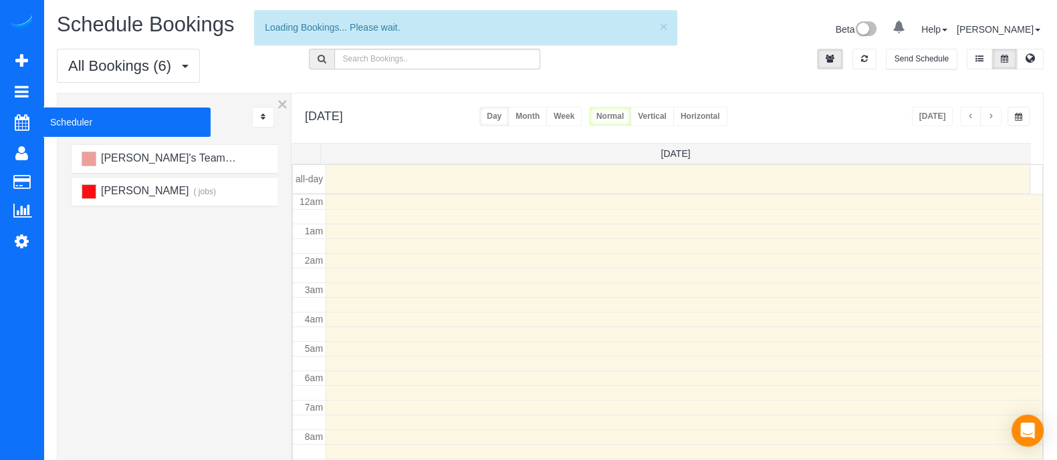
scroll to position [176, 0]
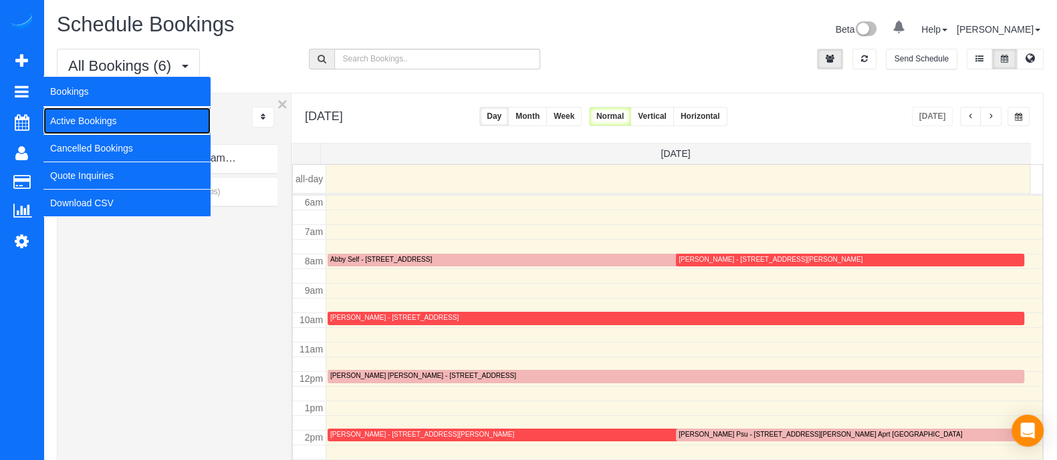
click at [94, 125] on link "Active Bookings" at bounding box center [126, 121] width 167 height 27
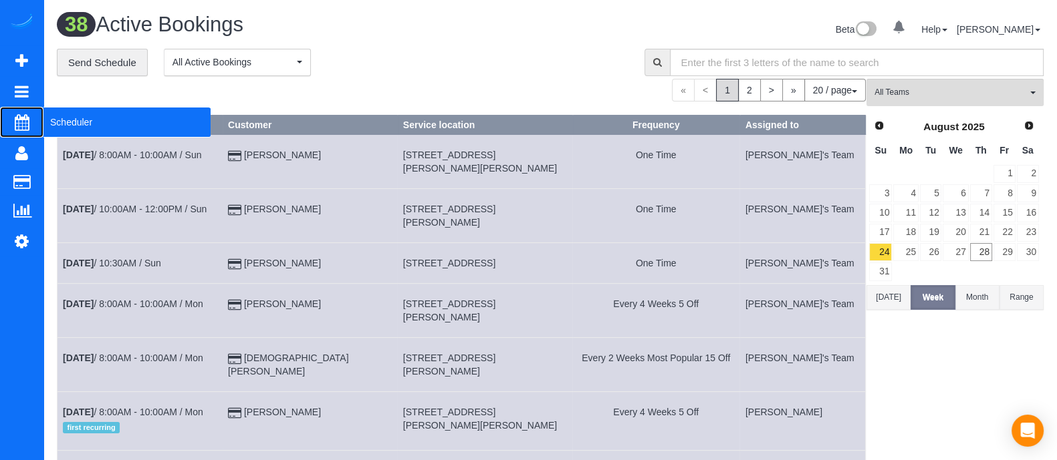
click at [110, 114] on span "Scheduler" at bounding box center [126, 122] width 167 height 31
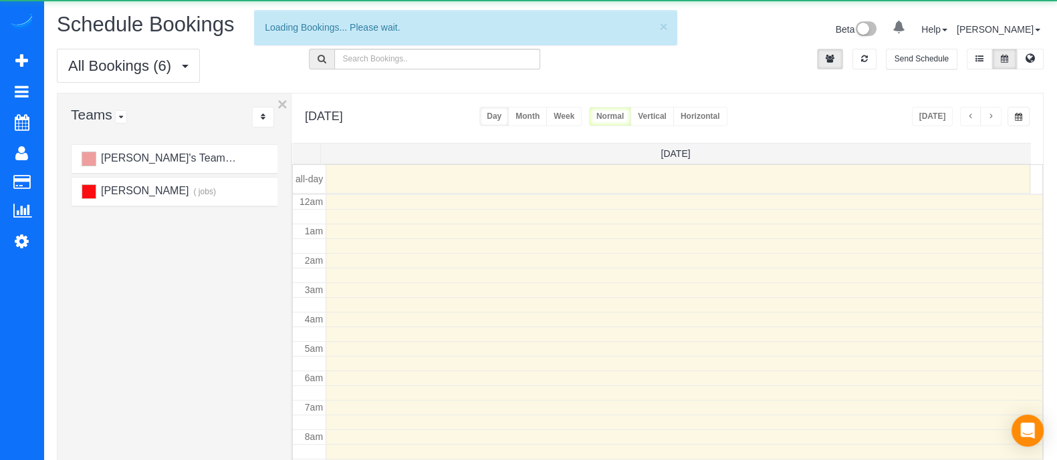
scroll to position [176, 0]
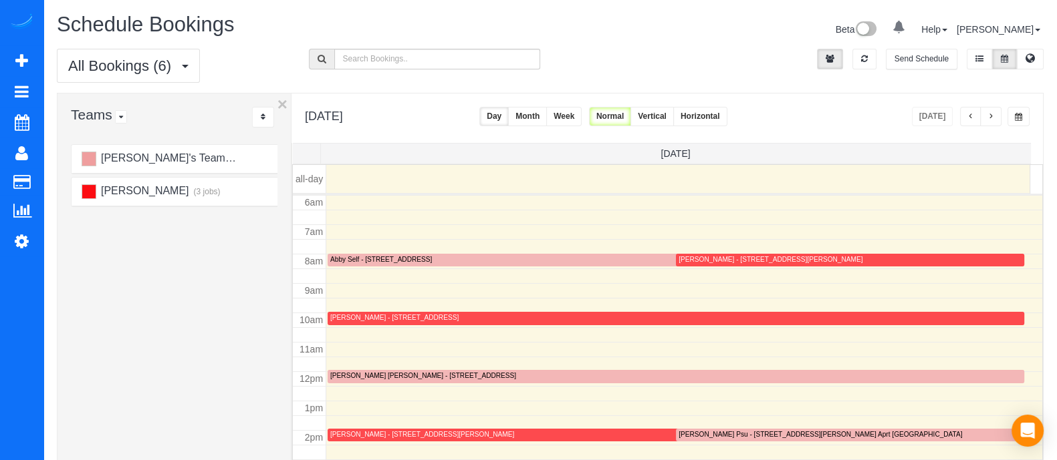
click at [547, 112] on button "Month" at bounding box center [527, 116] width 39 height 19
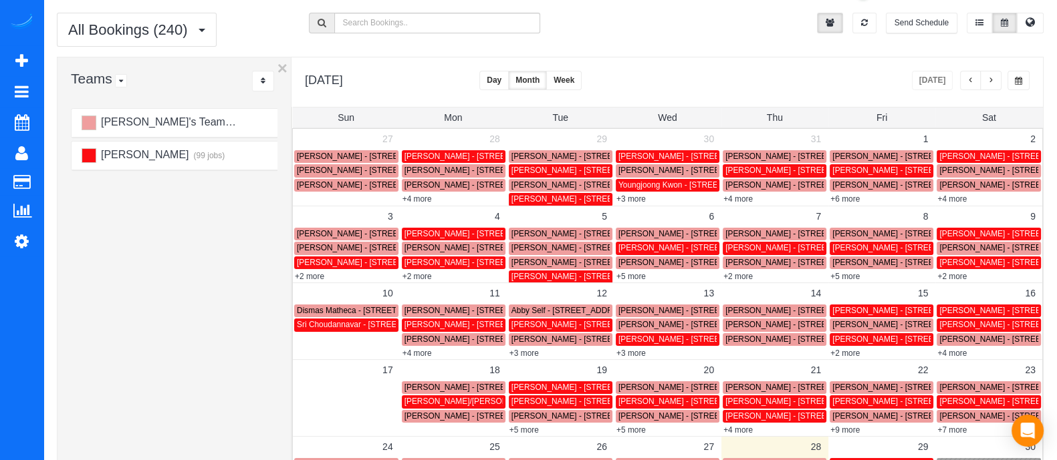
scroll to position [34, 0]
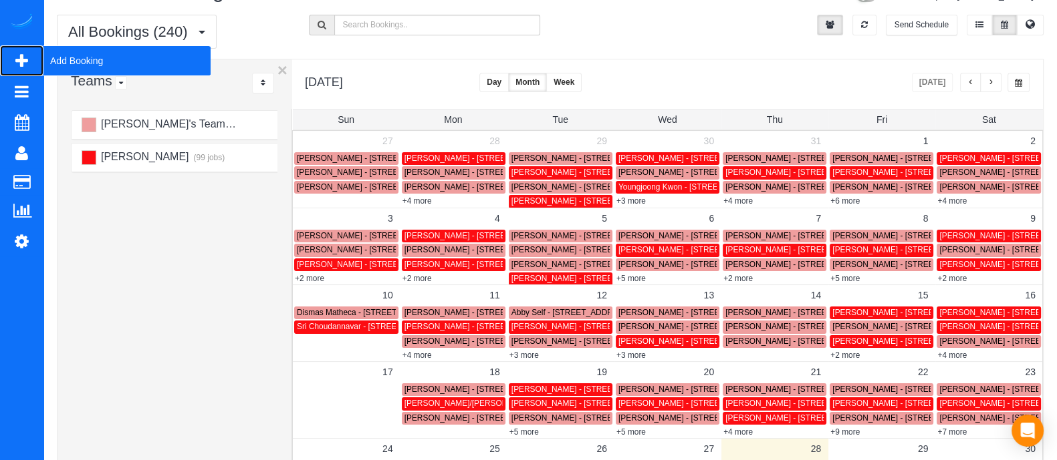
click at [107, 69] on span "Add Booking" at bounding box center [126, 60] width 167 height 31
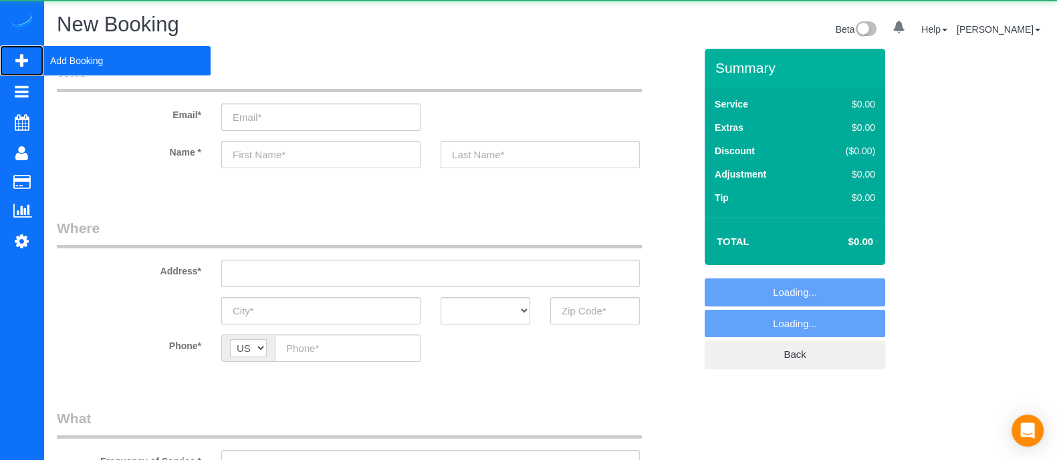
select select "object:7257"
